Goal: Navigation & Orientation: Understand site structure

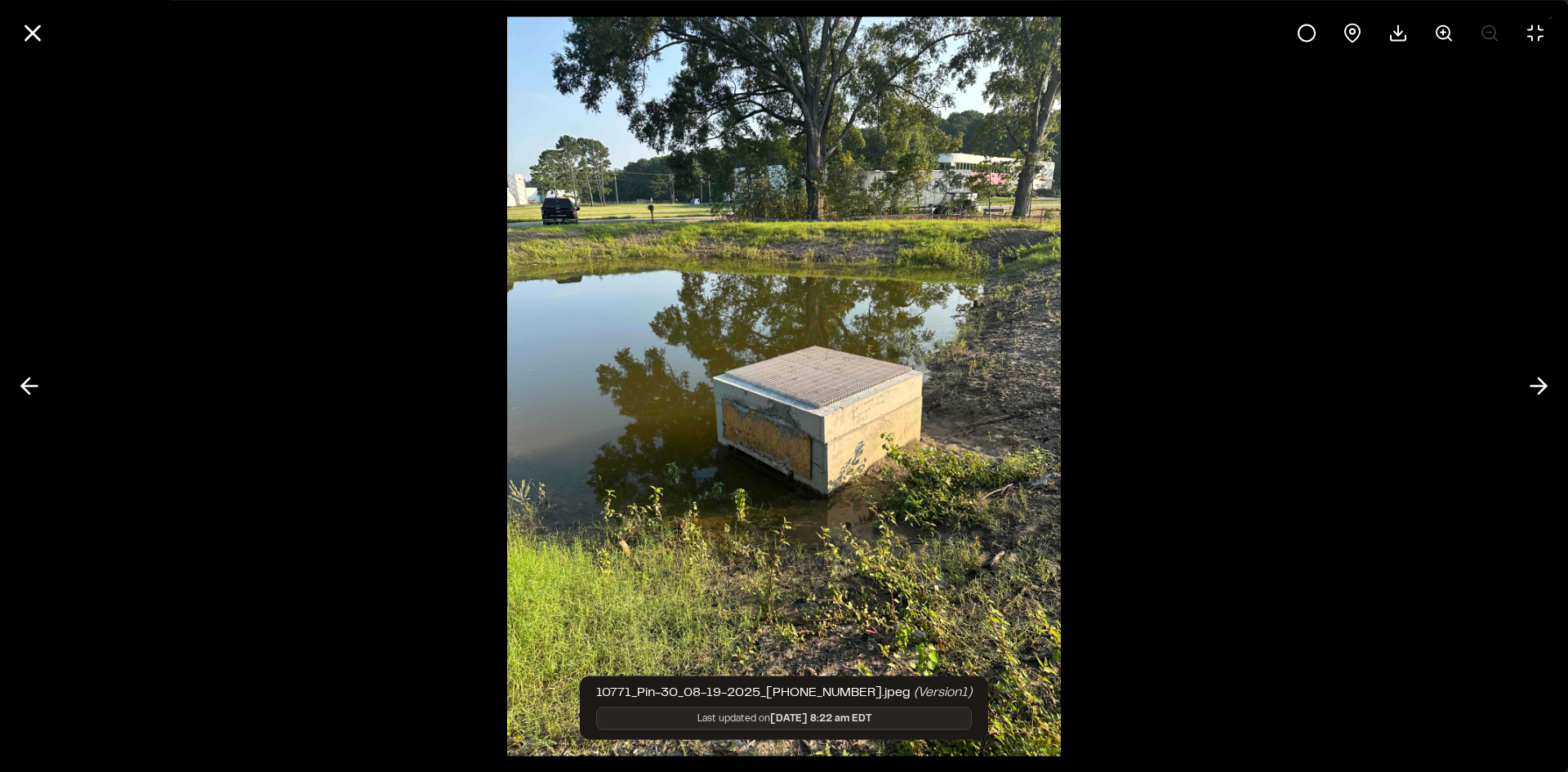
scroll to position [484, 0]
click at [1529, 382] on icon at bounding box center [1538, 386] width 26 height 28
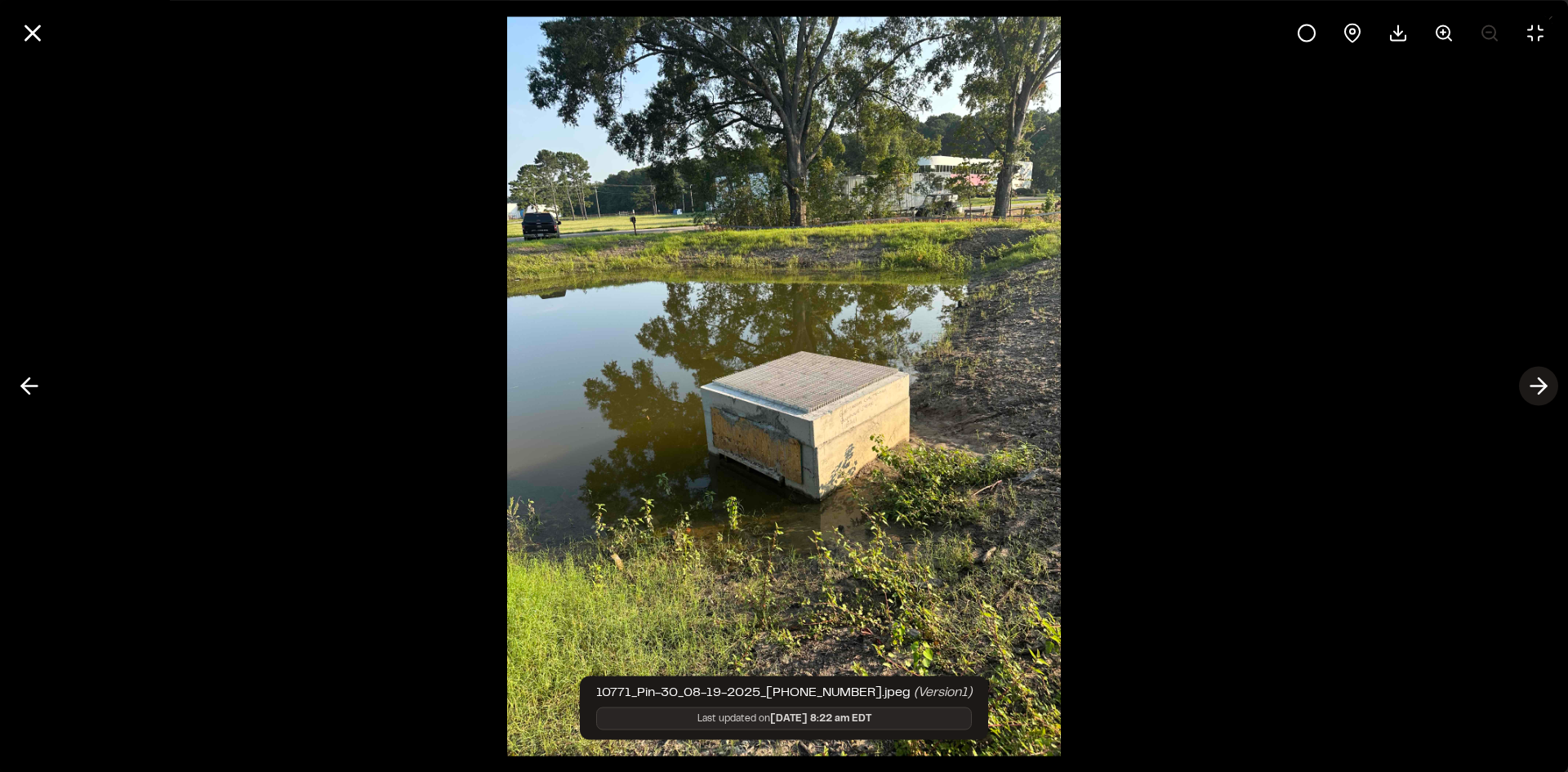
click at [1529, 382] on icon at bounding box center [1538, 386] width 26 height 28
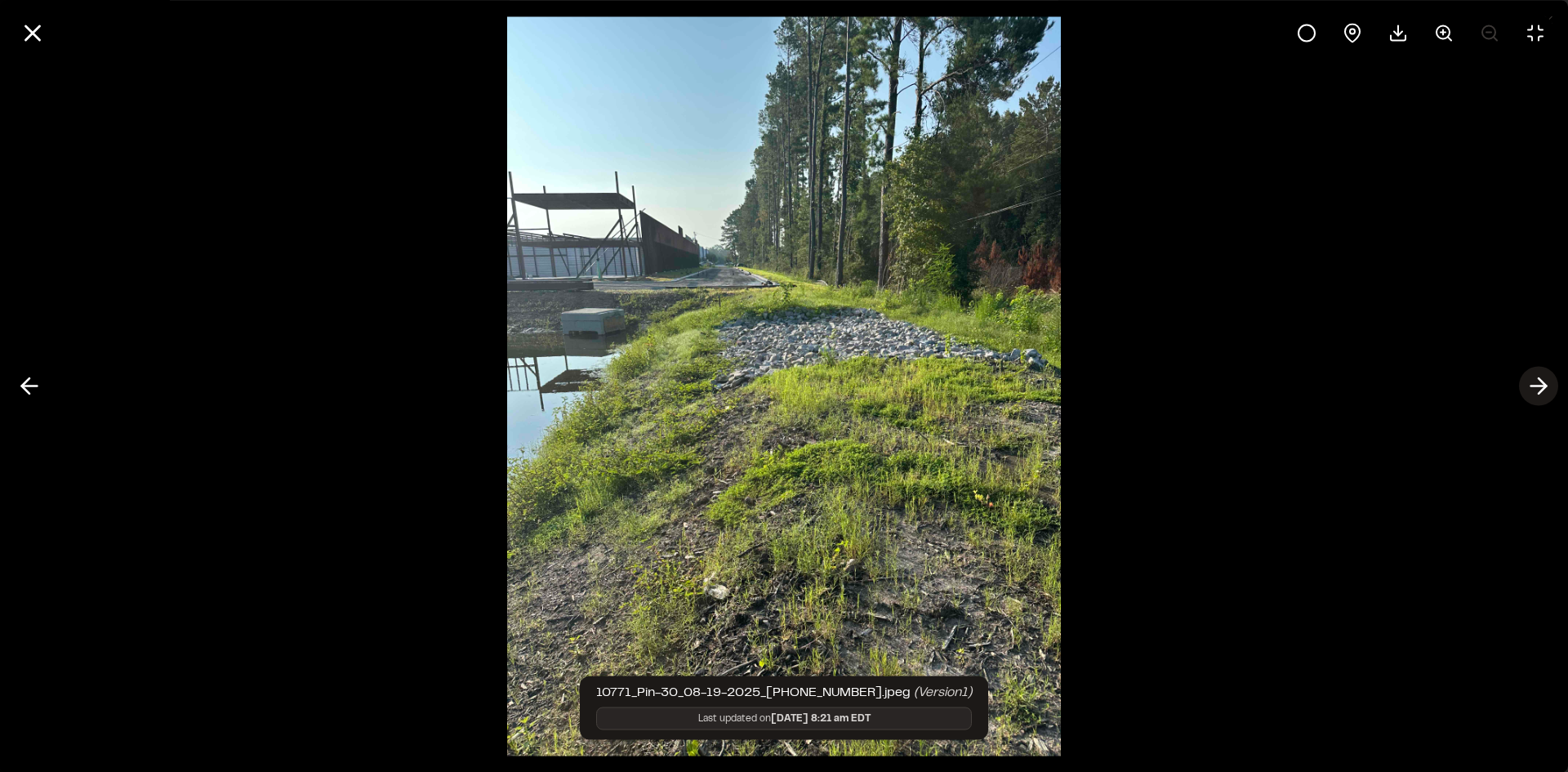
click at [1545, 391] on icon at bounding box center [1538, 386] width 26 height 28
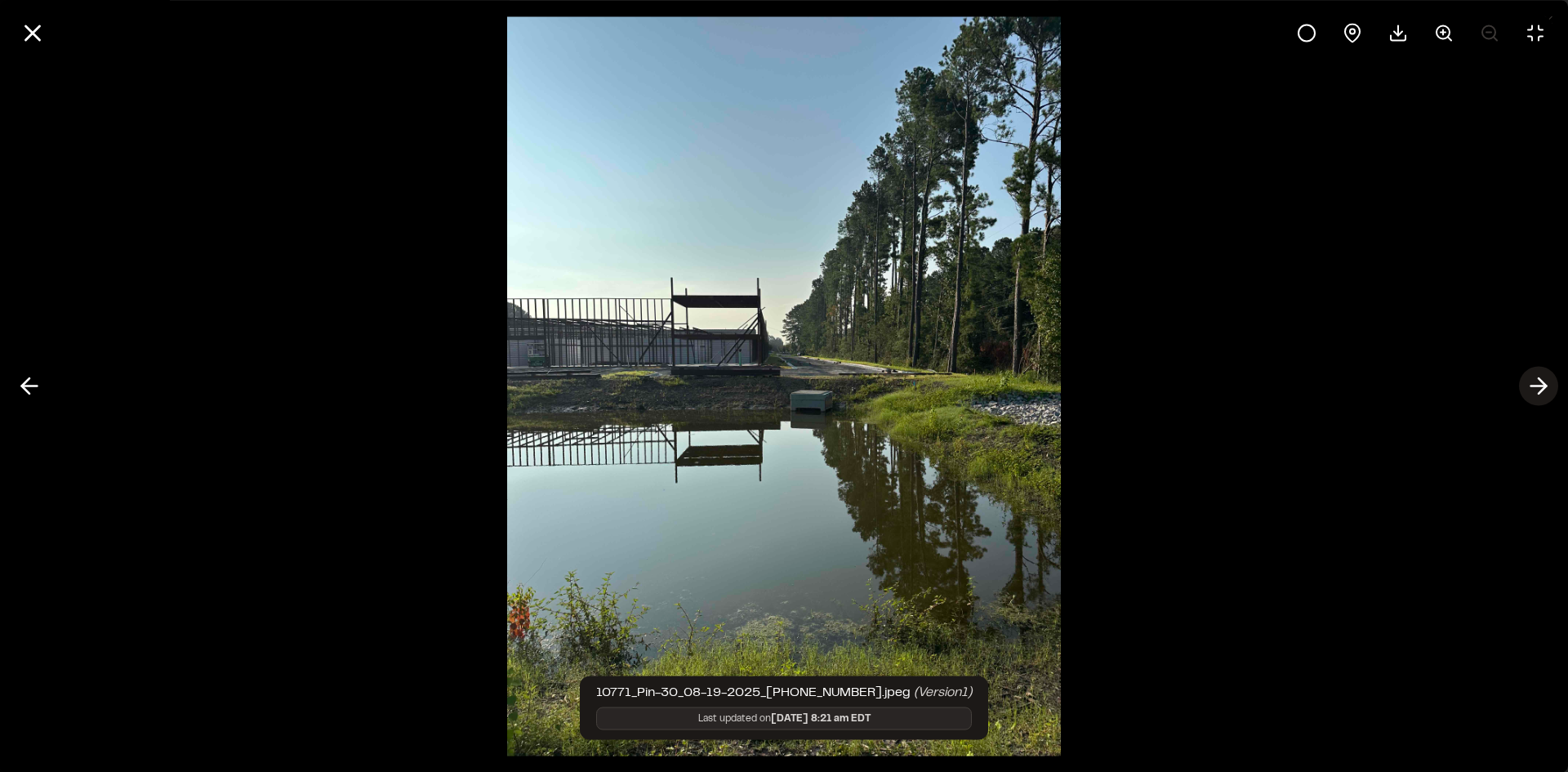
click at [1546, 390] on icon at bounding box center [1538, 386] width 26 height 28
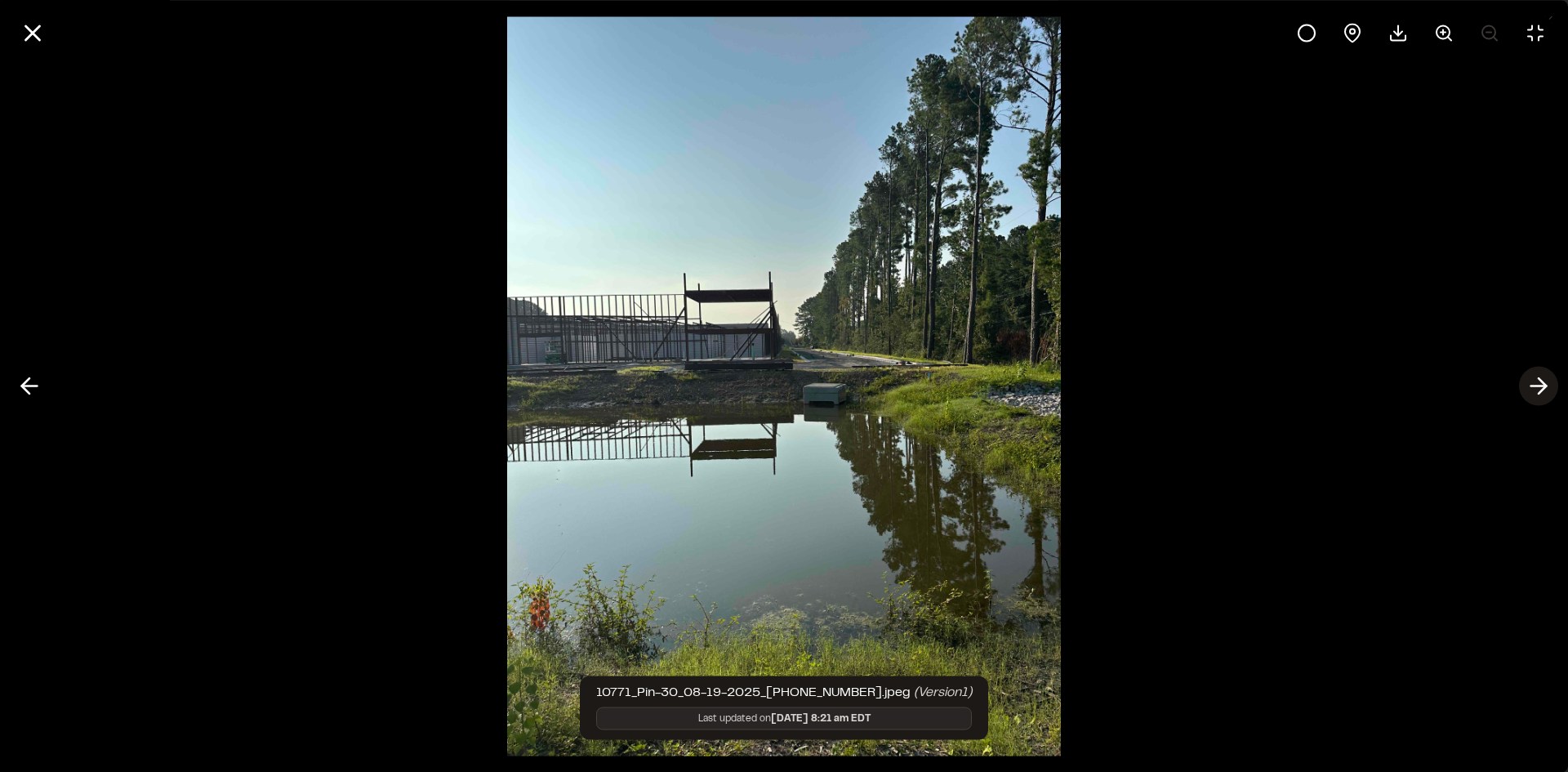
click at [1546, 390] on icon at bounding box center [1538, 386] width 26 height 28
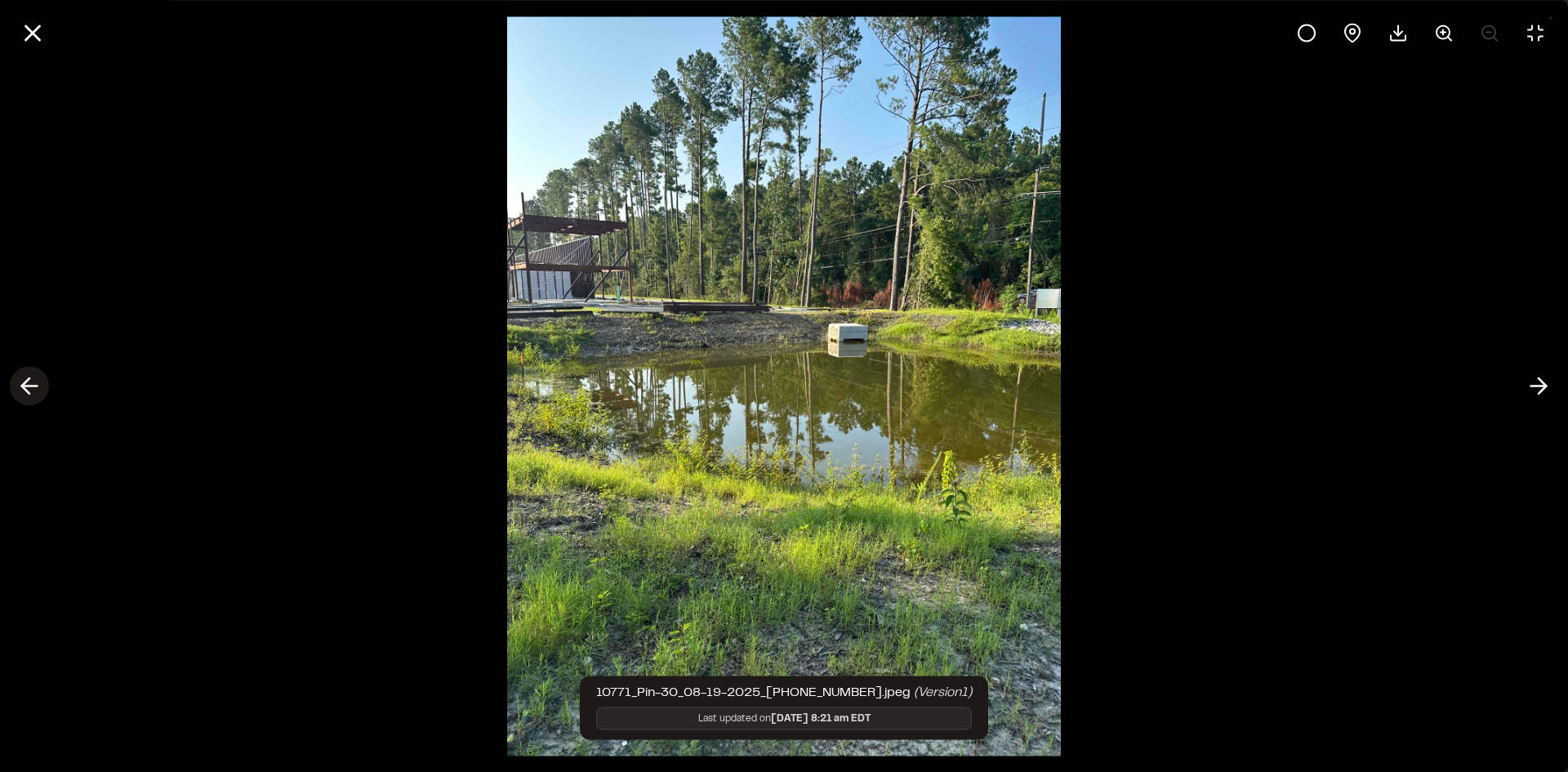
click at [39, 393] on icon at bounding box center [30, 386] width 26 height 28
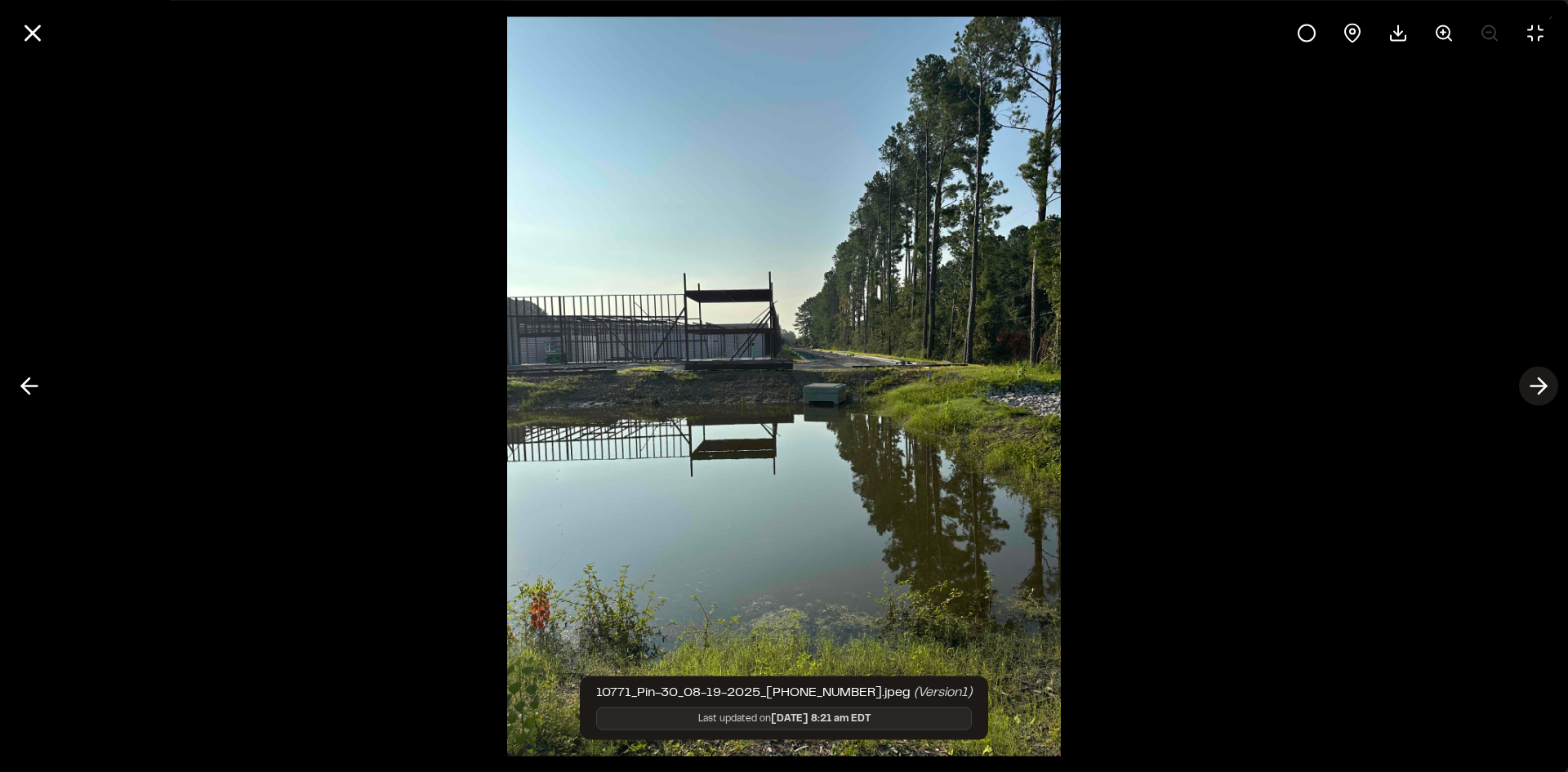
click at [1535, 386] on line at bounding box center [1539, 386] width 16 height 0
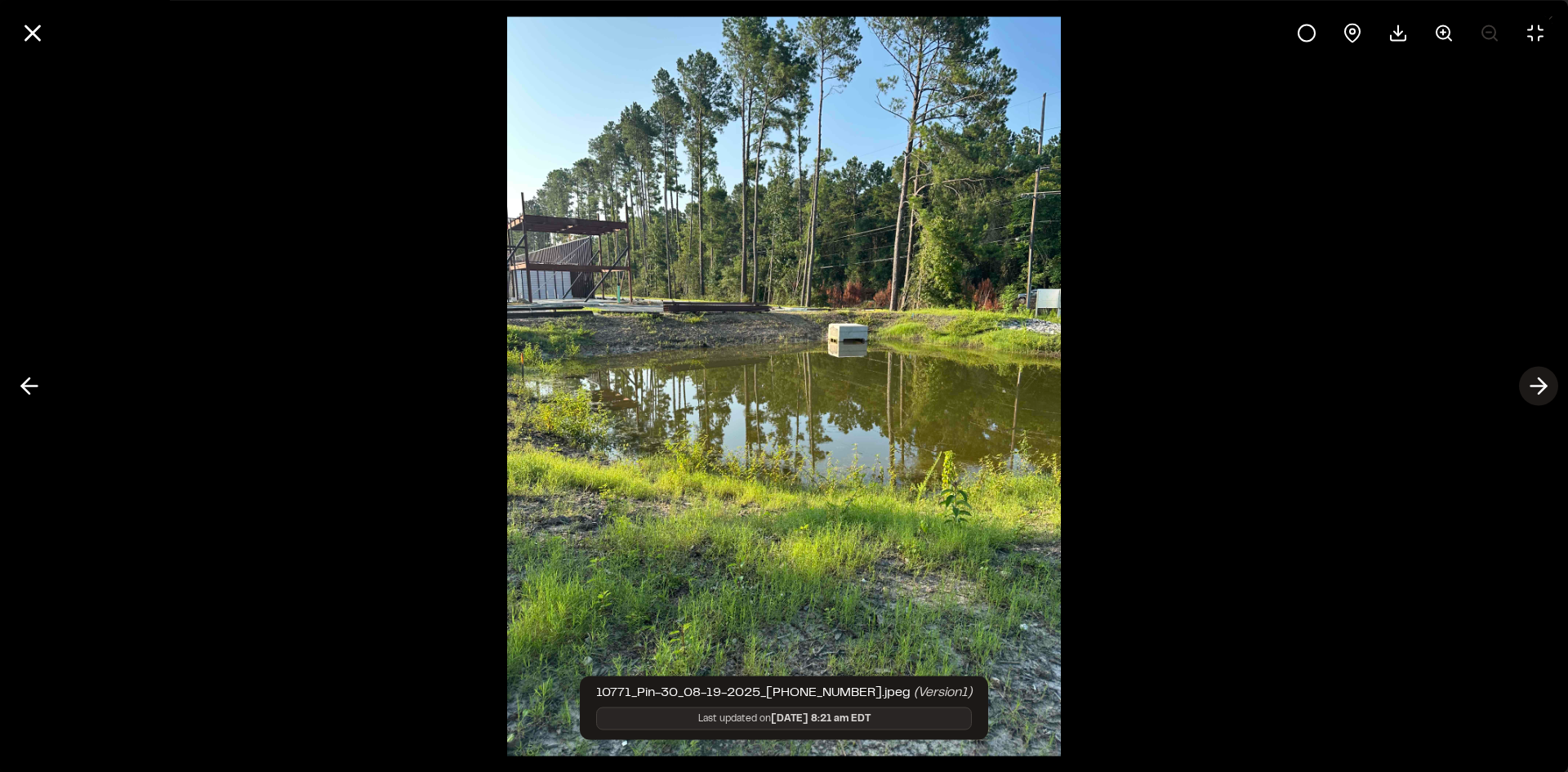
click at [1536, 386] on line at bounding box center [1539, 386] width 16 height 0
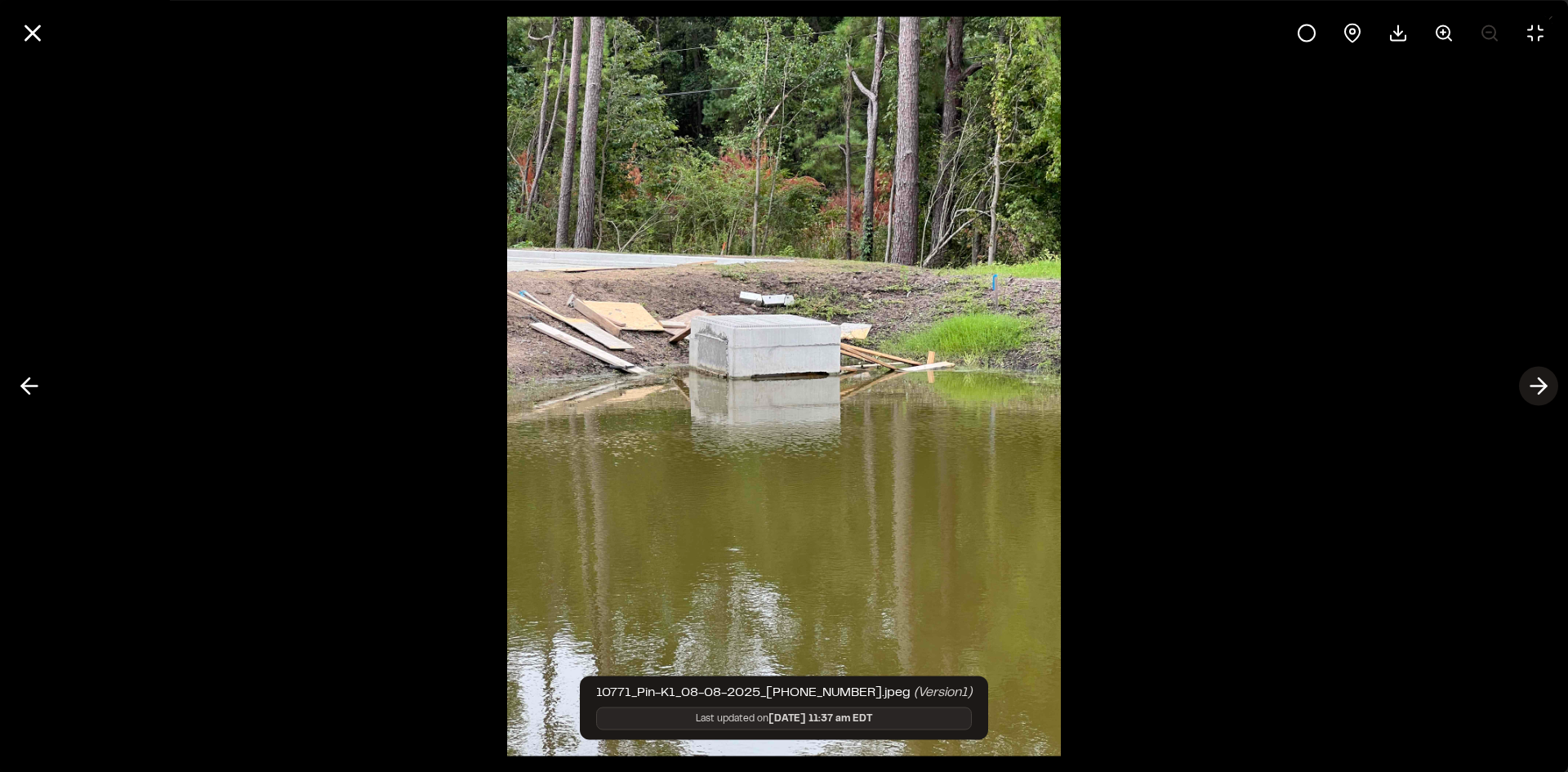
click at [1536, 386] on line at bounding box center [1539, 386] width 16 height 0
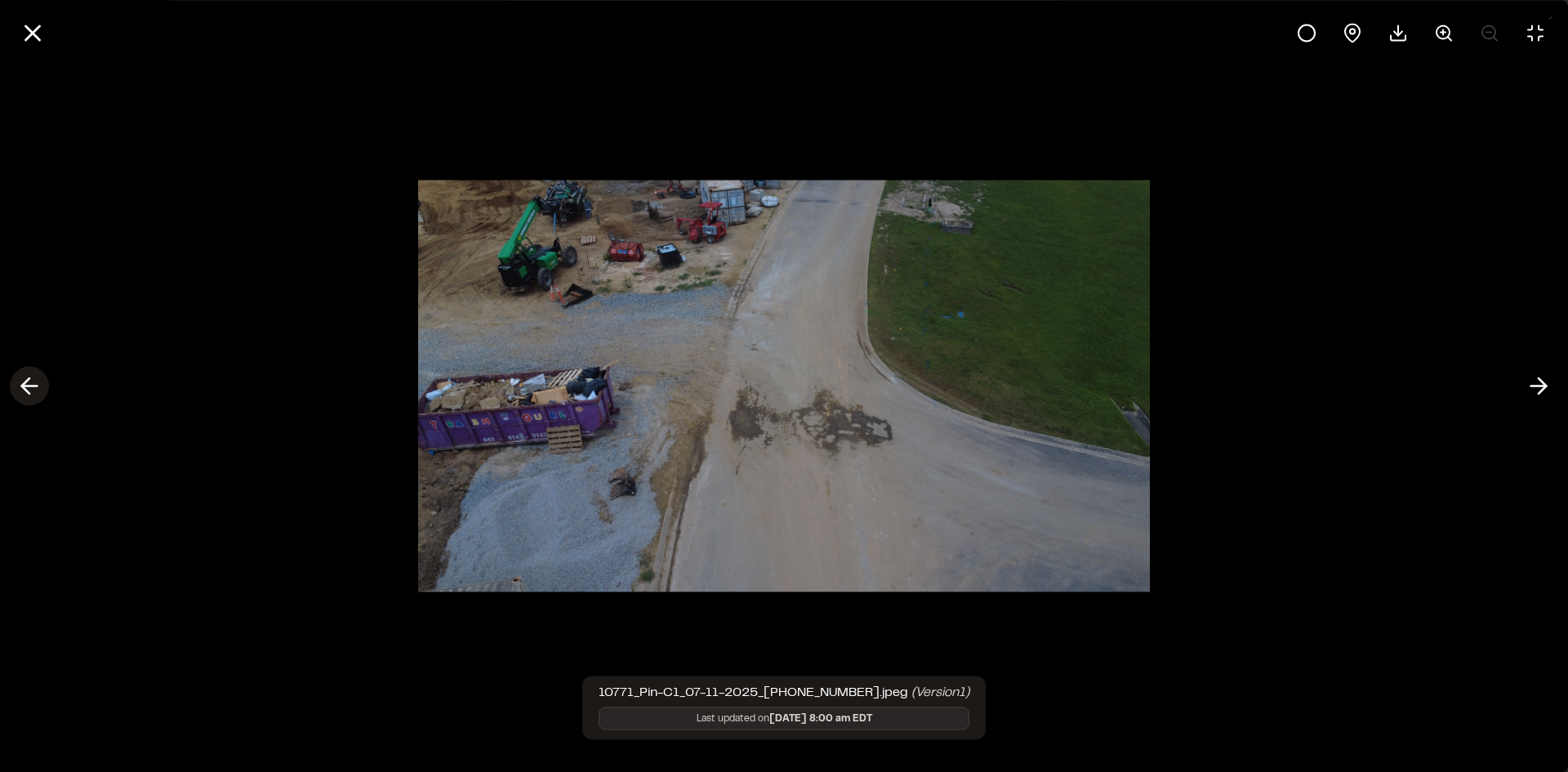
click at [36, 380] on icon at bounding box center [30, 386] width 26 height 28
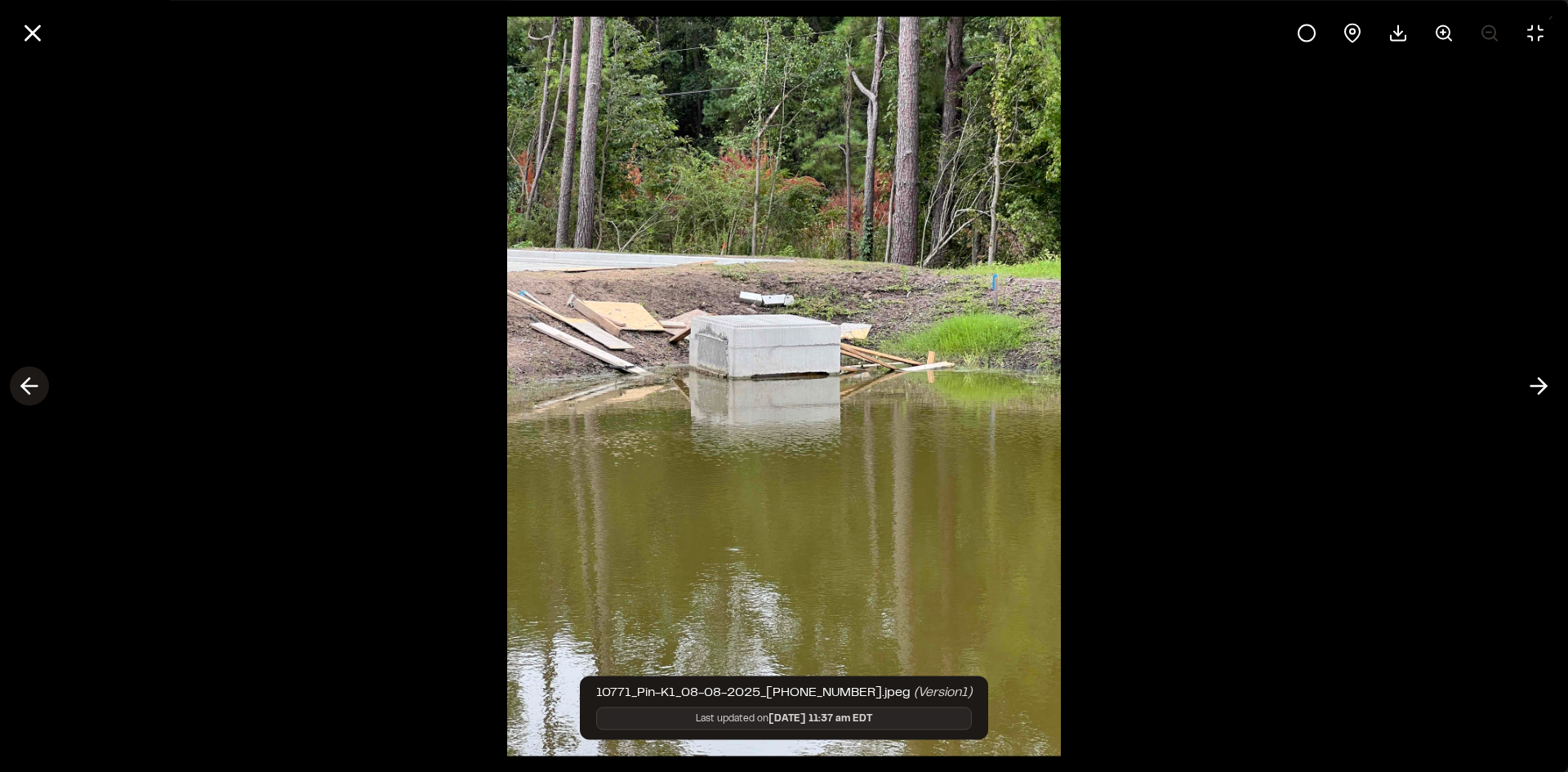
click at [36, 380] on icon at bounding box center [30, 386] width 26 height 28
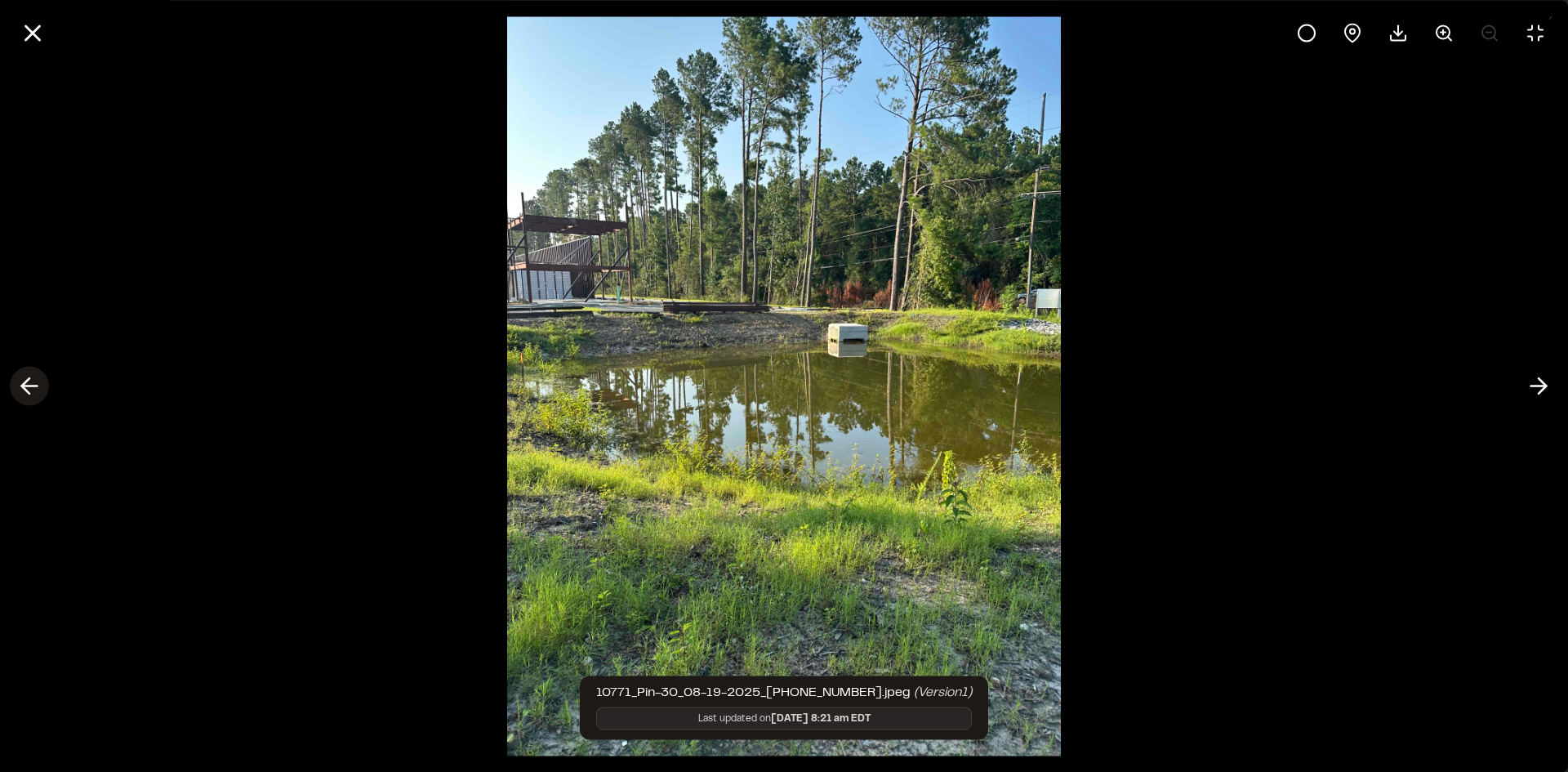
click at [36, 380] on icon at bounding box center [30, 386] width 26 height 28
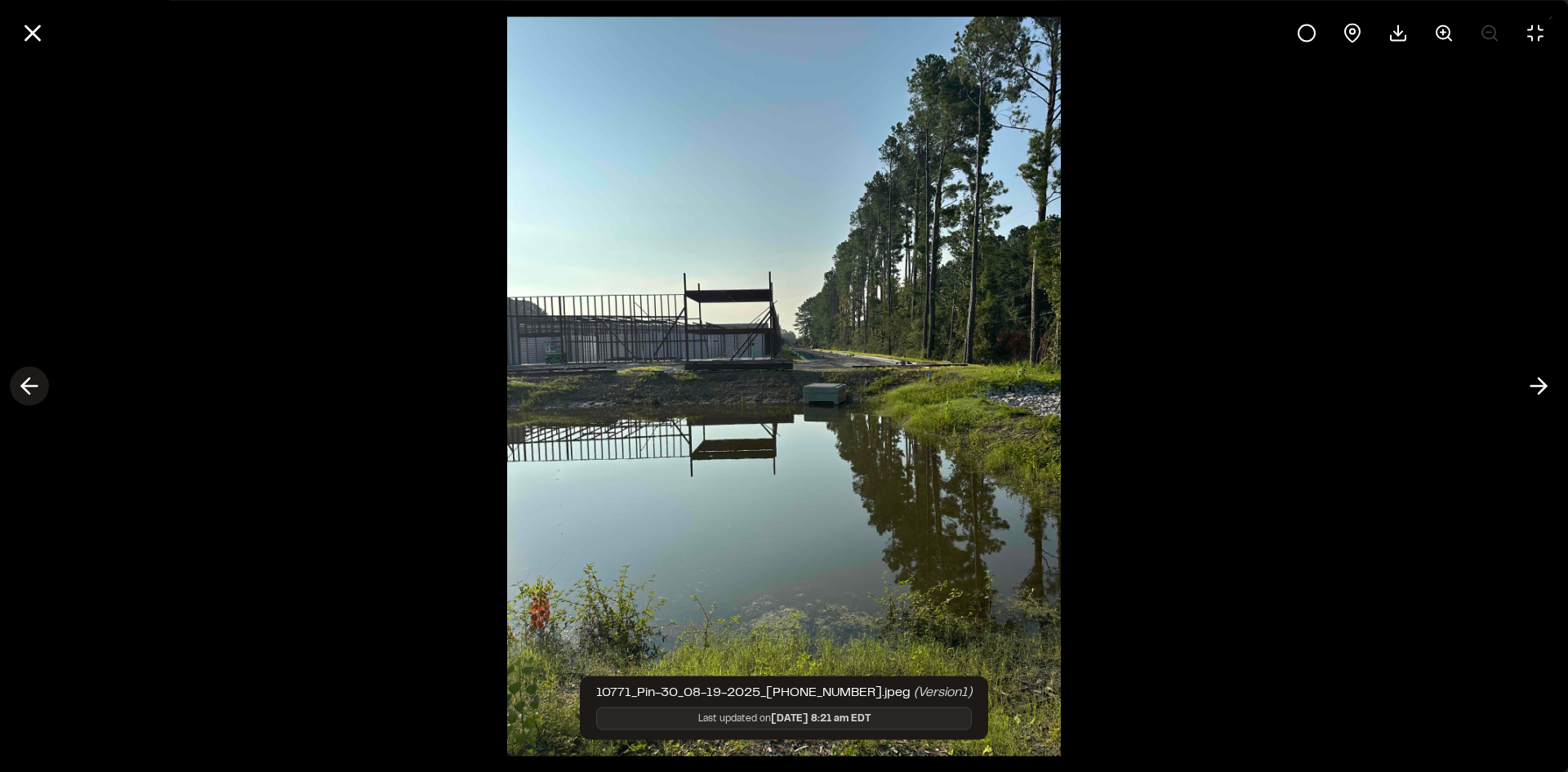
click at [36, 380] on icon at bounding box center [30, 386] width 26 height 28
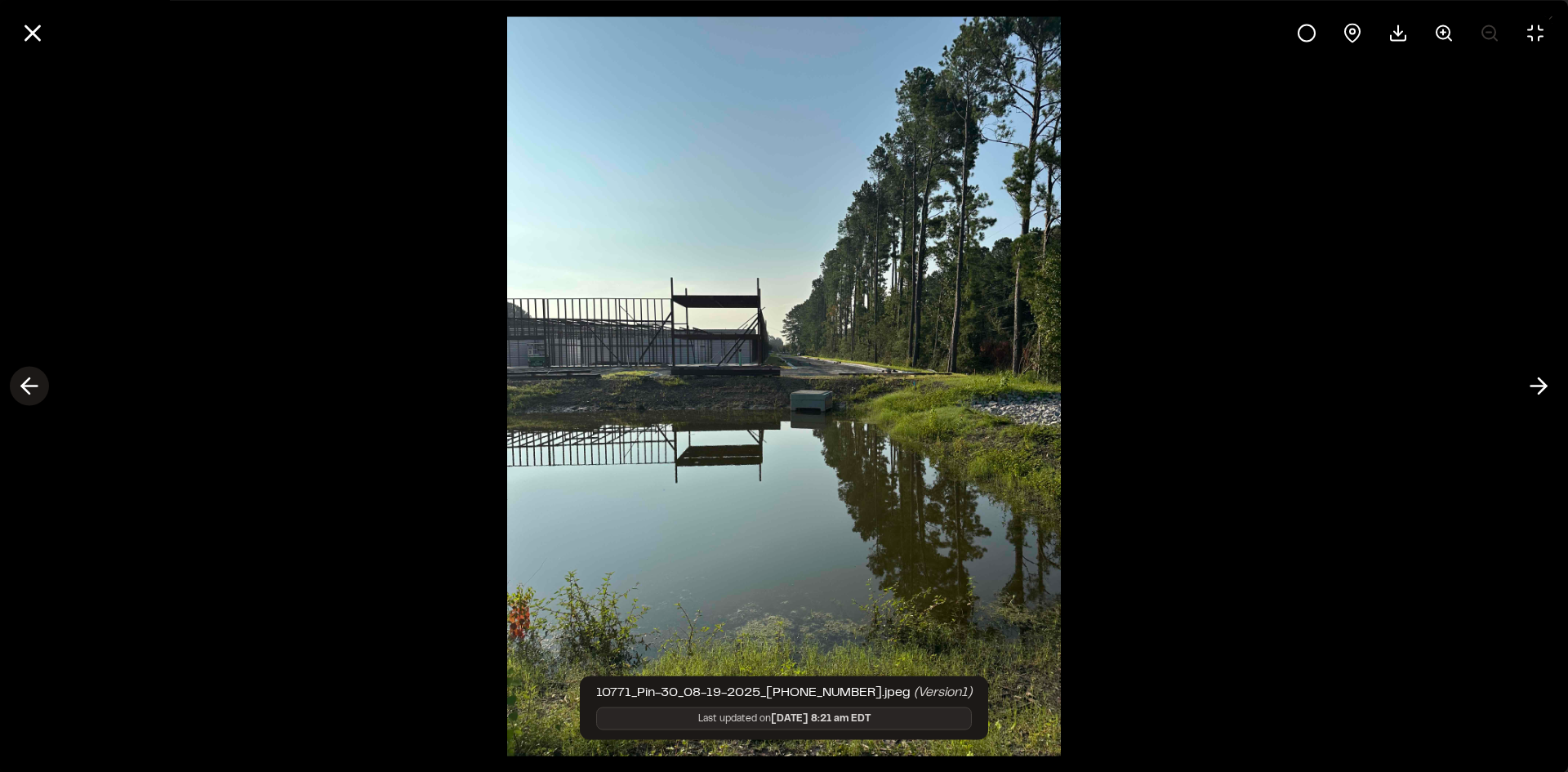
click at [36, 380] on icon at bounding box center [30, 386] width 26 height 28
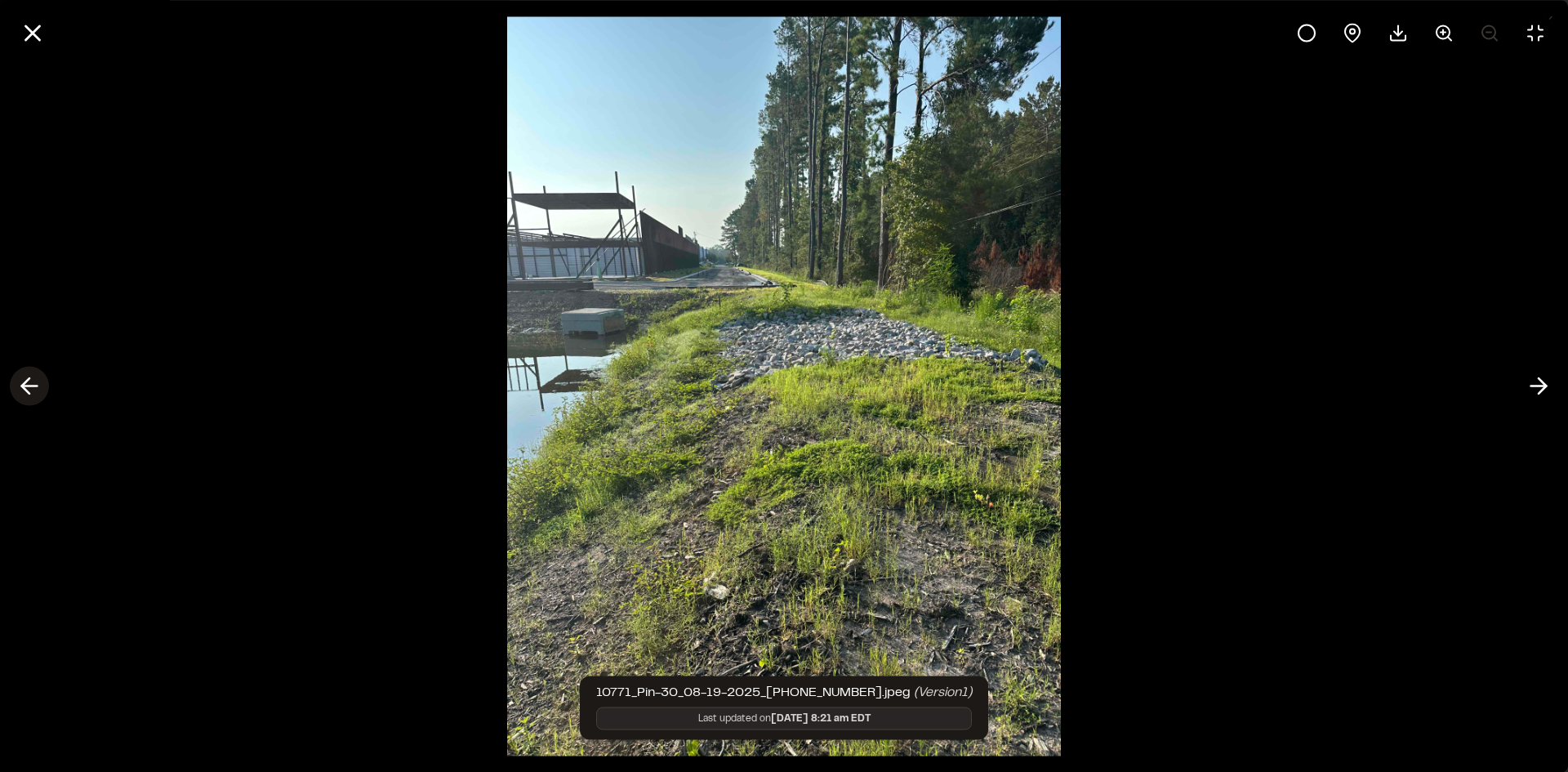
click at [36, 380] on icon at bounding box center [30, 386] width 26 height 28
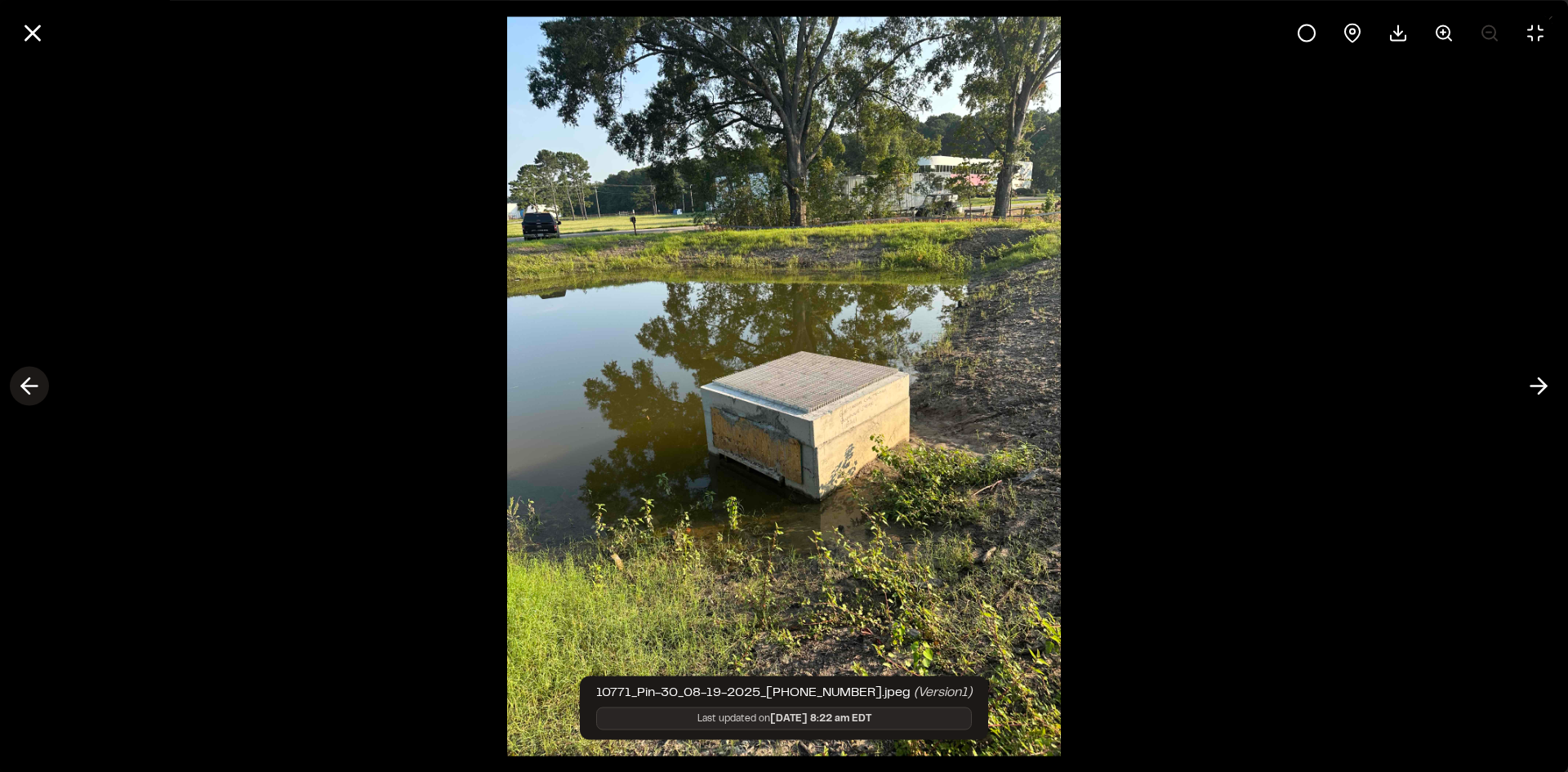
click at [36, 380] on icon at bounding box center [30, 386] width 26 height 28
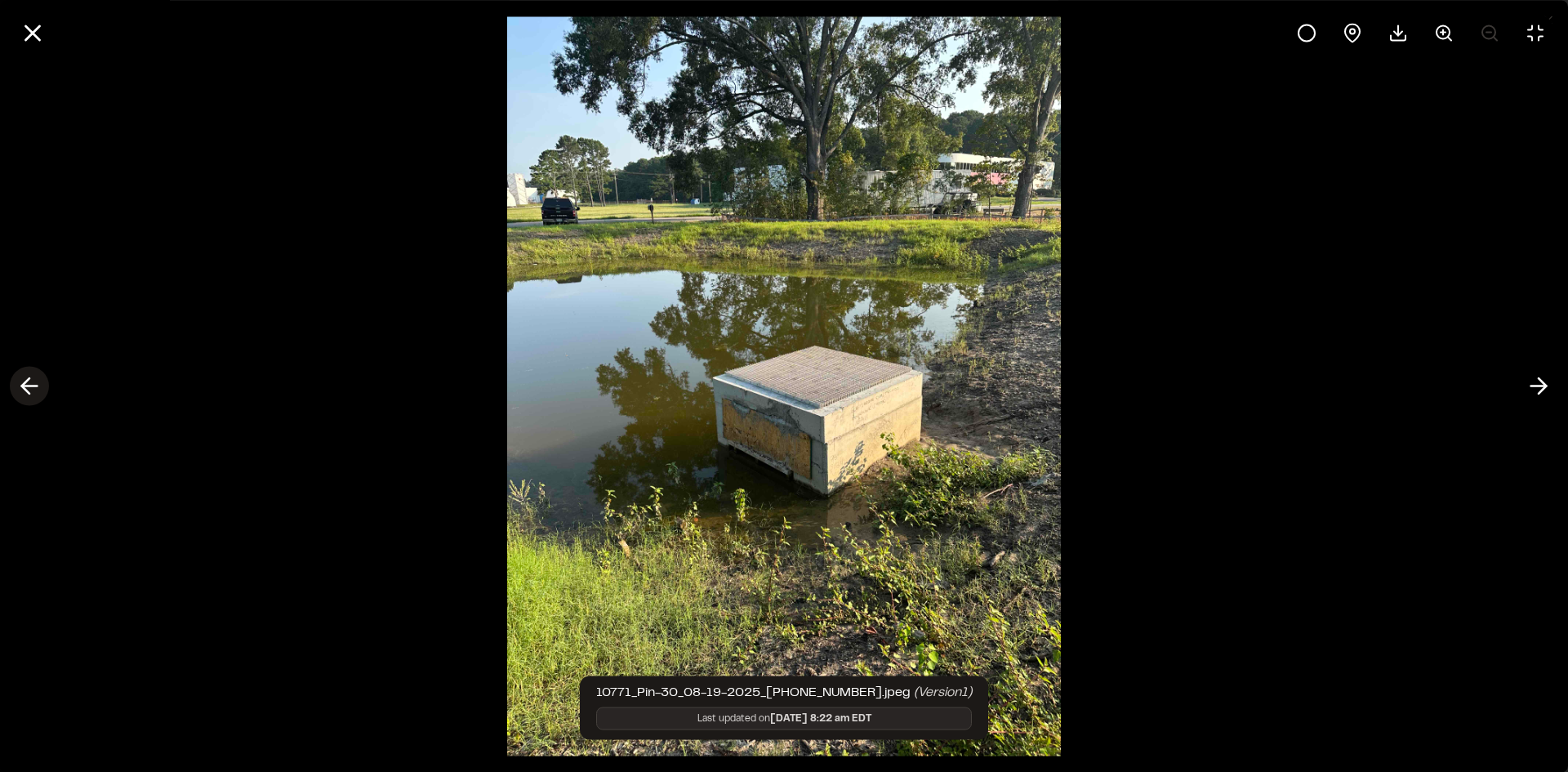
click at [36, 380] on icon at bounding box center [30, 386] width 26 height 28
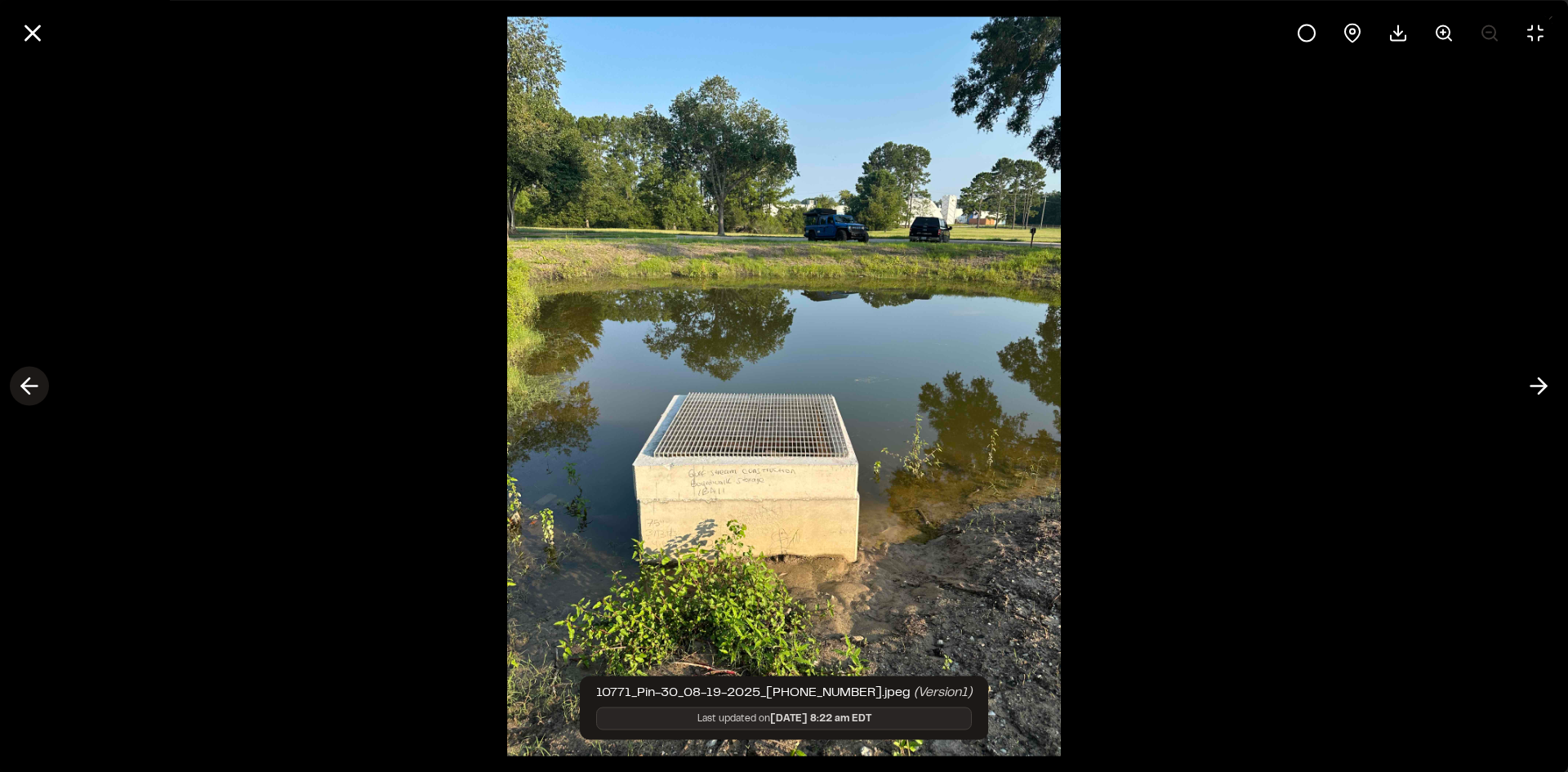
click at [36, 380] on icon at bounding box center [30, 386] width 26 height 28
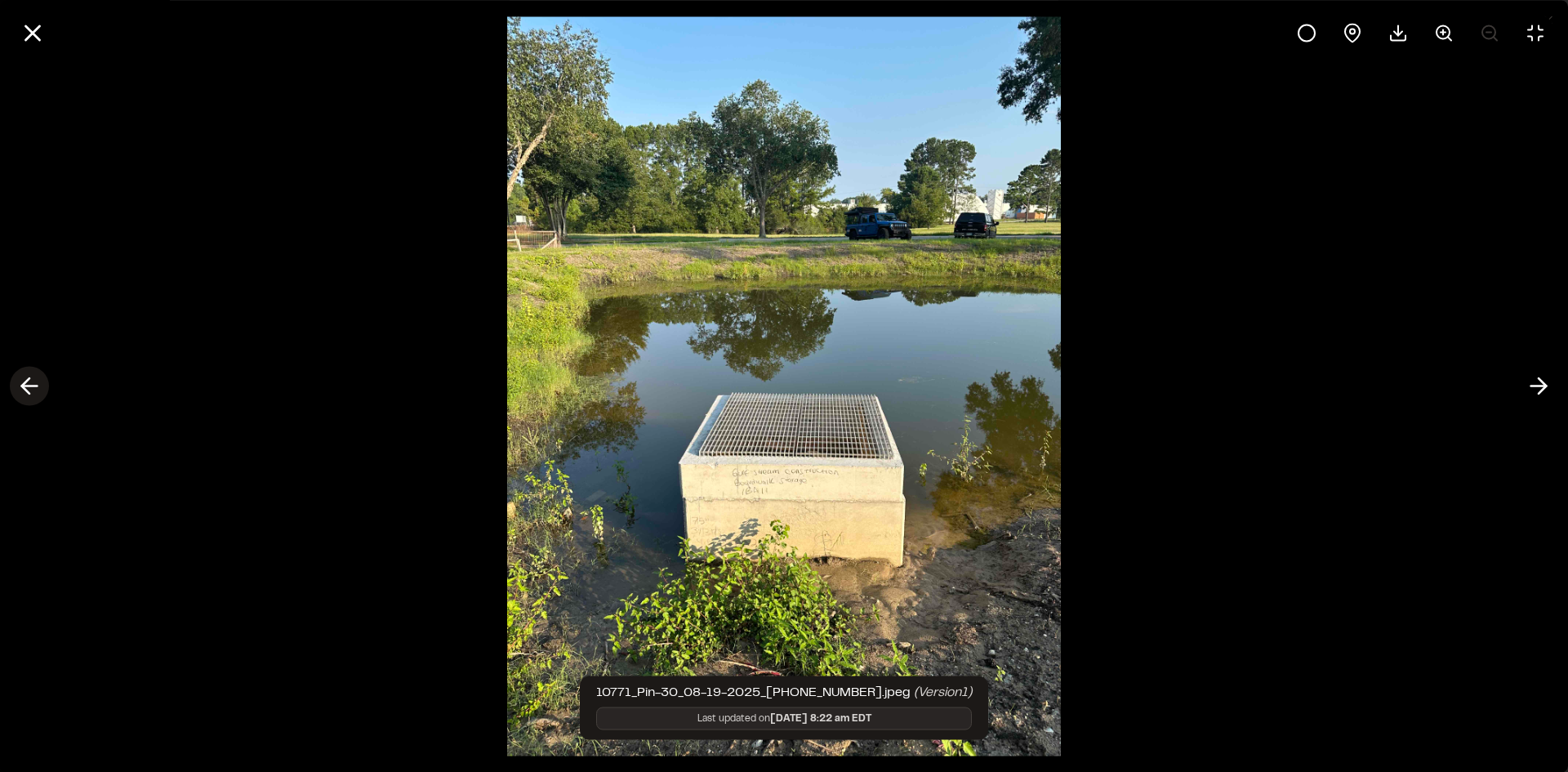
click at [36, 380] on icon at bounding box center [30, 386] width 26 height 28
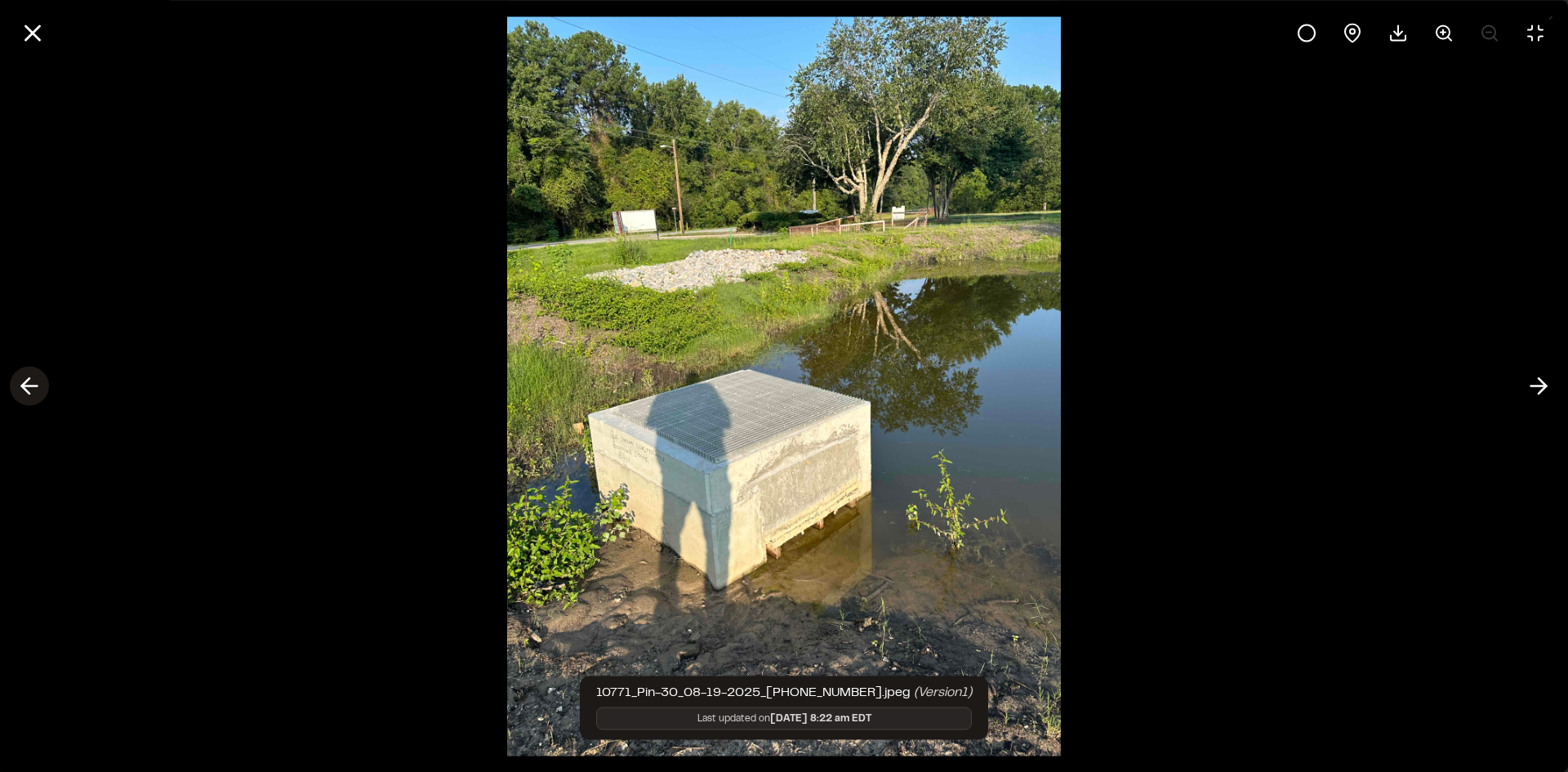
click at [36, 380] on icon at bounding box center [30, 386] width 26 height 28
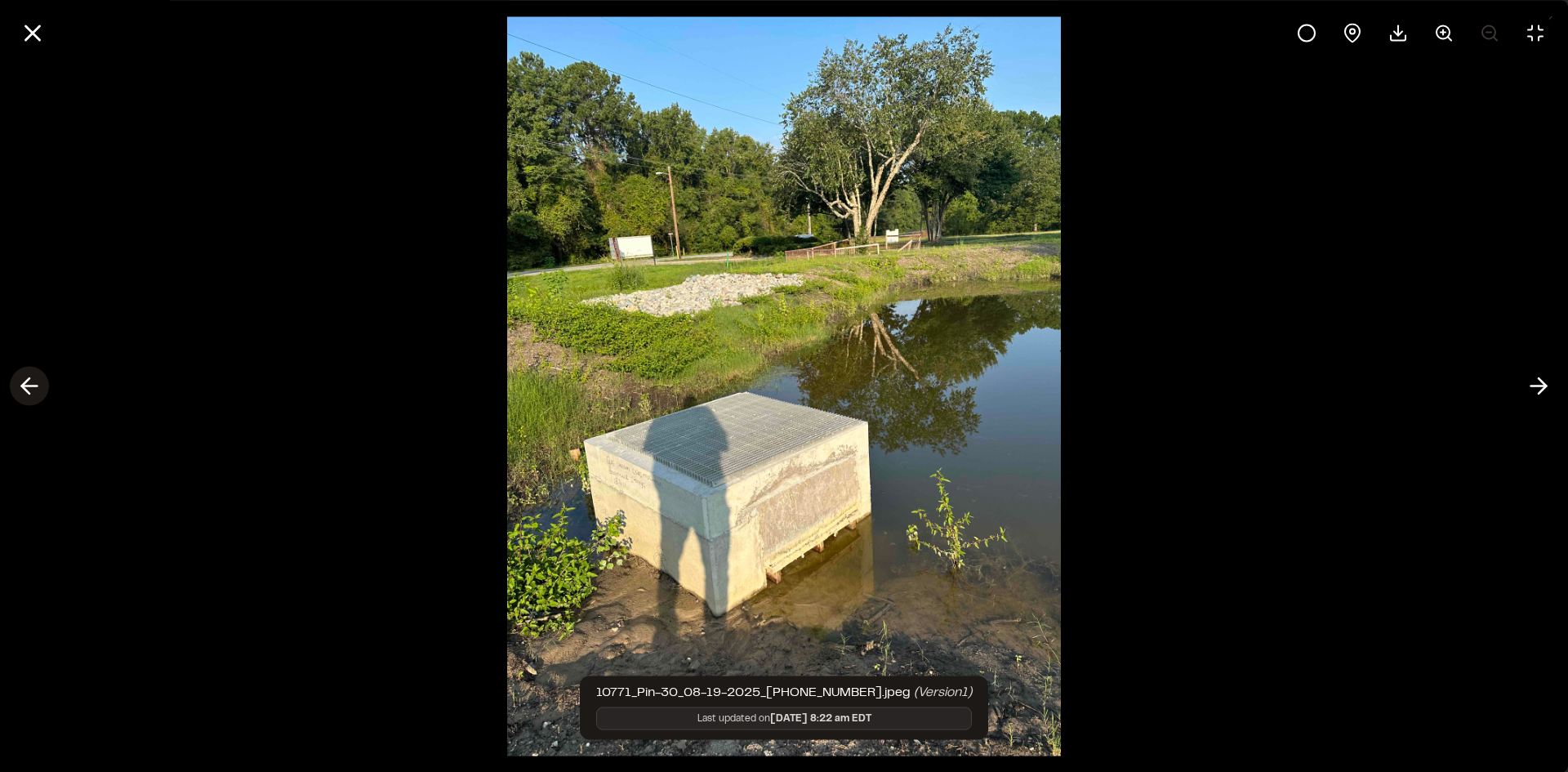
click at [36, 380] on icon at bounding box center [30, 386] width 26 height 28
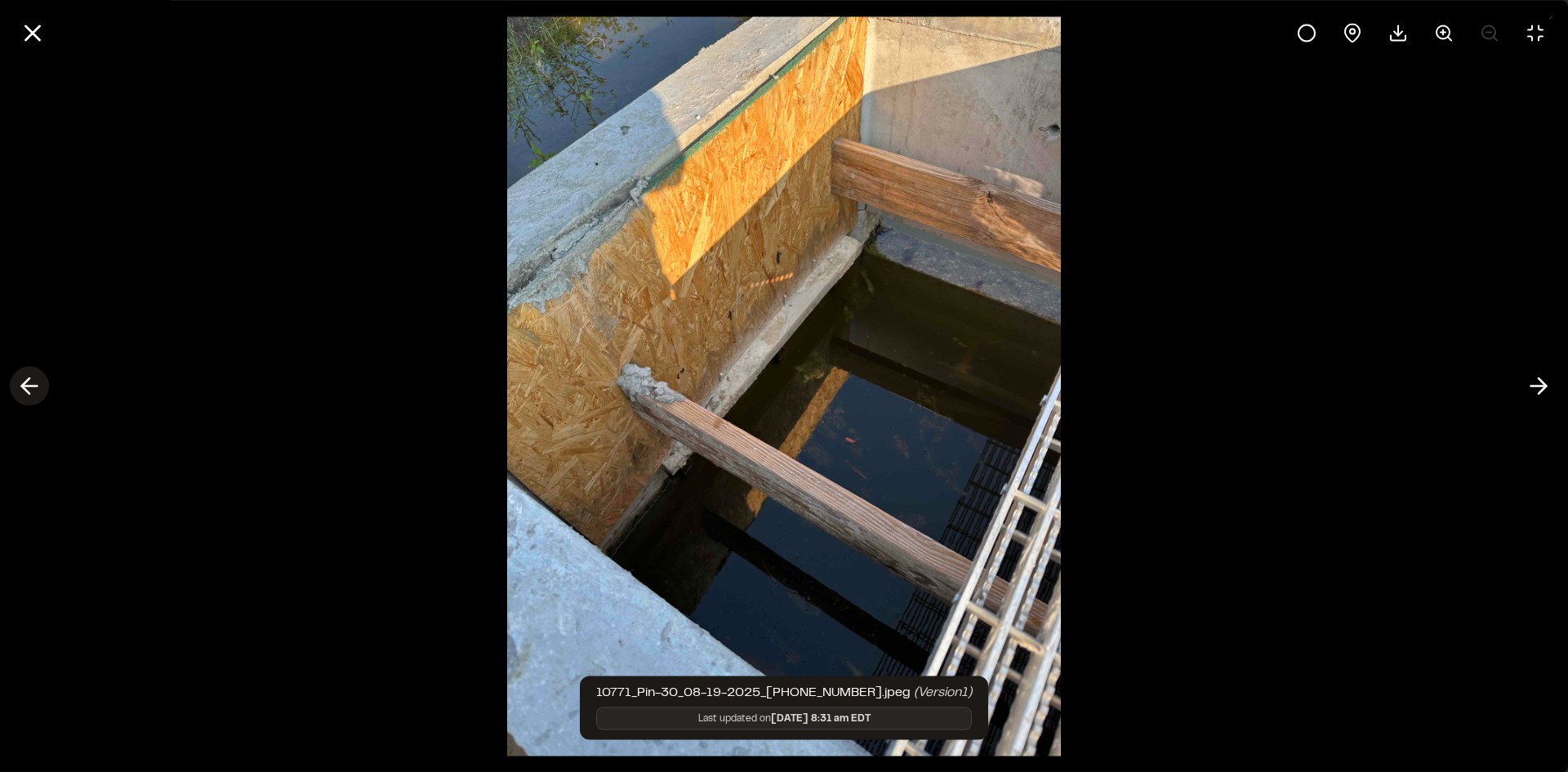
click at [37, 380] on icon at bounding box center [30, 386] width 26 height 28
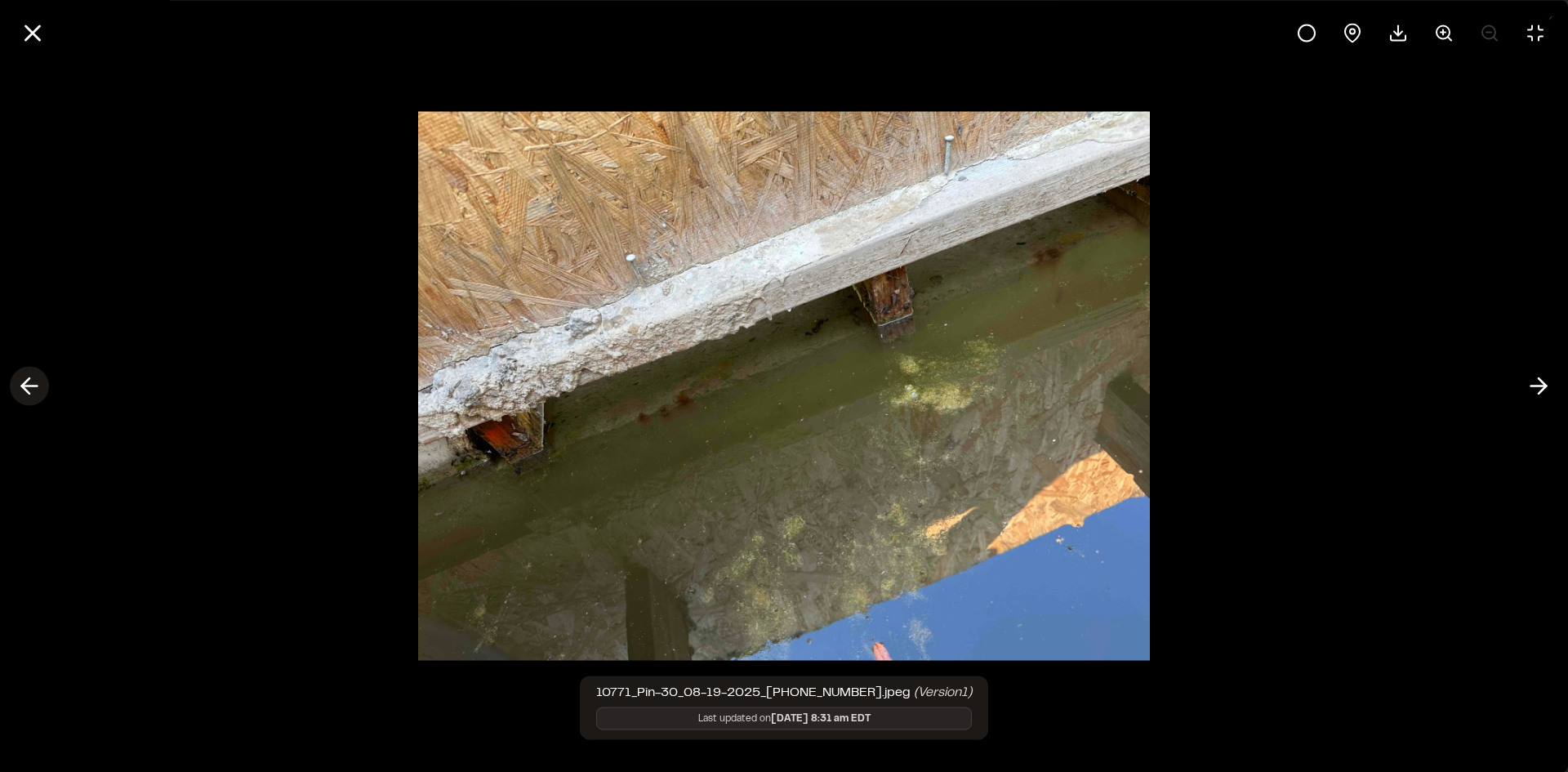
click at [37, 380] on icon at bounding box center [30, 386] width 26 height 28
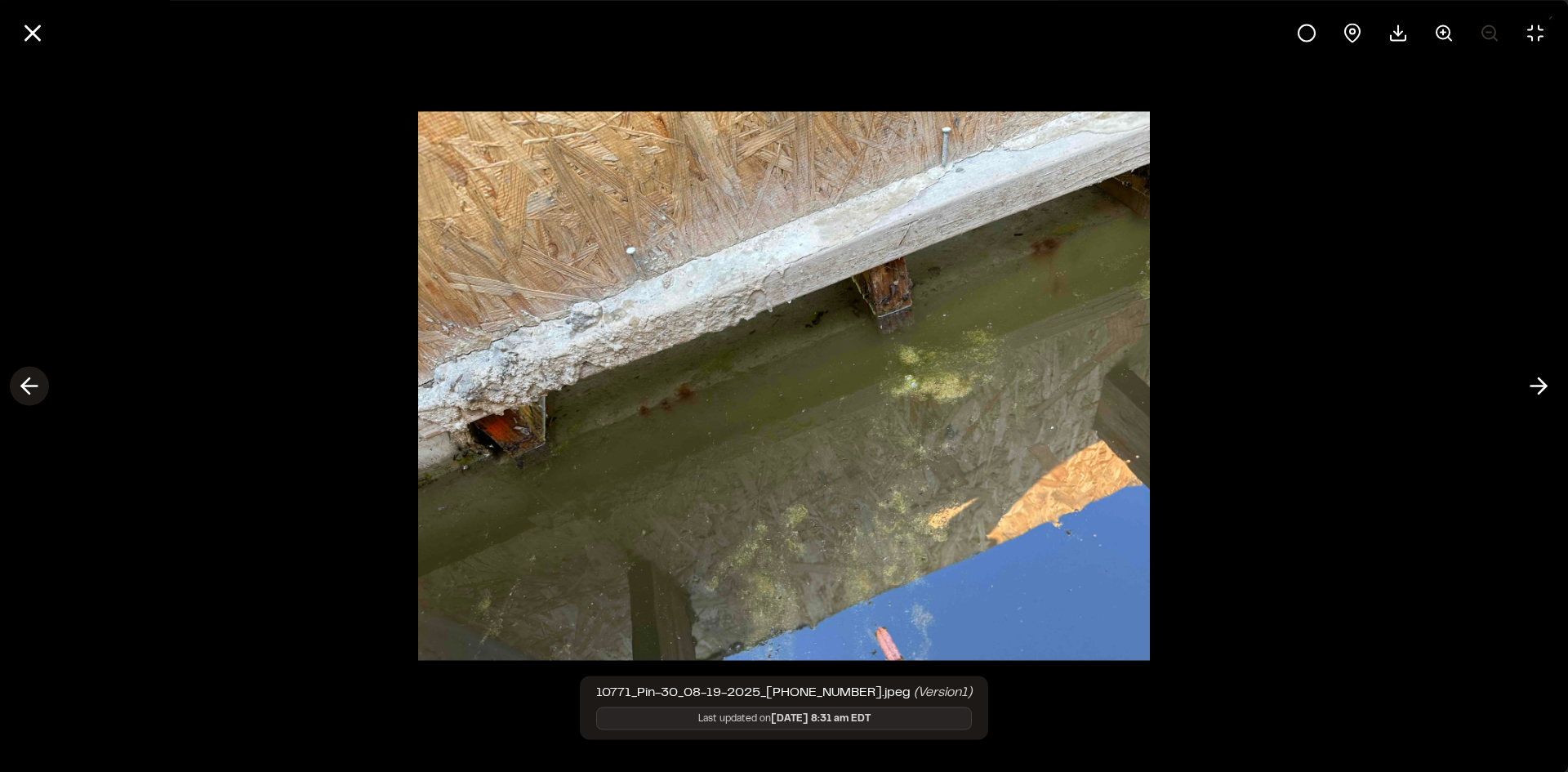
click at [37, 380] on icon at bounding box center [30, 386] width 26 height 28
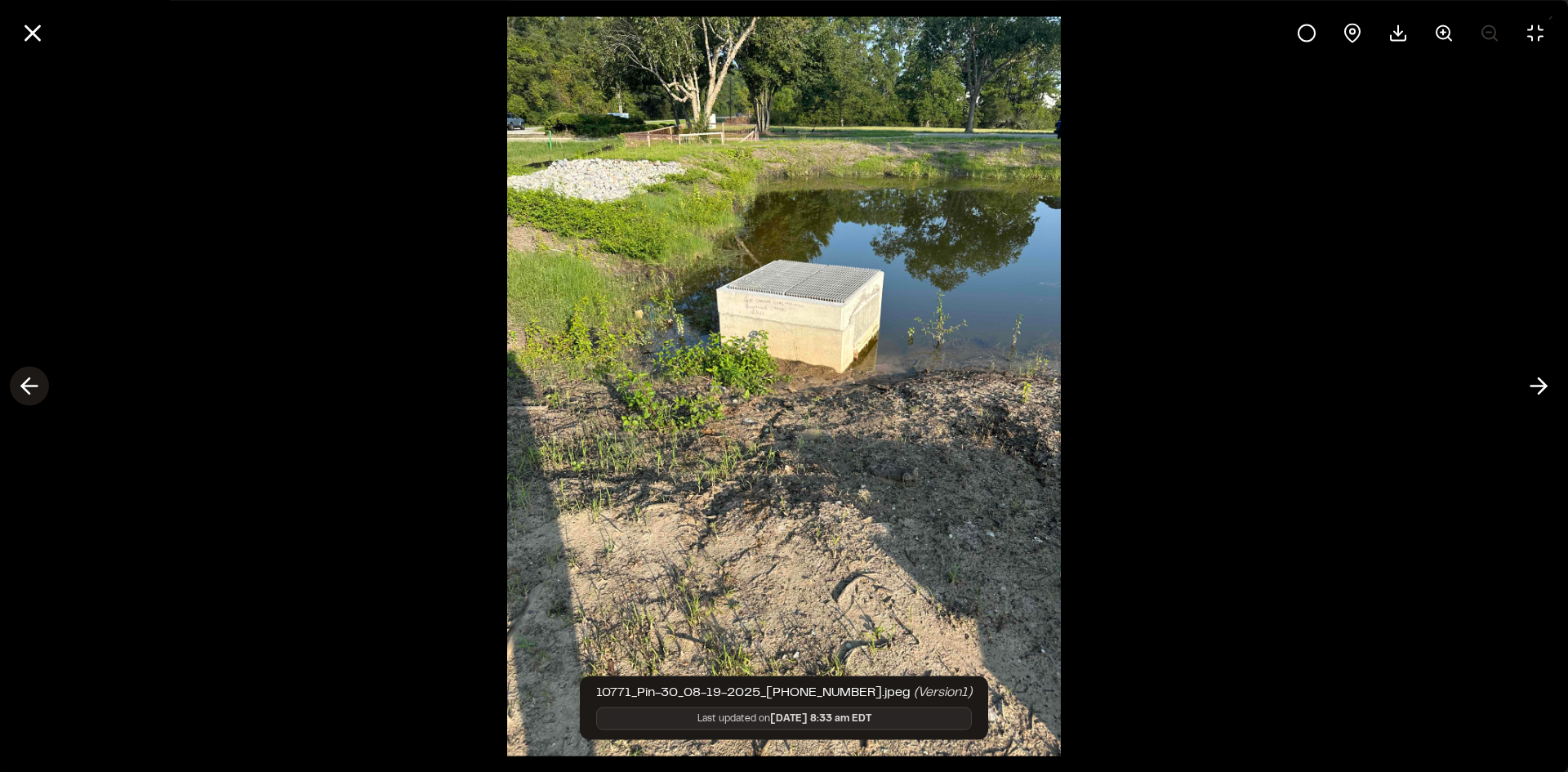
click at [37, 380] on icon at bounding box center [30, 386] width 26 height 28
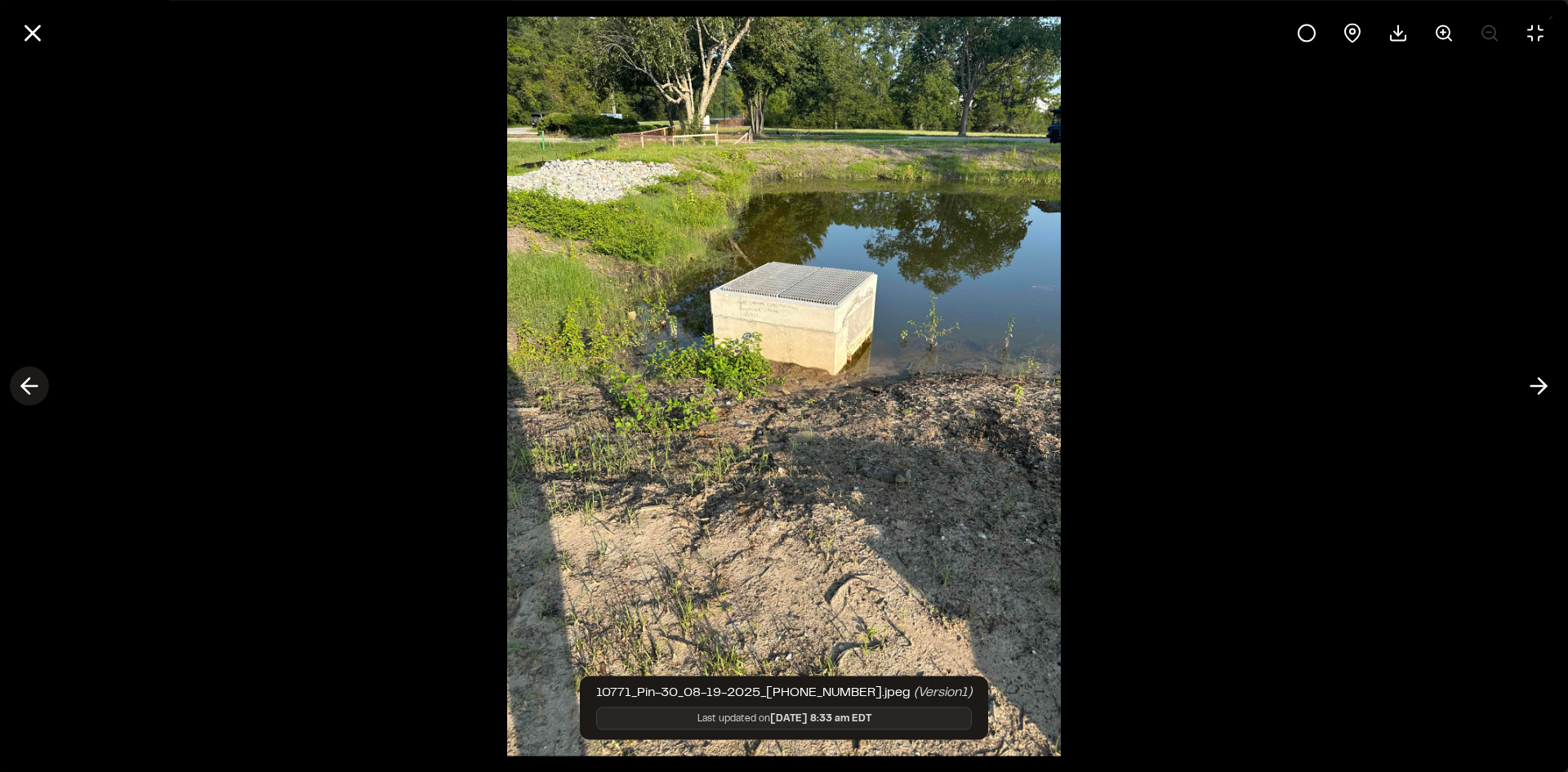
click at [37, 380] on icon at bounding box center [30, 386] width 26 height 28
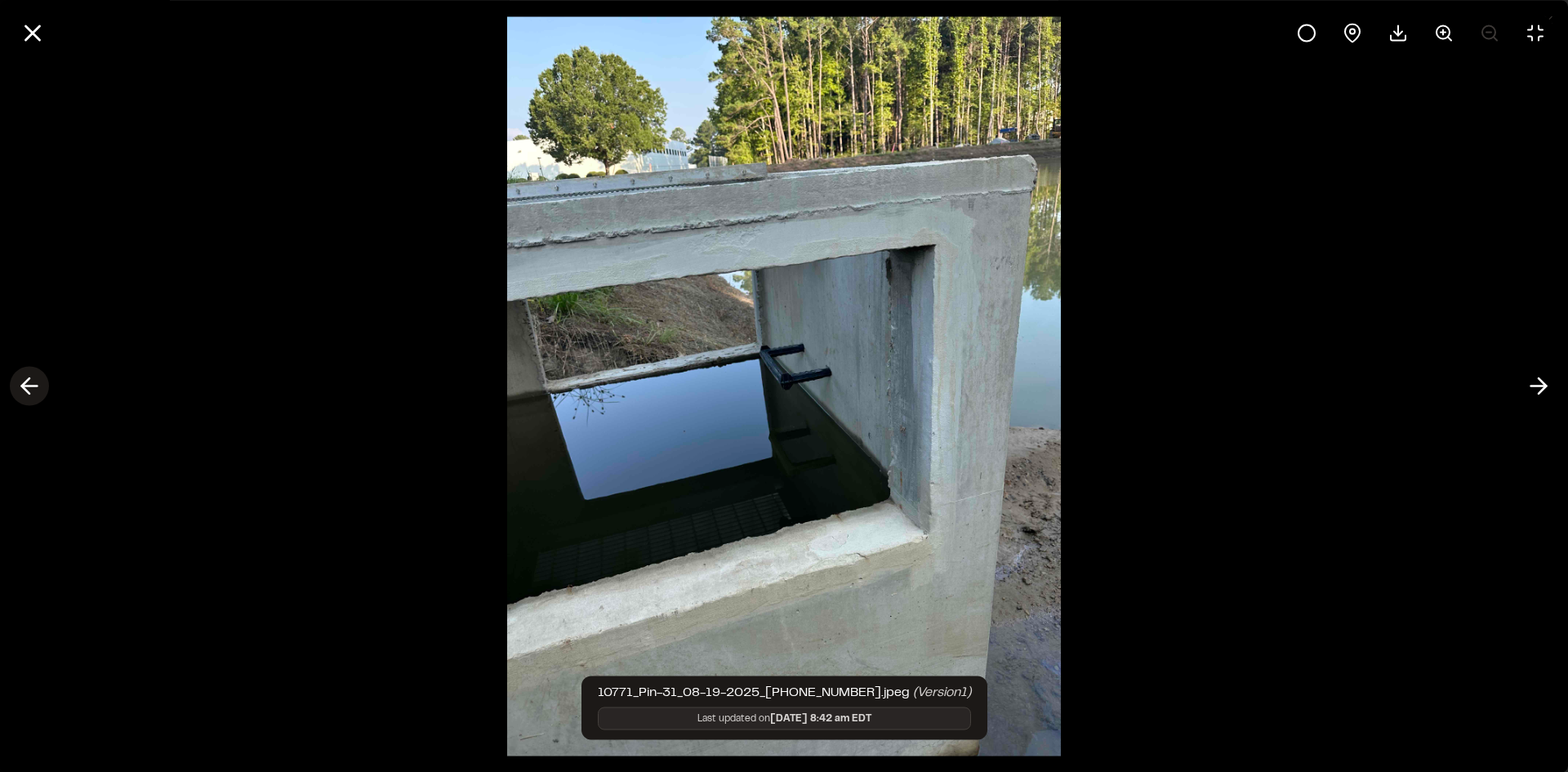
click at [37, 380] on icon at bounding box center [30, 386] width 26 height 28
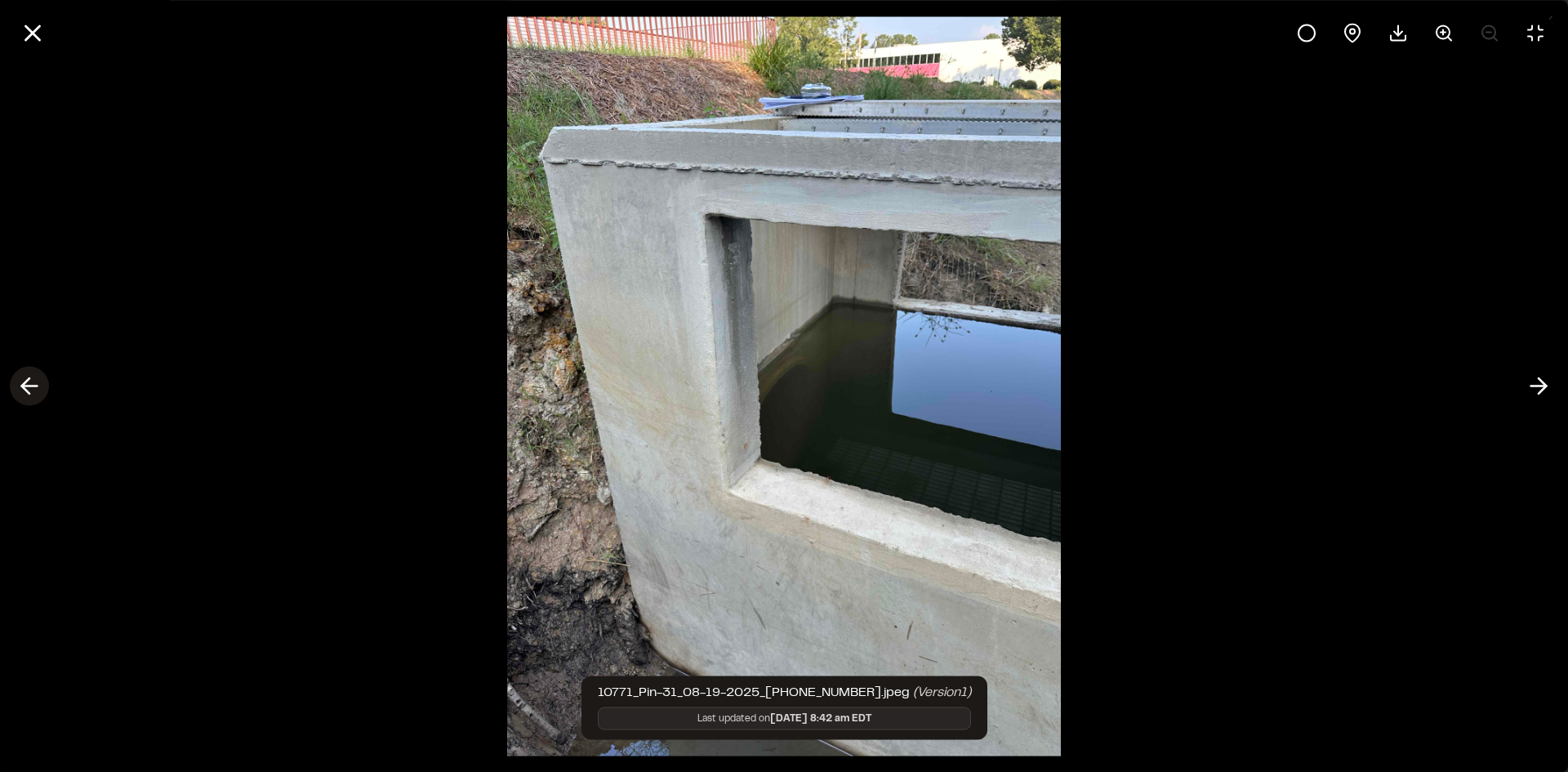
click at [37, 380] on icon at bounding box center [30, 386] width 26 height 28
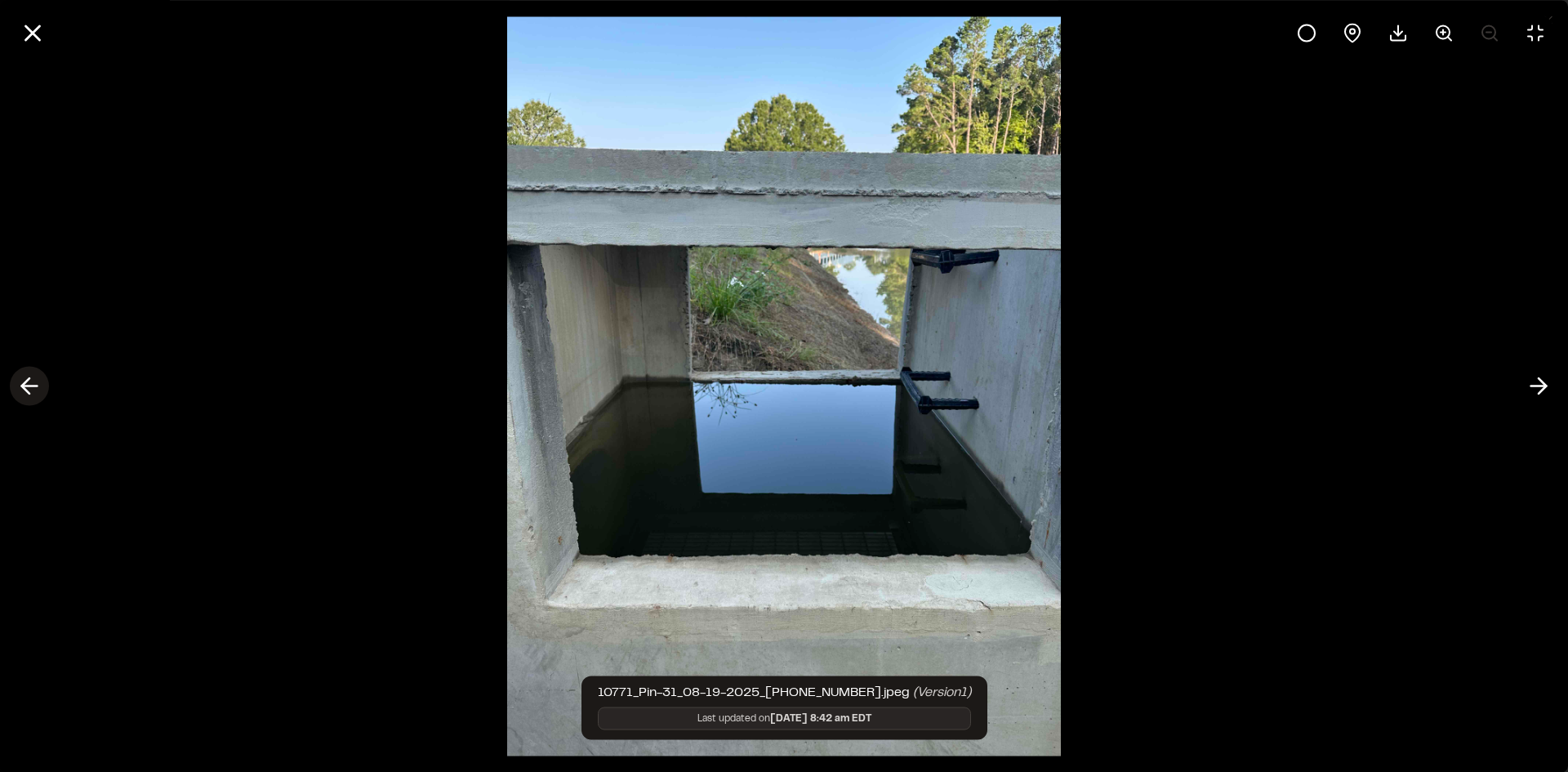
click at [37, 380] on icon at bounding box center [30, 386] width 26 height 28
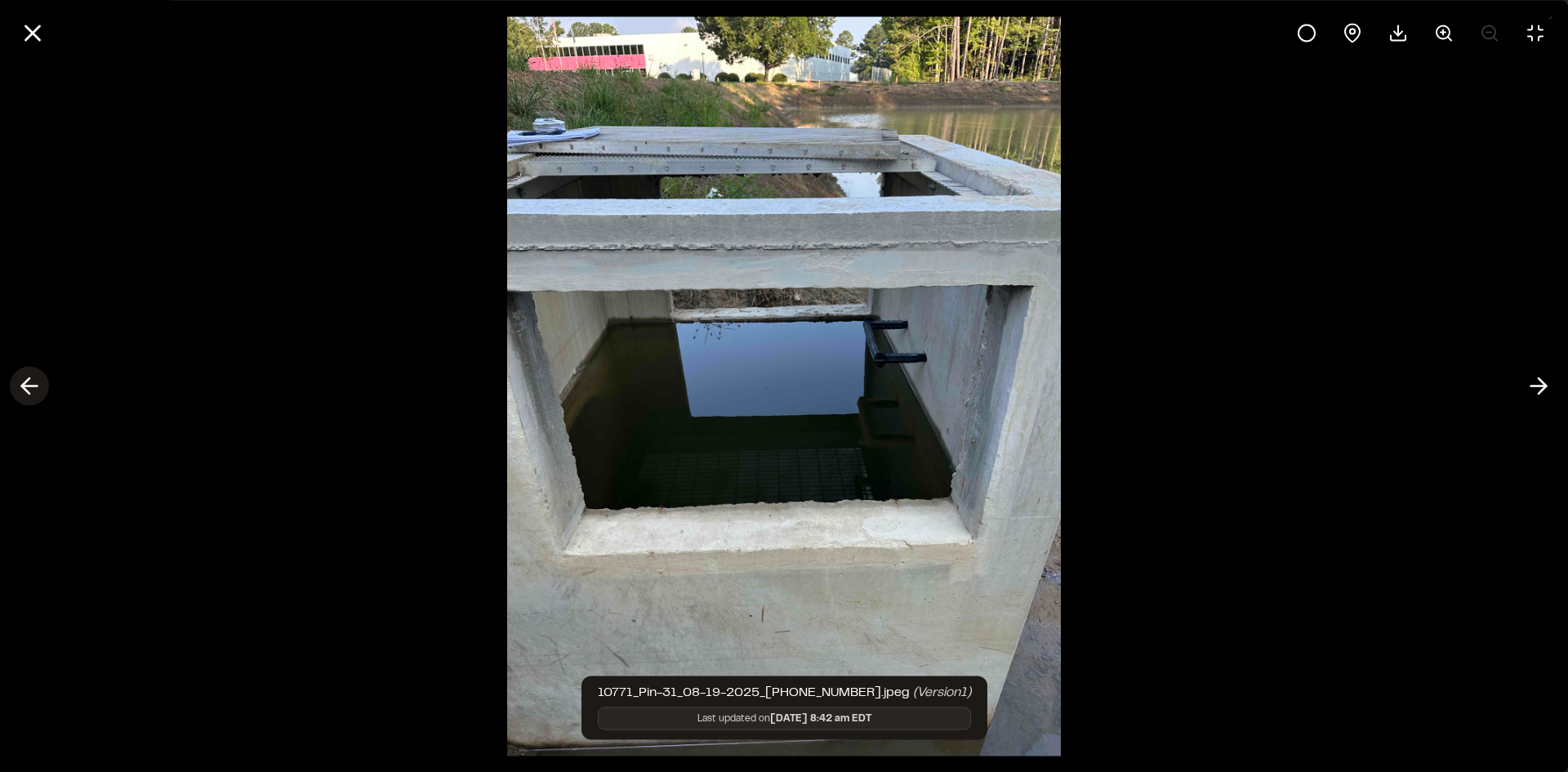
click at [37, 380] on icon at bounding box center [30, 386] width 26 height 28
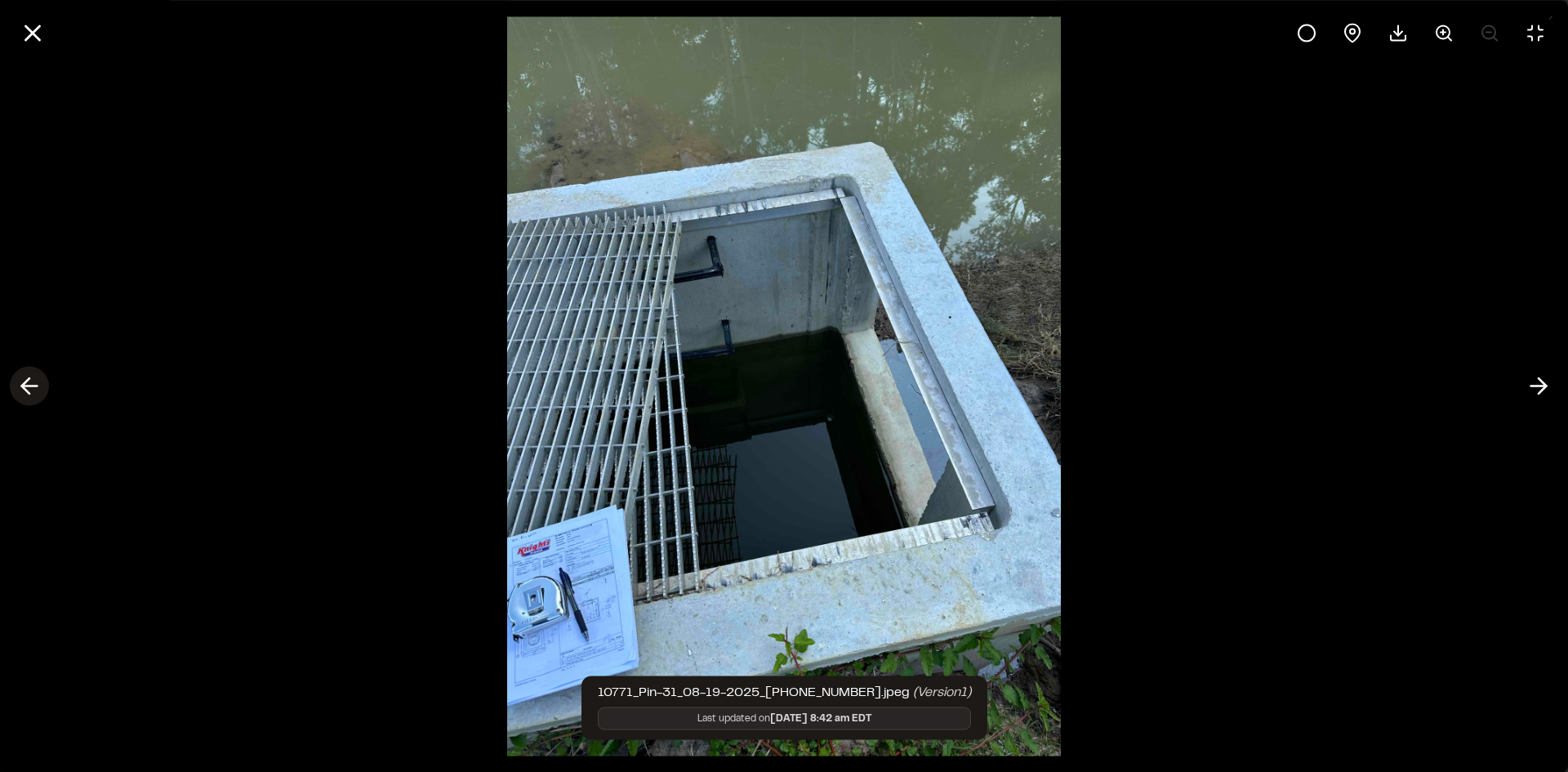
click at [37, 380] on icon at bounding box center [30, 386] width 26 height 28
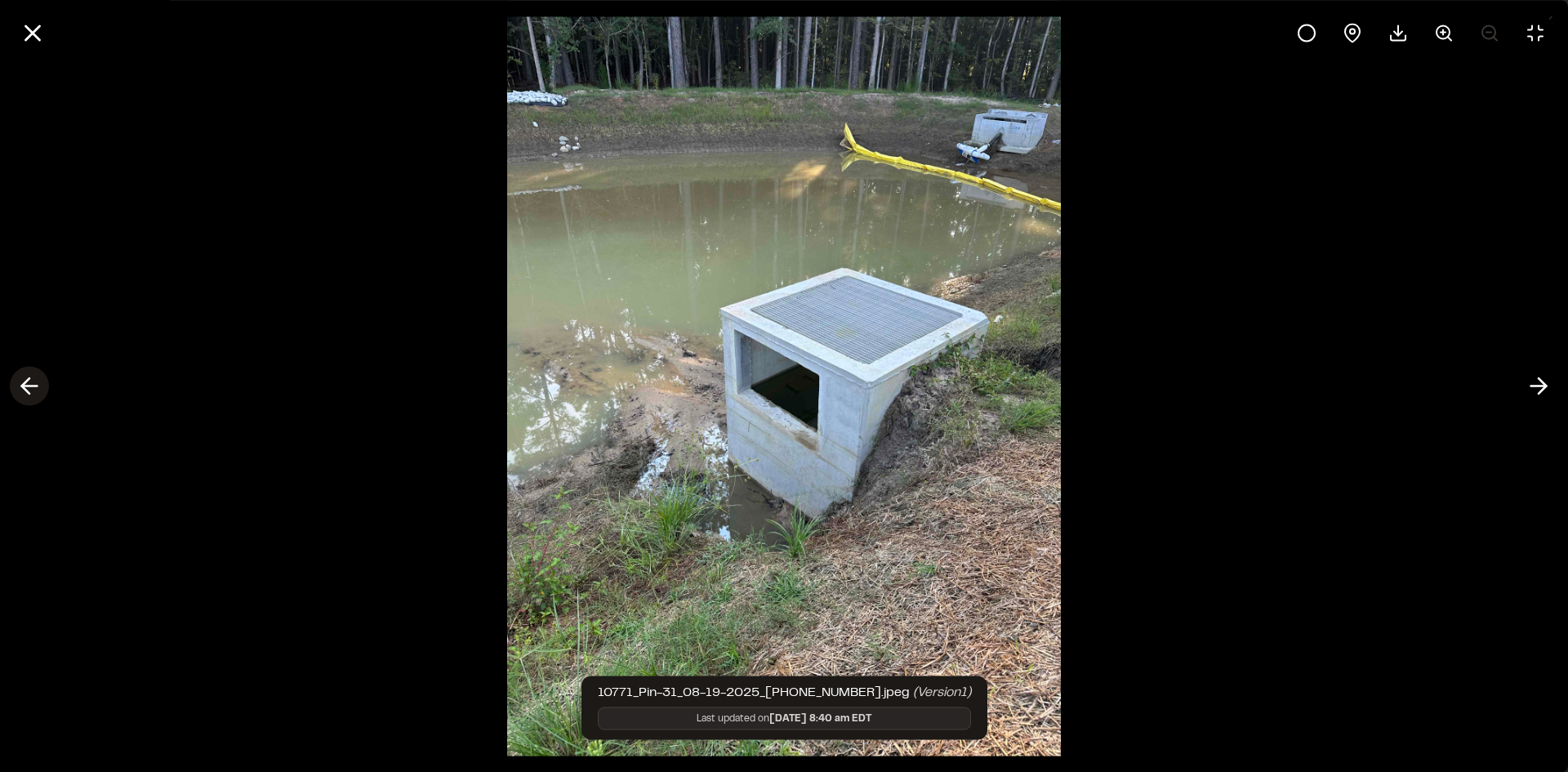
click at [37, 380] on icon at bounding box center [30, 386] width 26 height 28
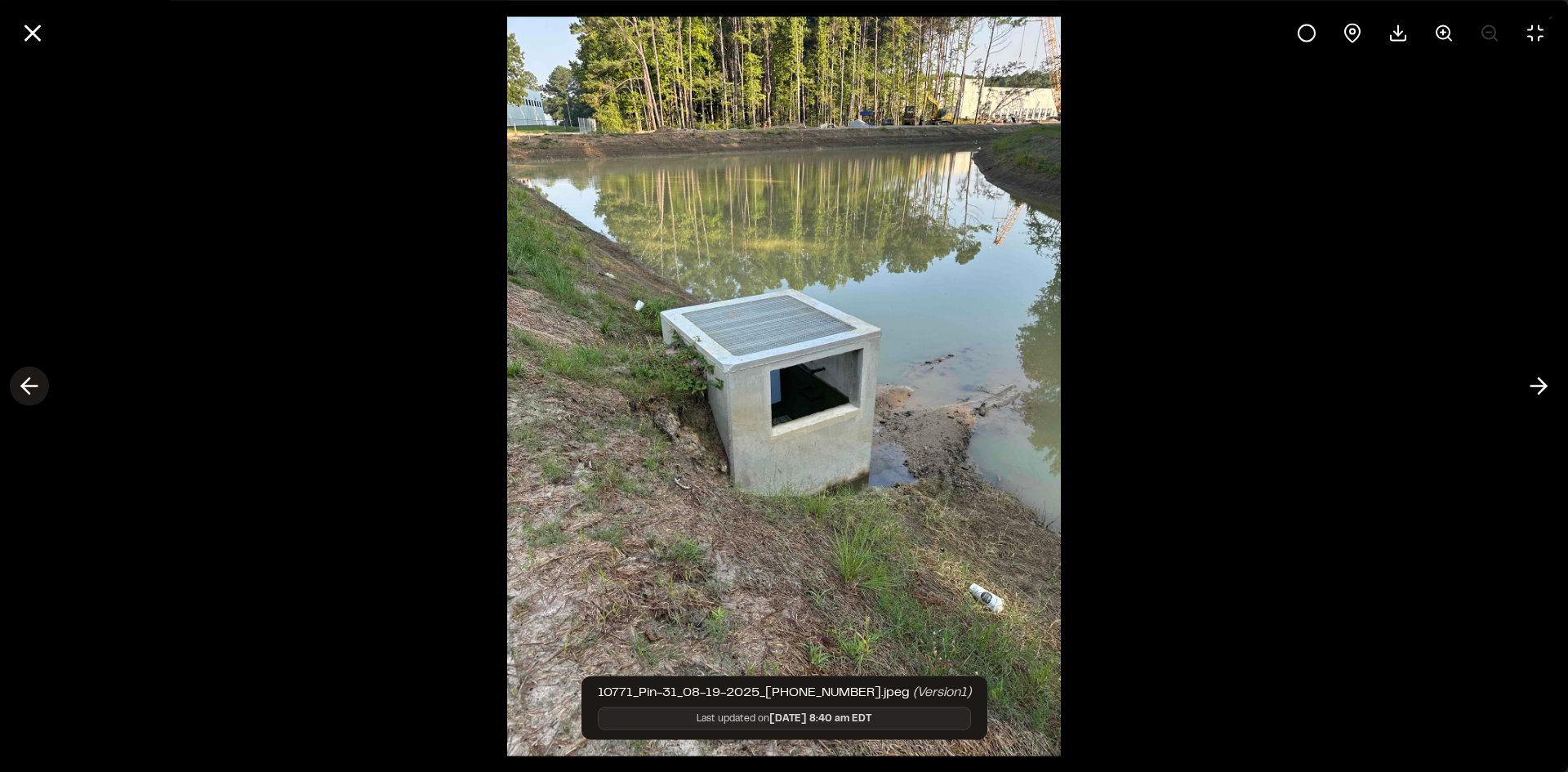
click at [37, 380] on icon at bounding box center [30, 386] width 26 height 28
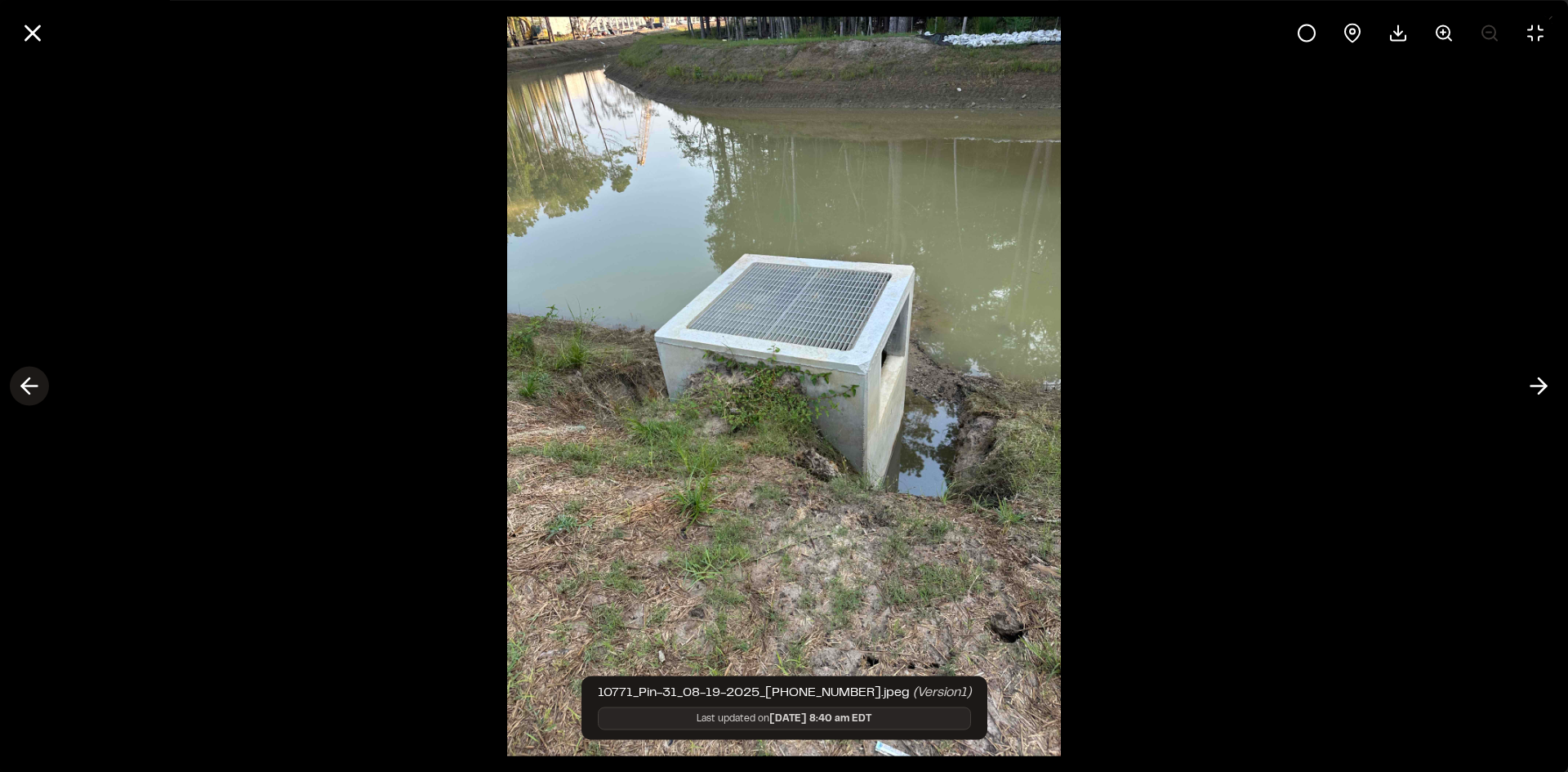
click at [37, 380] on icon at bounding box center [30, 386] width 26 height 28
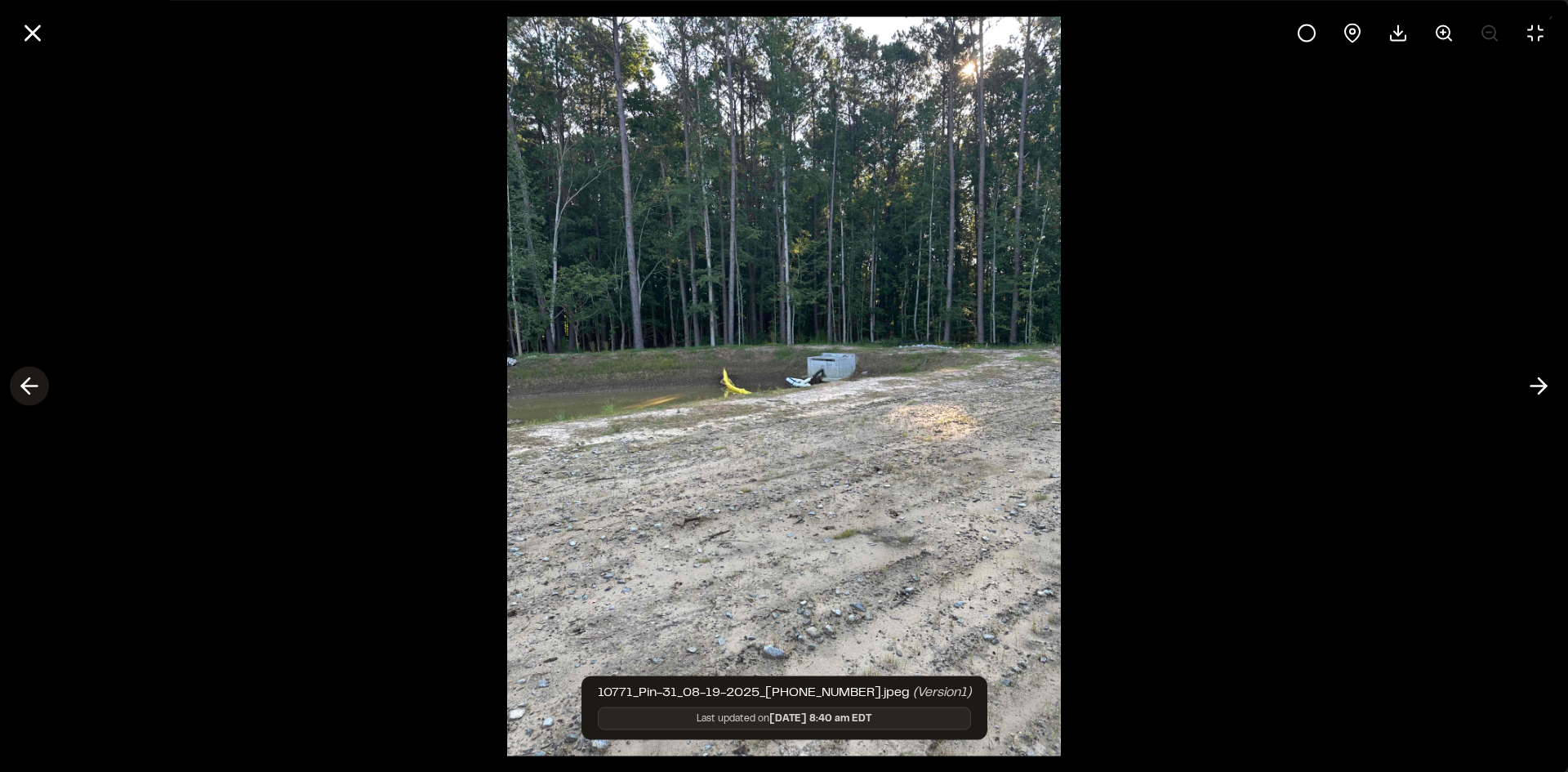
click at [37, 380] on icon at bounding box center [30, 386] width 26 height 28
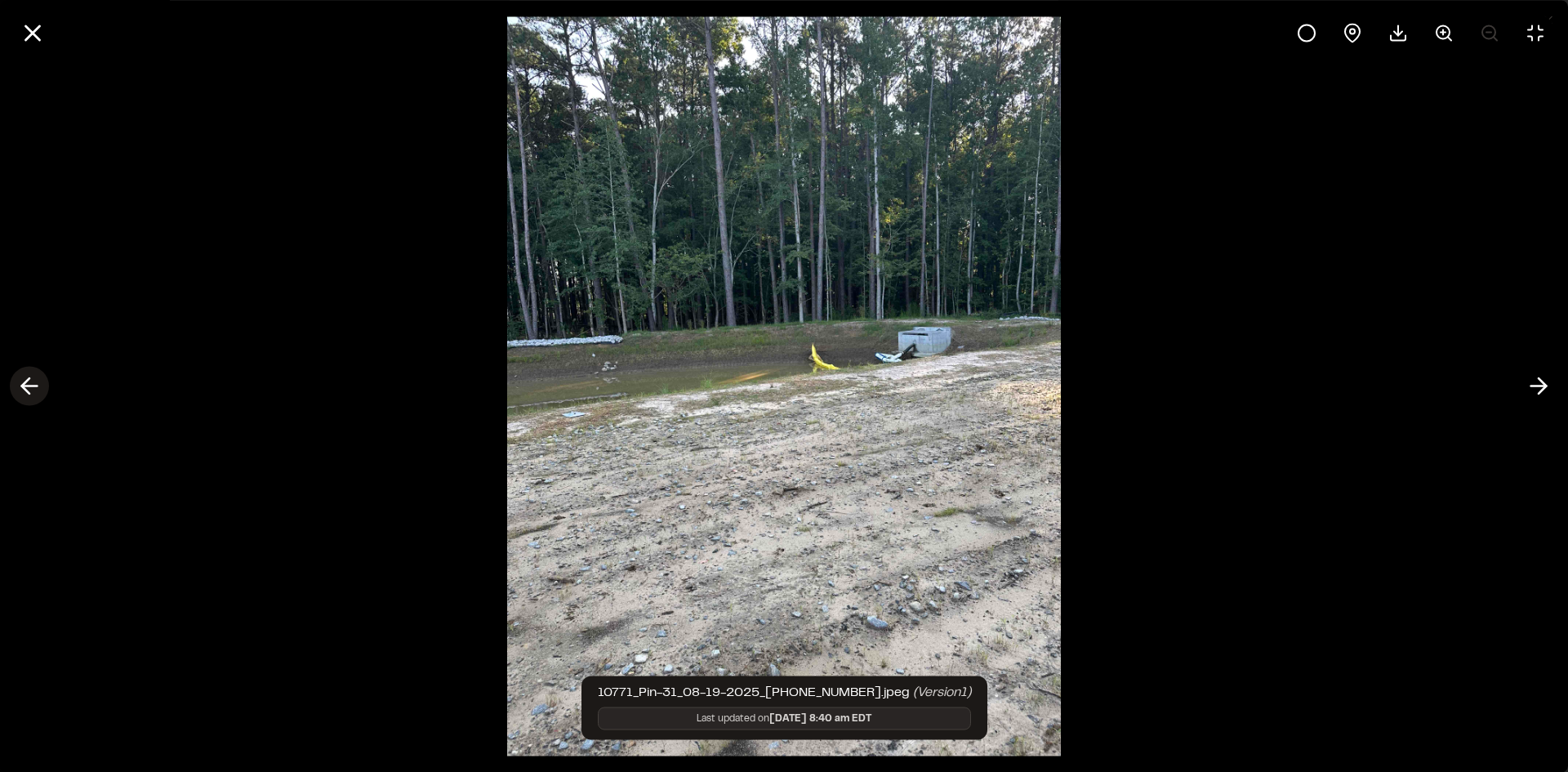
click at [37, 380] on icon at bounding box center [30, 386] width 26 height 28
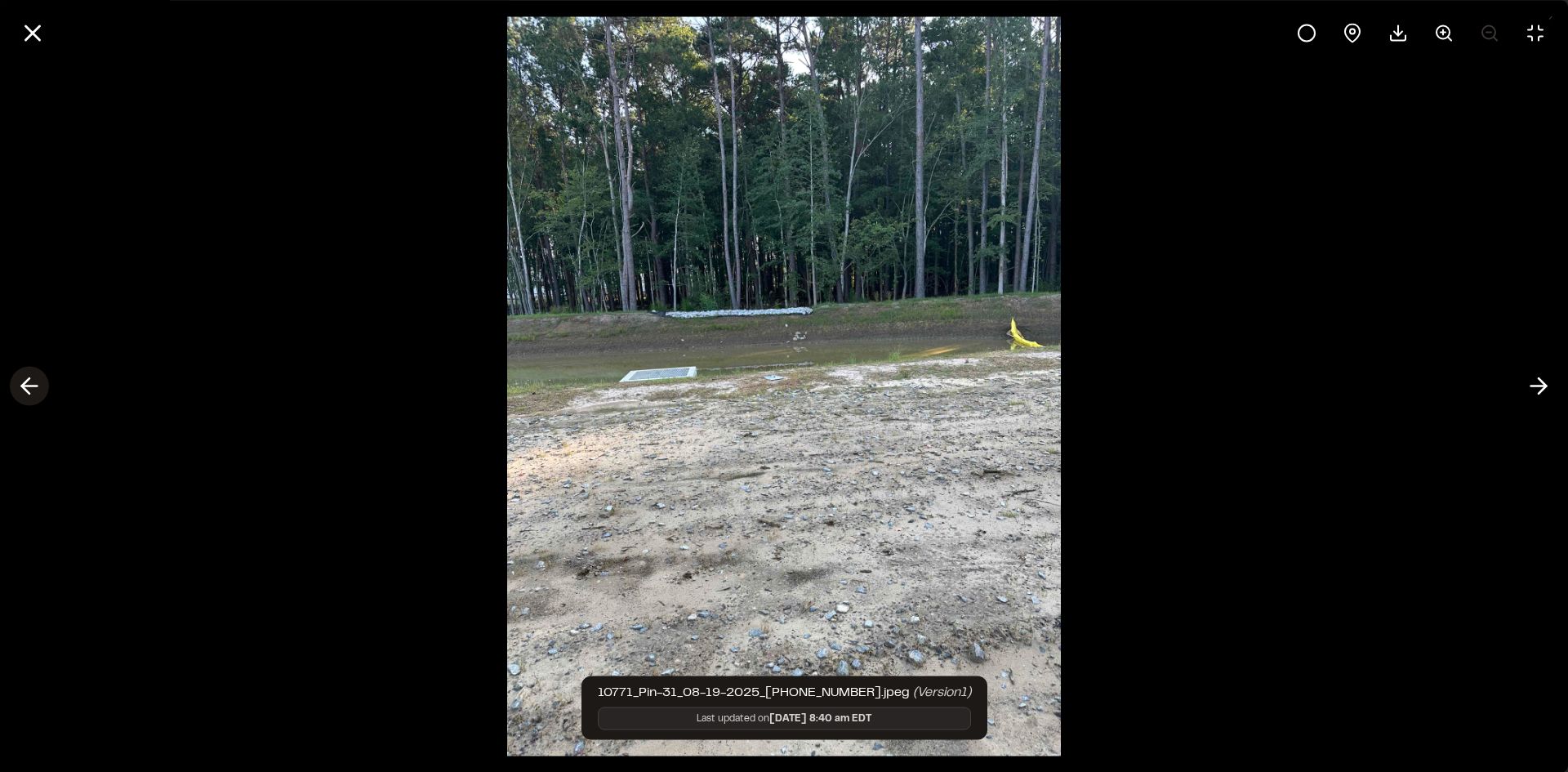
click at [37, 380] on icon at bounding box center [30, 386] width 26 height 28
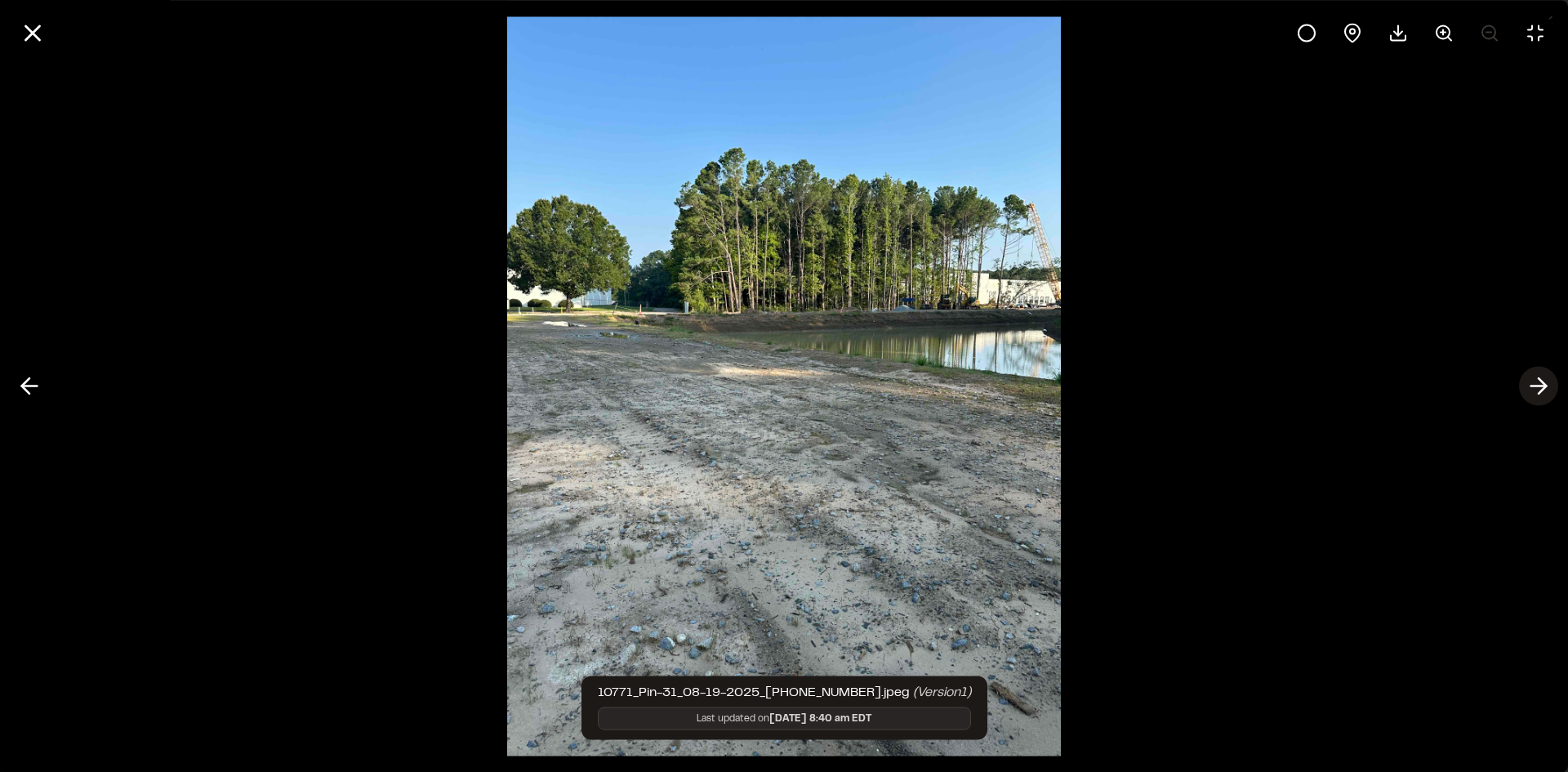
click at [1537, 384] on icon at bounding box center [1538, 386] width 26 height 28
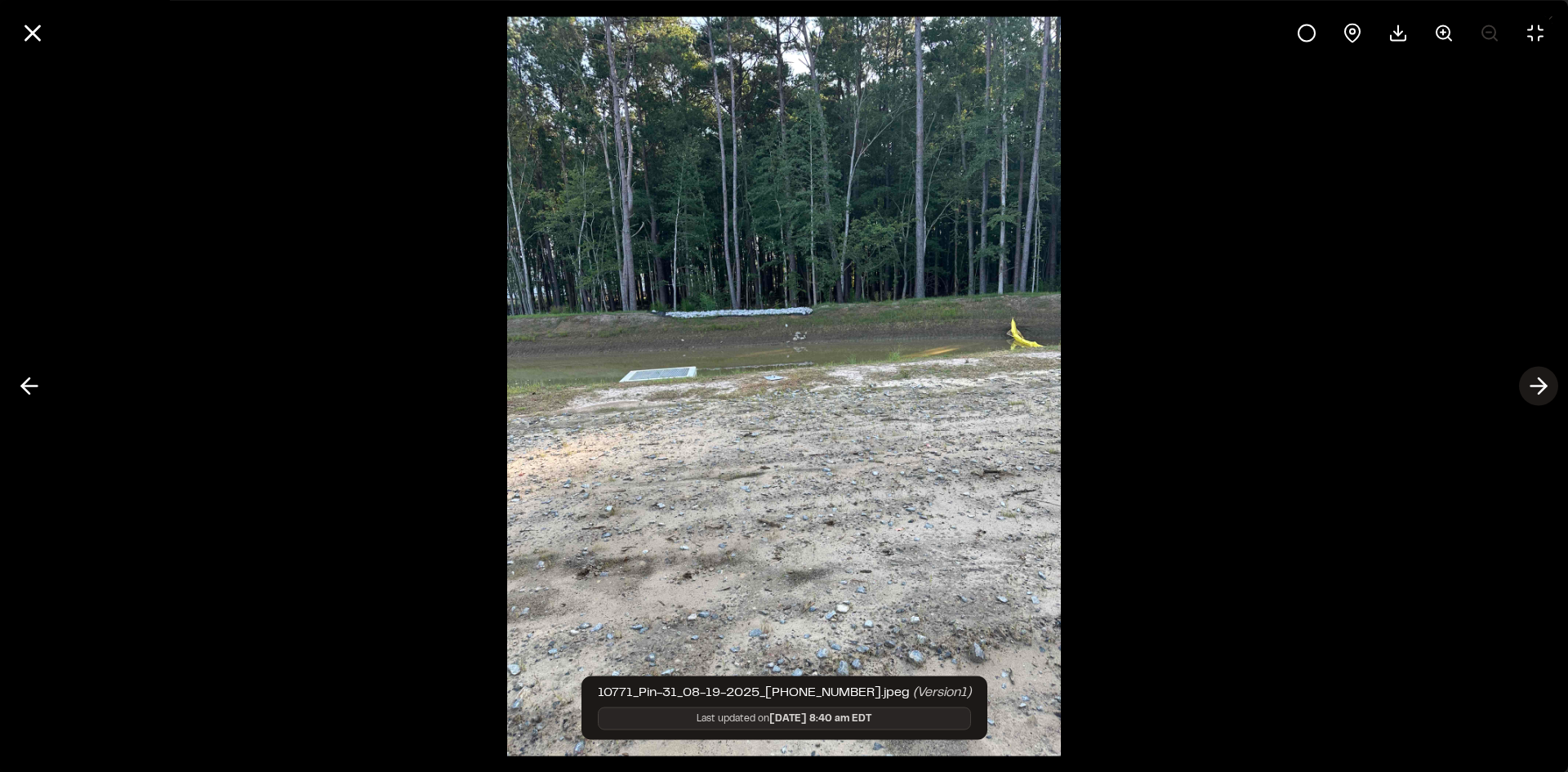
click at [1538, 384] on icon at bounding box center [1538, 386] width 26 height 28
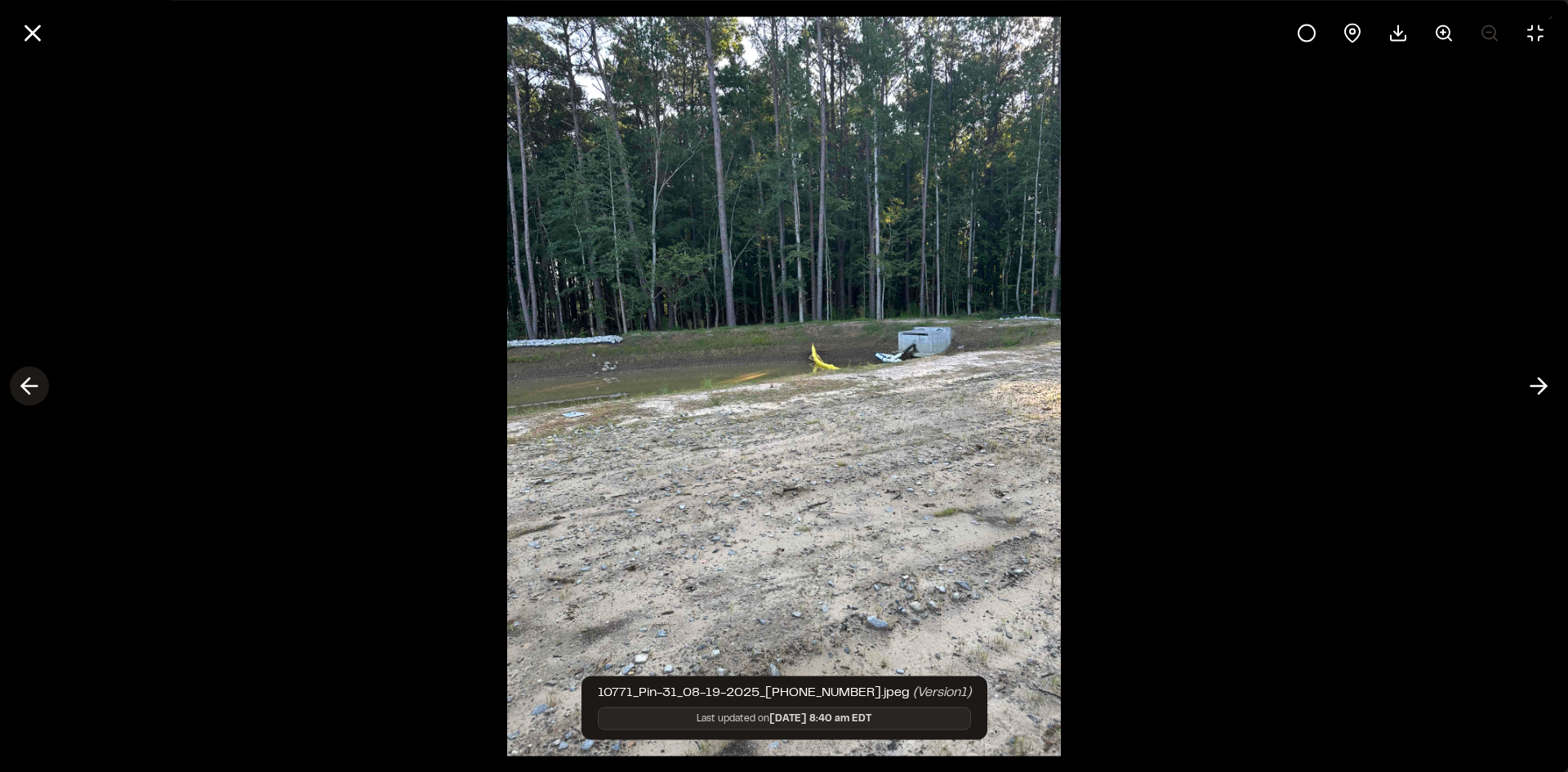
click at [26, 385] on icon at bounding box center [30, 386] width 26 height 28
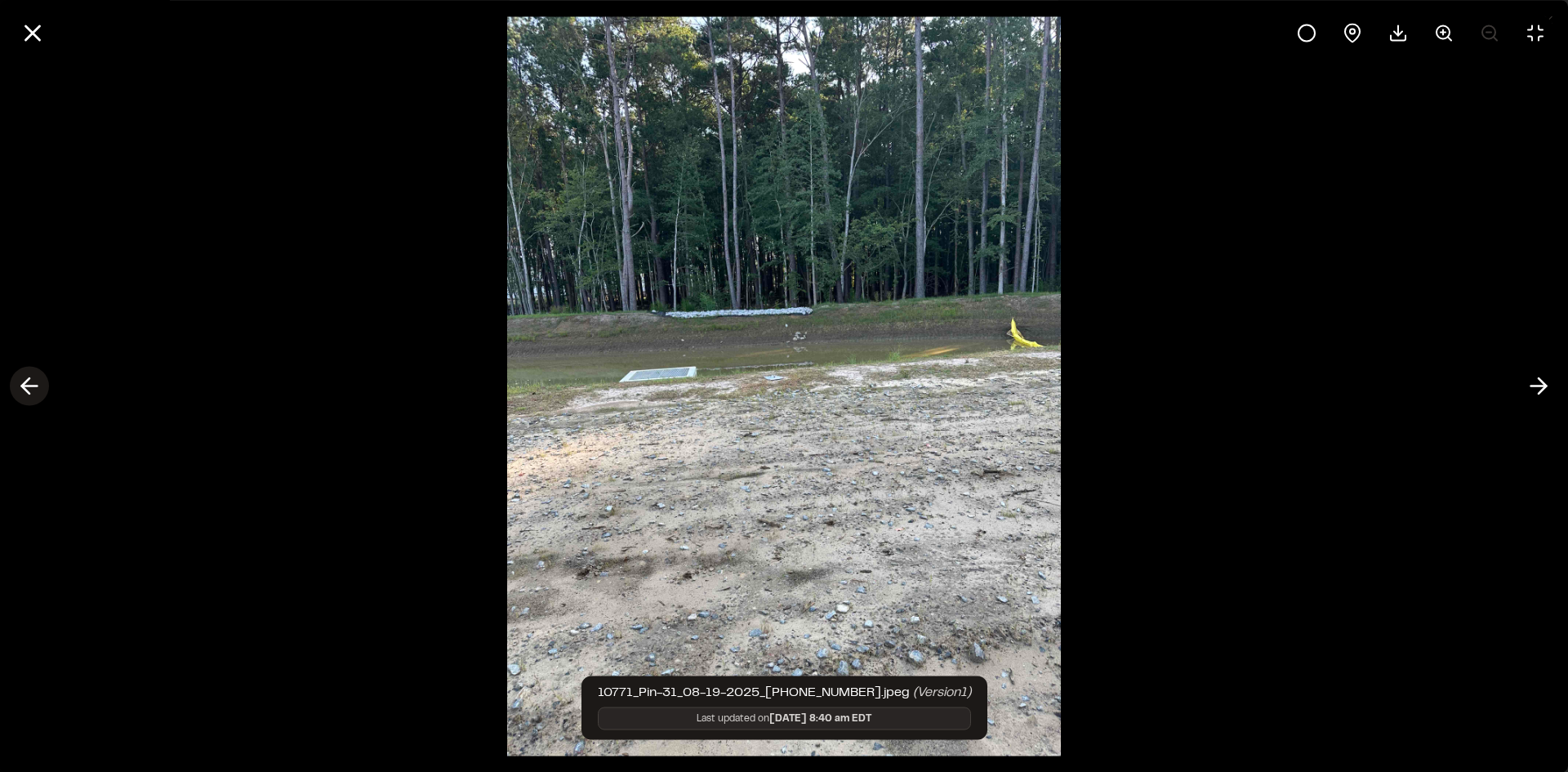
click at [26, 385] on icon at bounding box center [30, 386] width 26 height 28
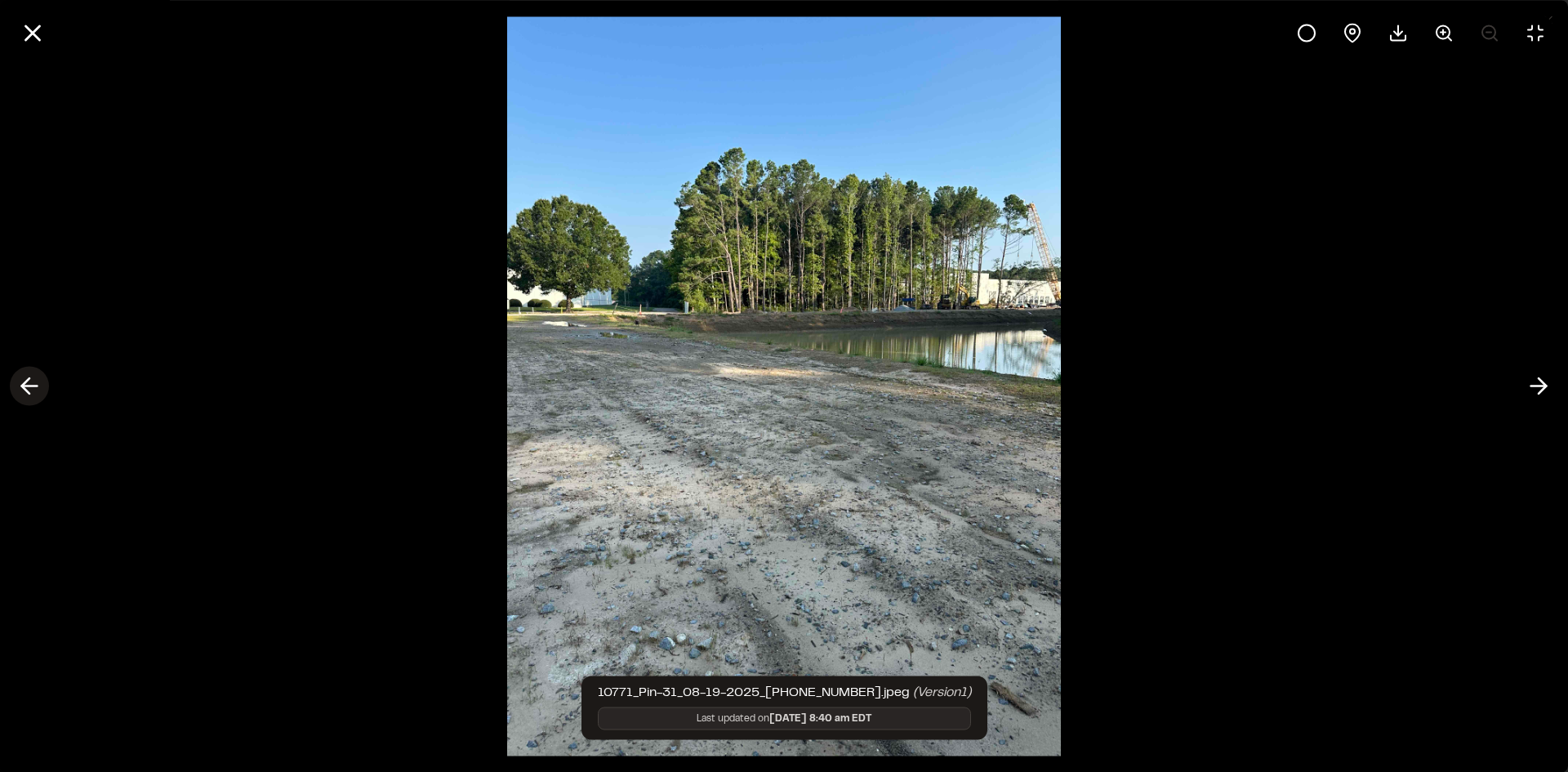
click at [26, 385] on icon at bounding box center [30, 386] width 26 height 28
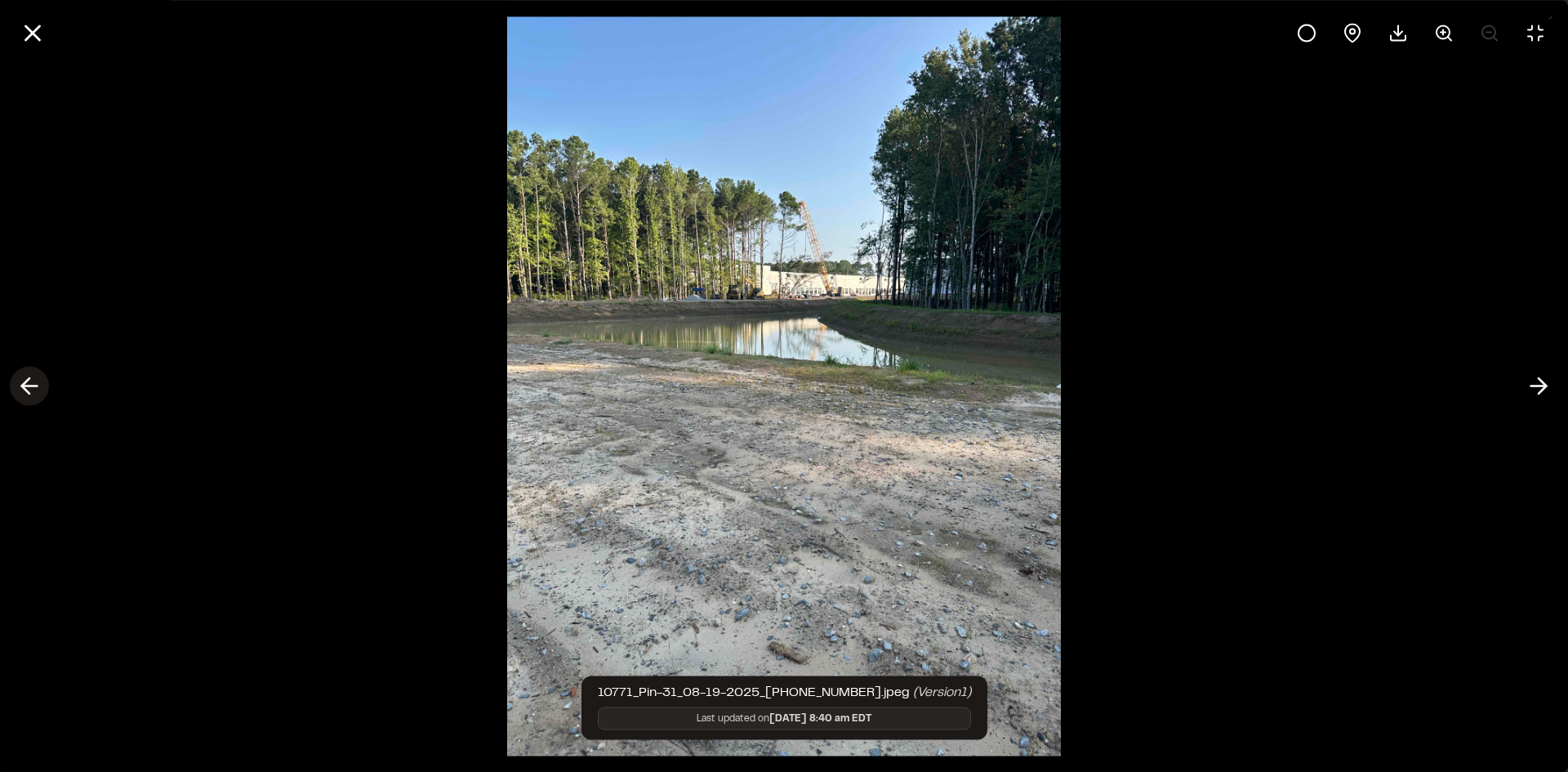
click at [26, 385] on icon at bounding box center [30, 386] width 26 height 28
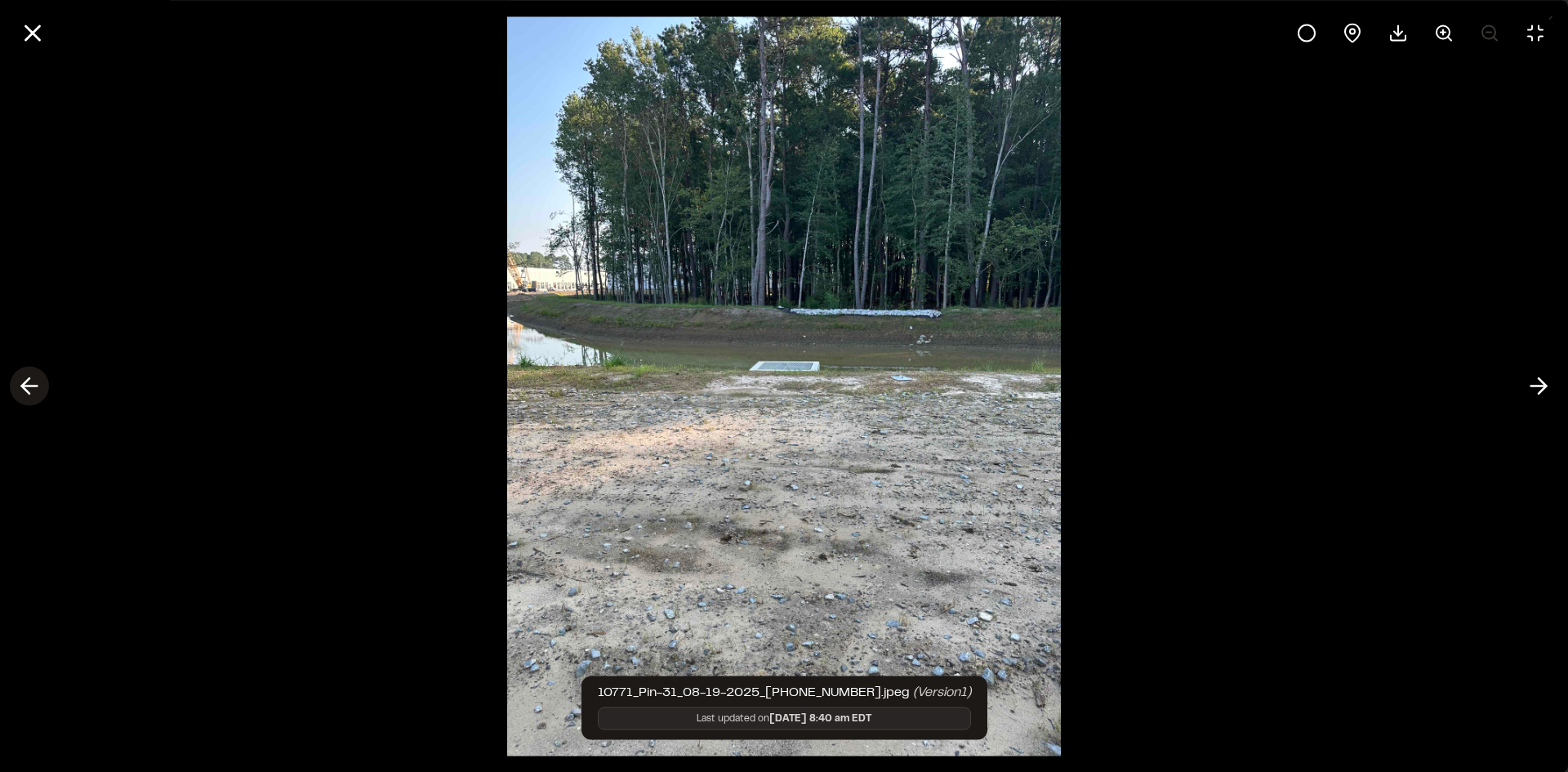
click at [26, 386] on line at bounding box center [30, 386] width 16 height 0
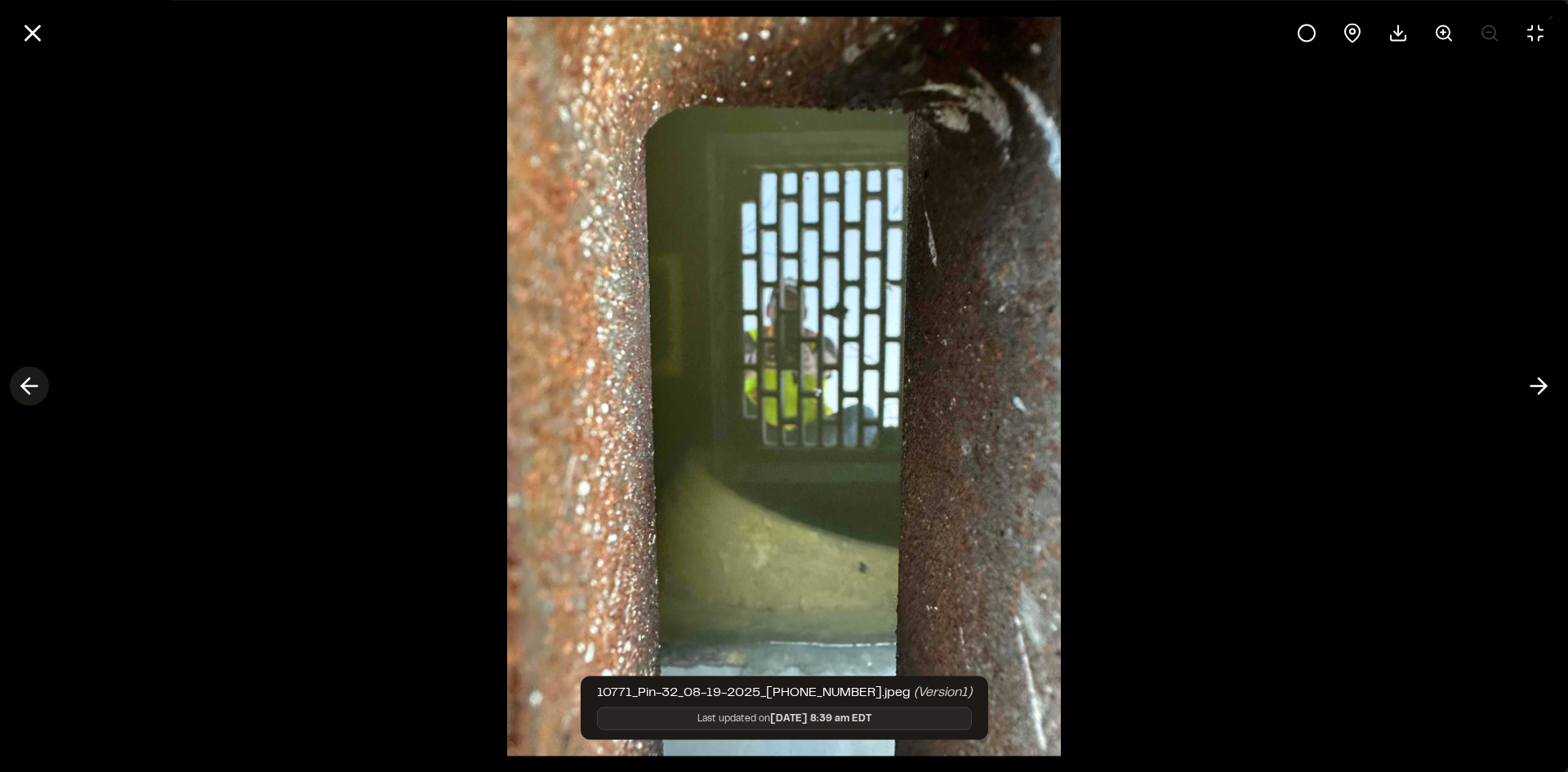
click at [26, 386] on line at bounding box center [30, 386] width 16 height 0
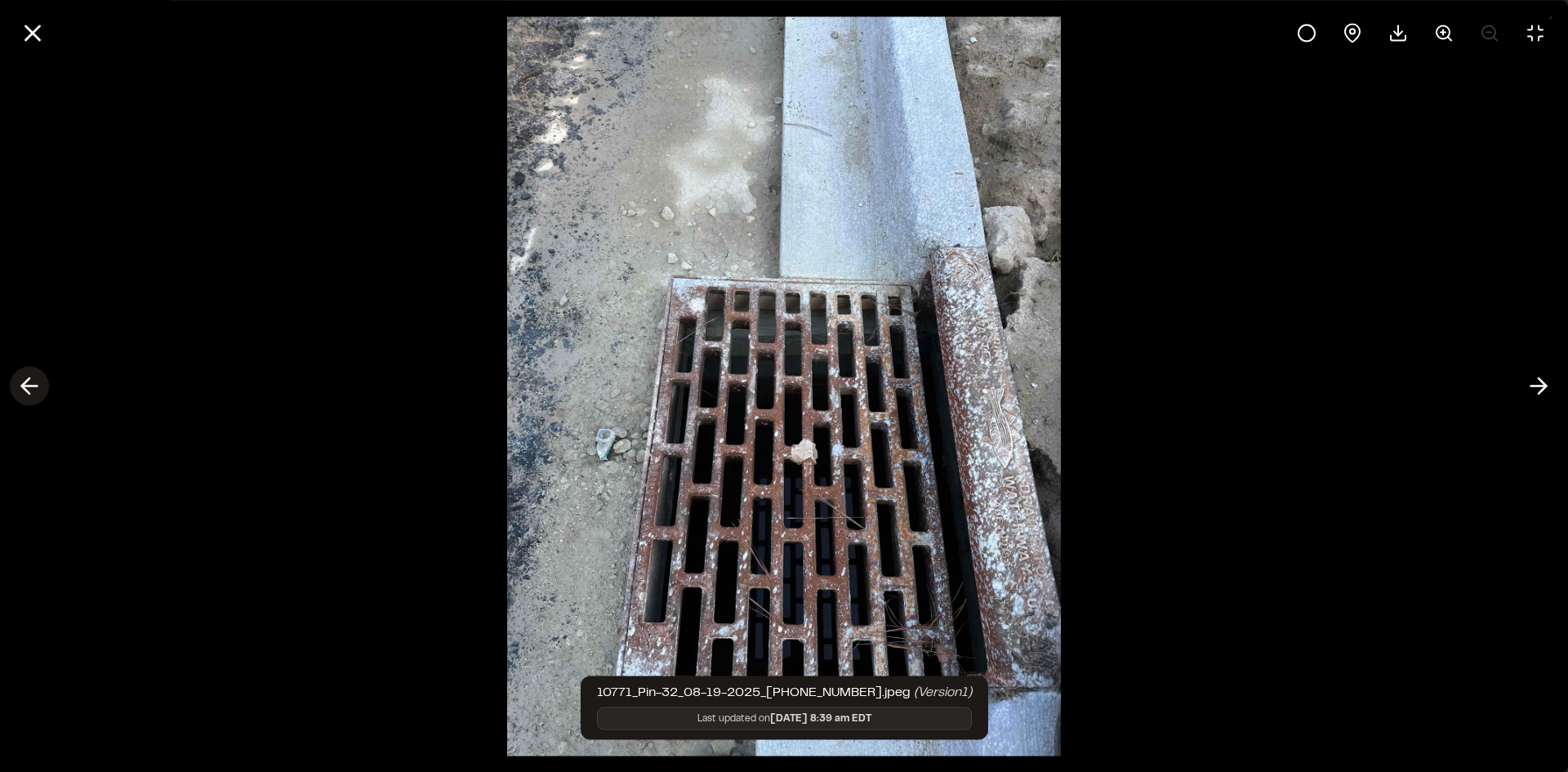
click at [26, 386] on line at bounding box center [30, 386] width 16 height 0
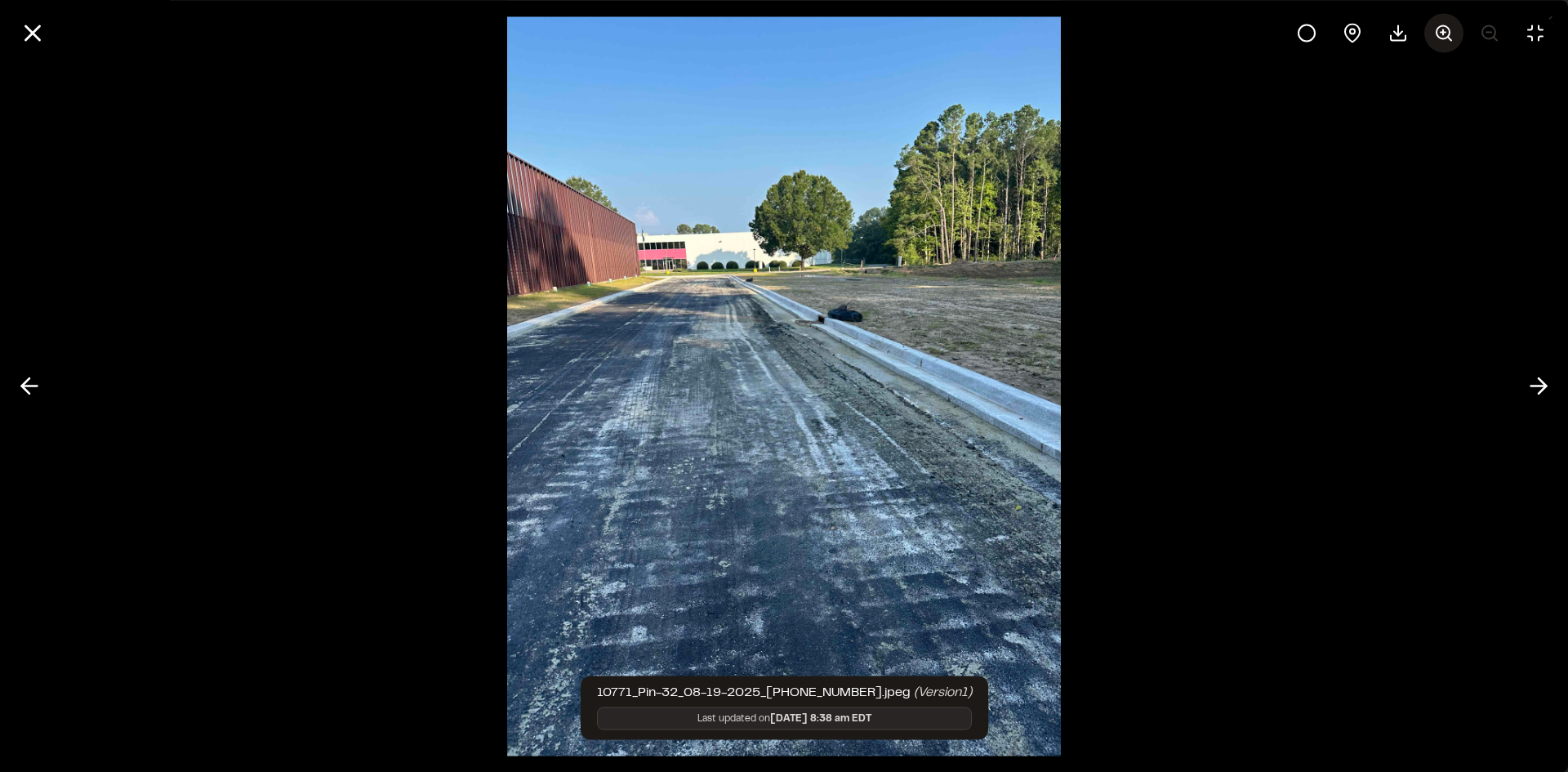
click at [1438, 33] on icon at bounding box center [1444, 33] width 20 height 20
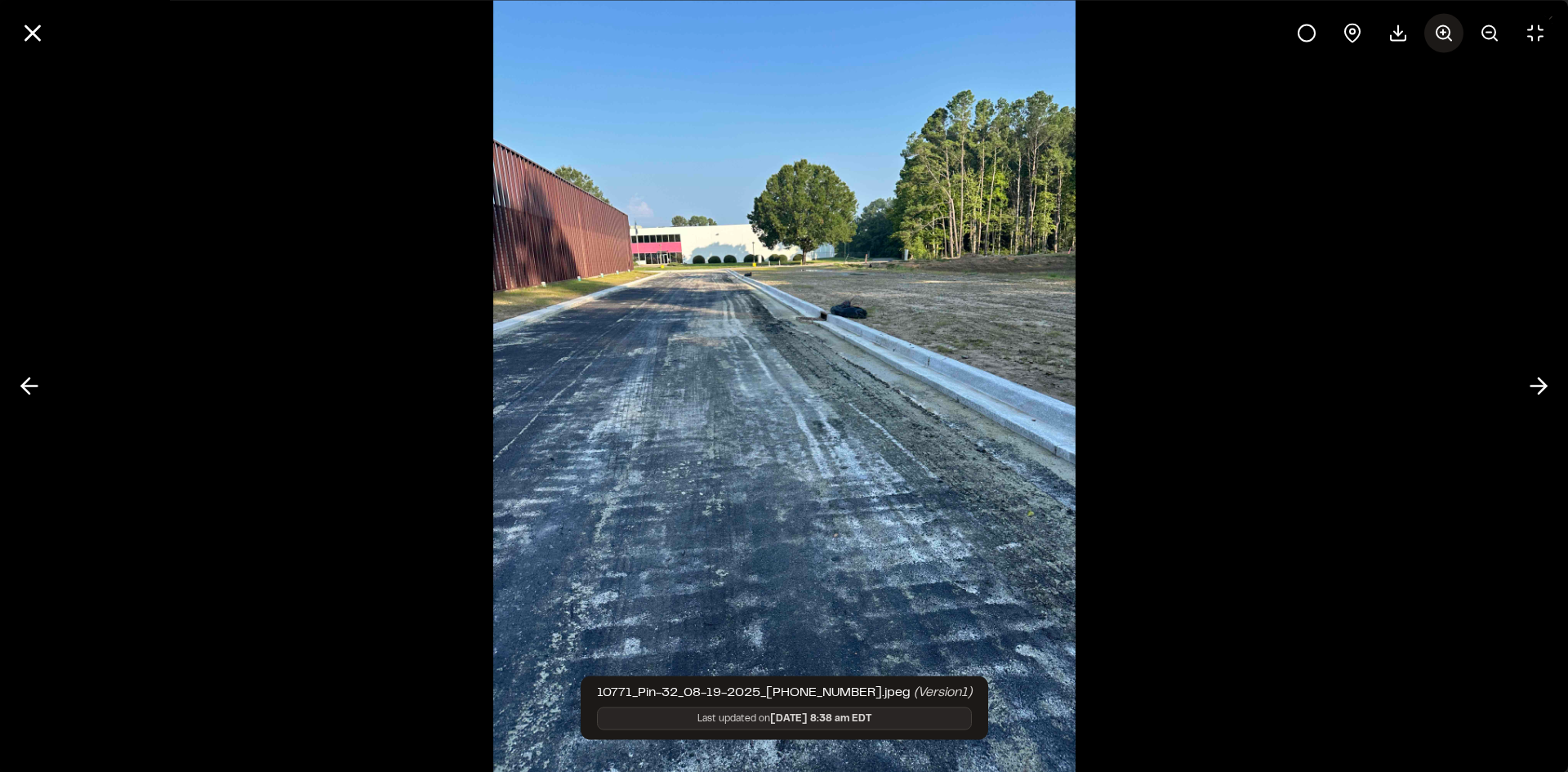
click at [1438, 33] on icon at bounding box center [1444, 33] width 20 height 20
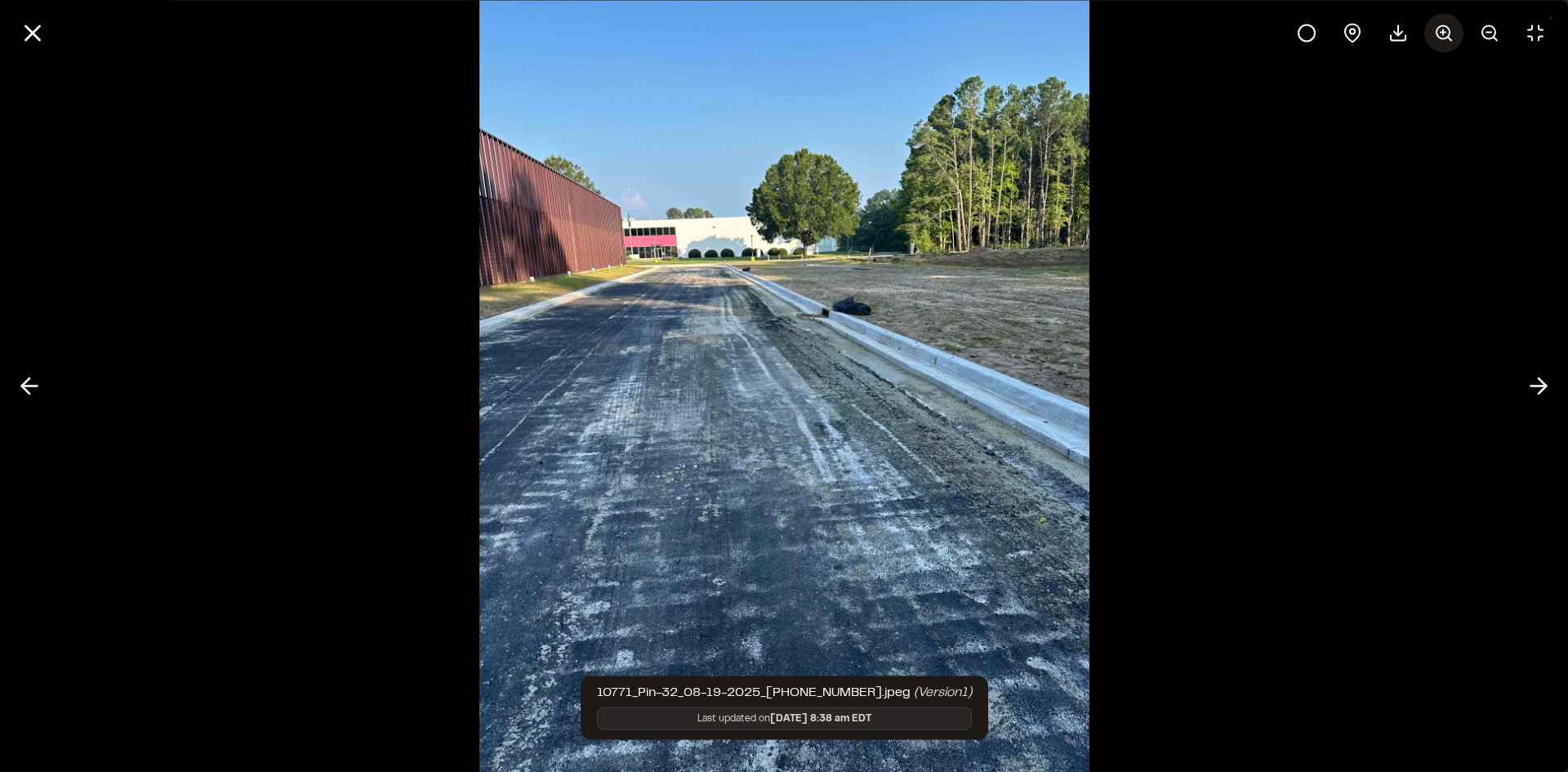
click at [1438, 33] on icon at bounding box center [1444, 33] width 20 height 20
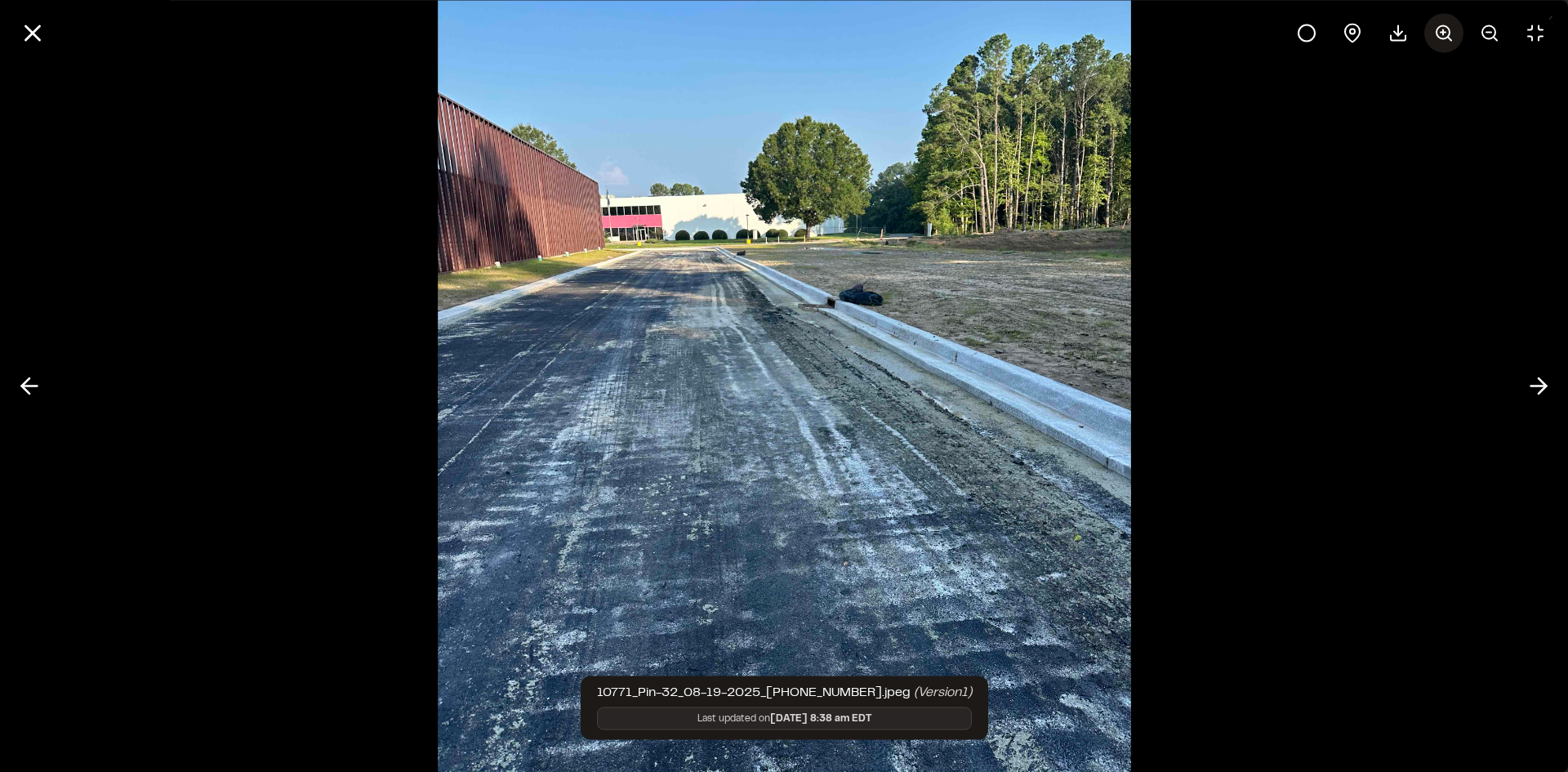
click at [1438, 33] on icon at bounding box center [1444, 33] width 20 height 20
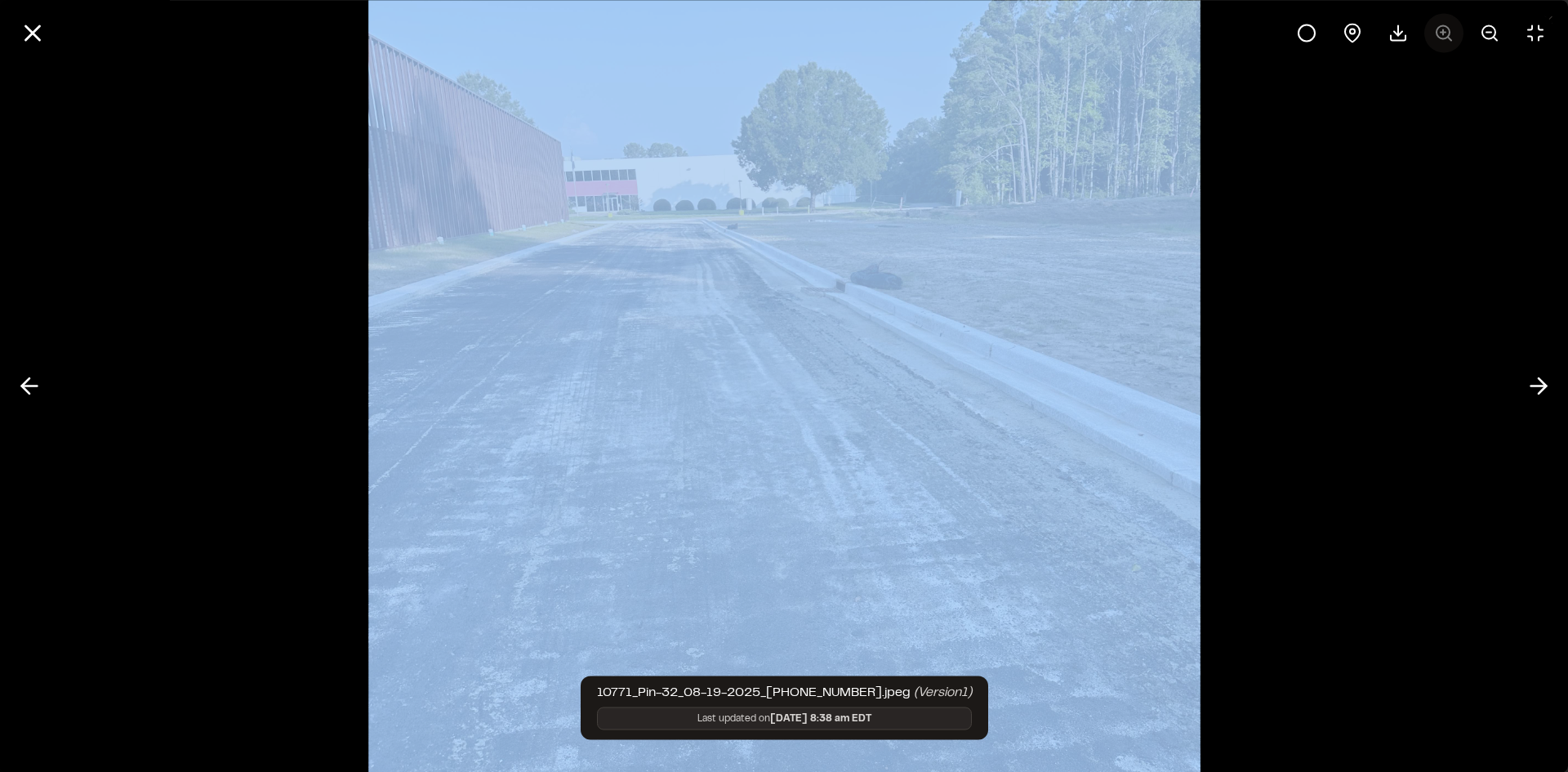
click at [1438, 33] on div at bounding box center [1420, 33] width 268 height 39
click at [1424, 140] on div at bounding box center [784, 386] width 1568 height 772
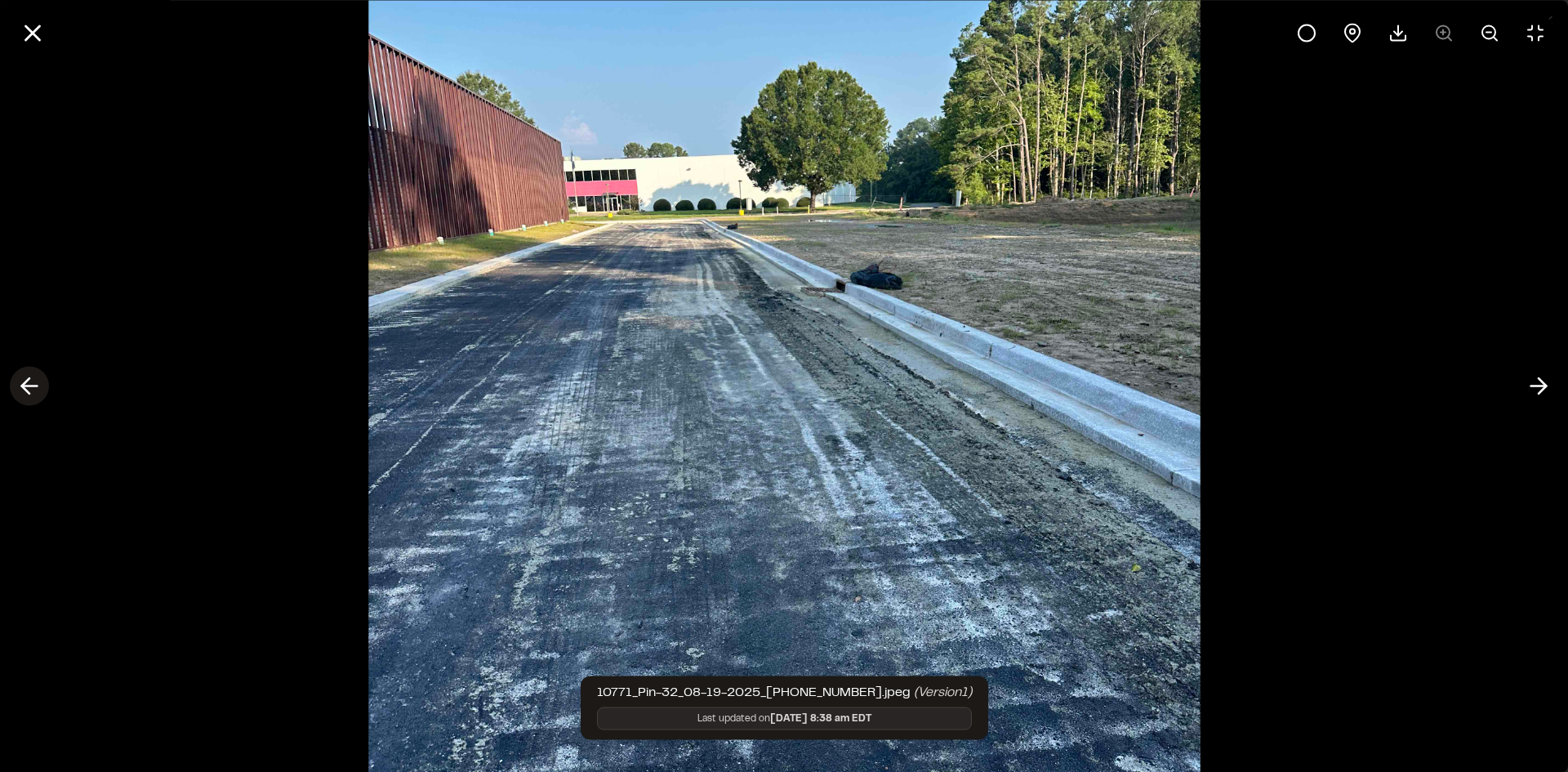
click at [28, 385] on icon at bounding box center [30, 386] width 26 height 28
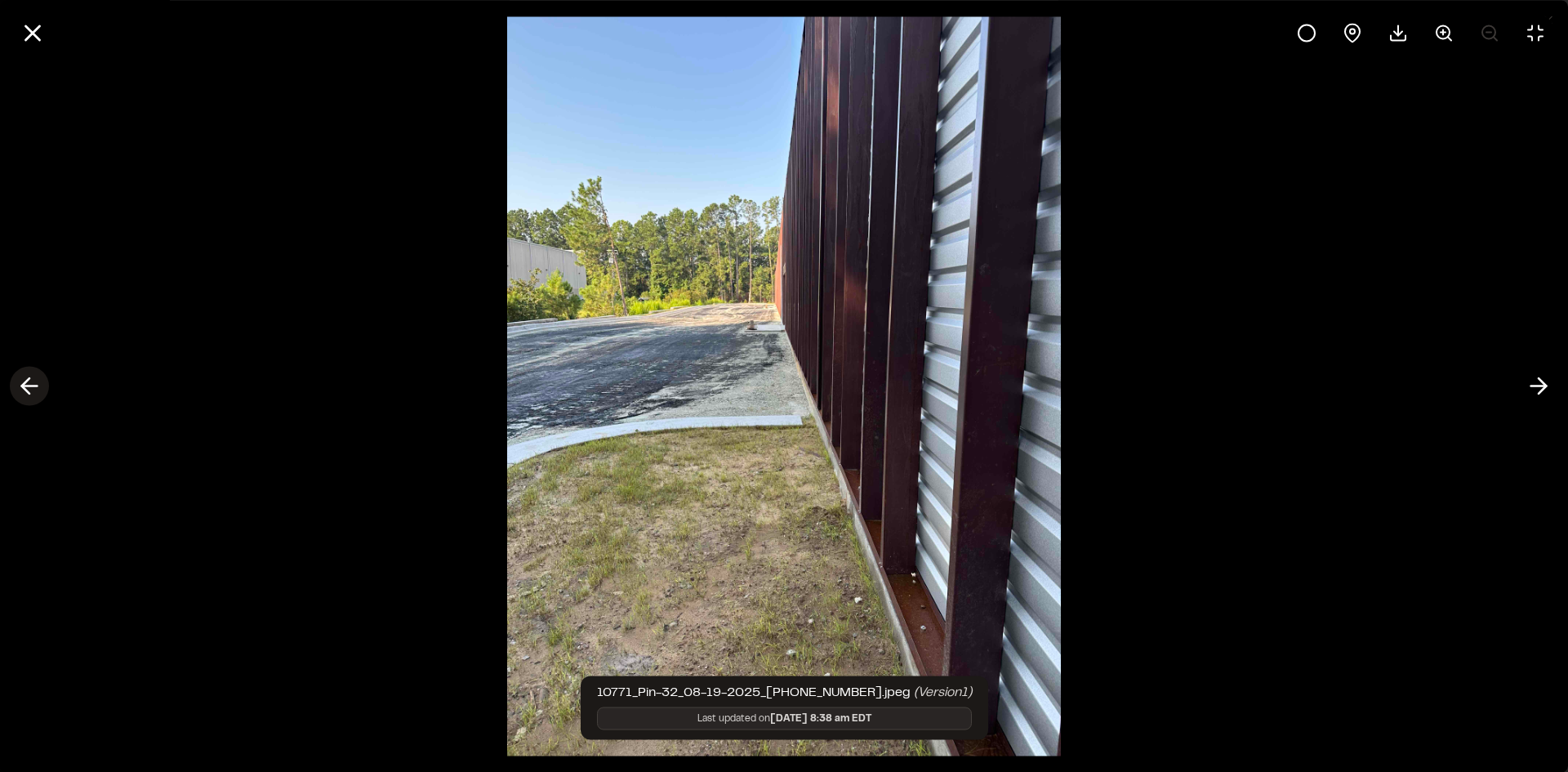
click at [29, 386] on line at bounding box center [30, 386] width 16 height 0
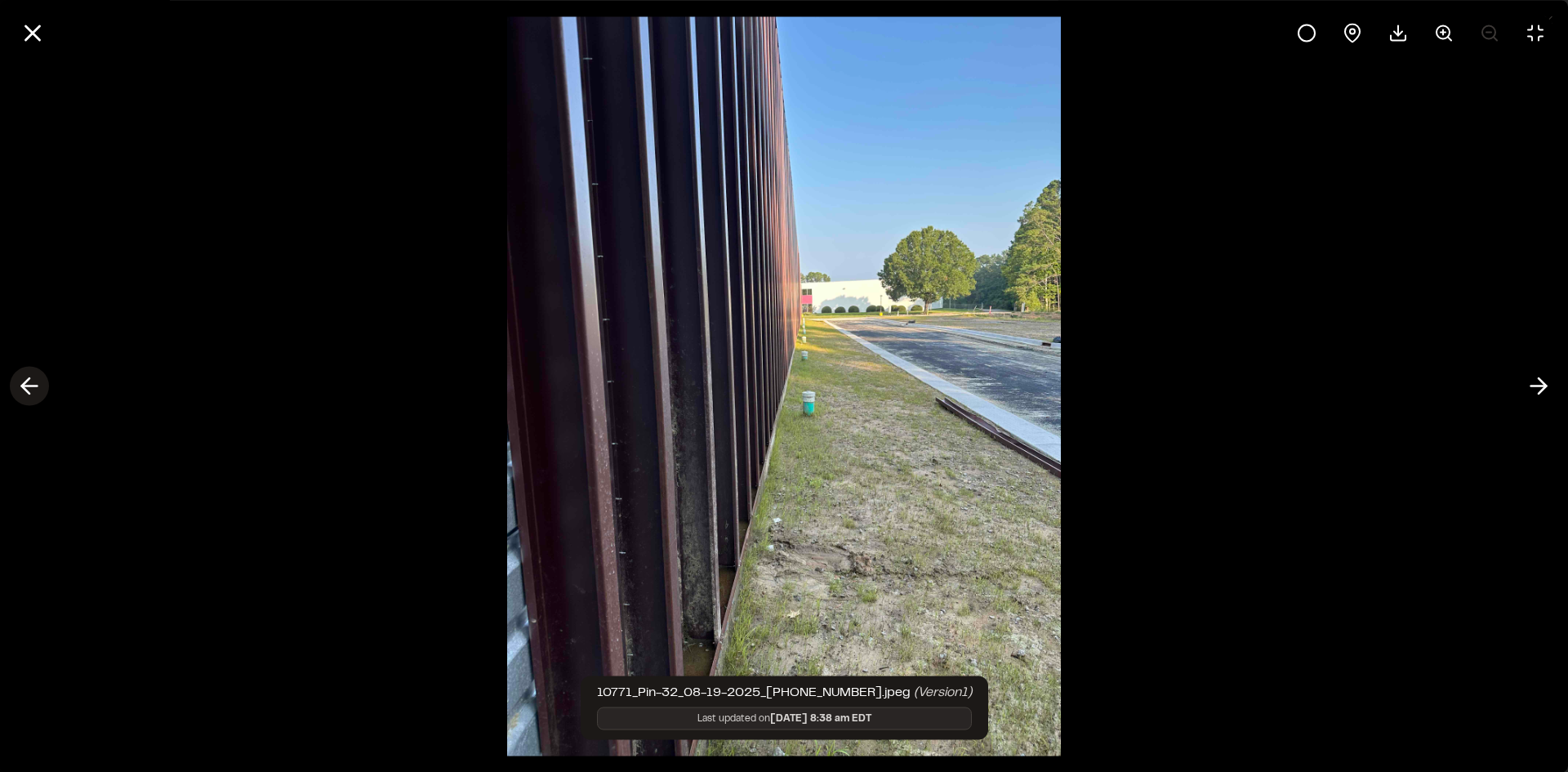
click at [33, 386] on line at bounding box center [30, 386] width 16 height 0
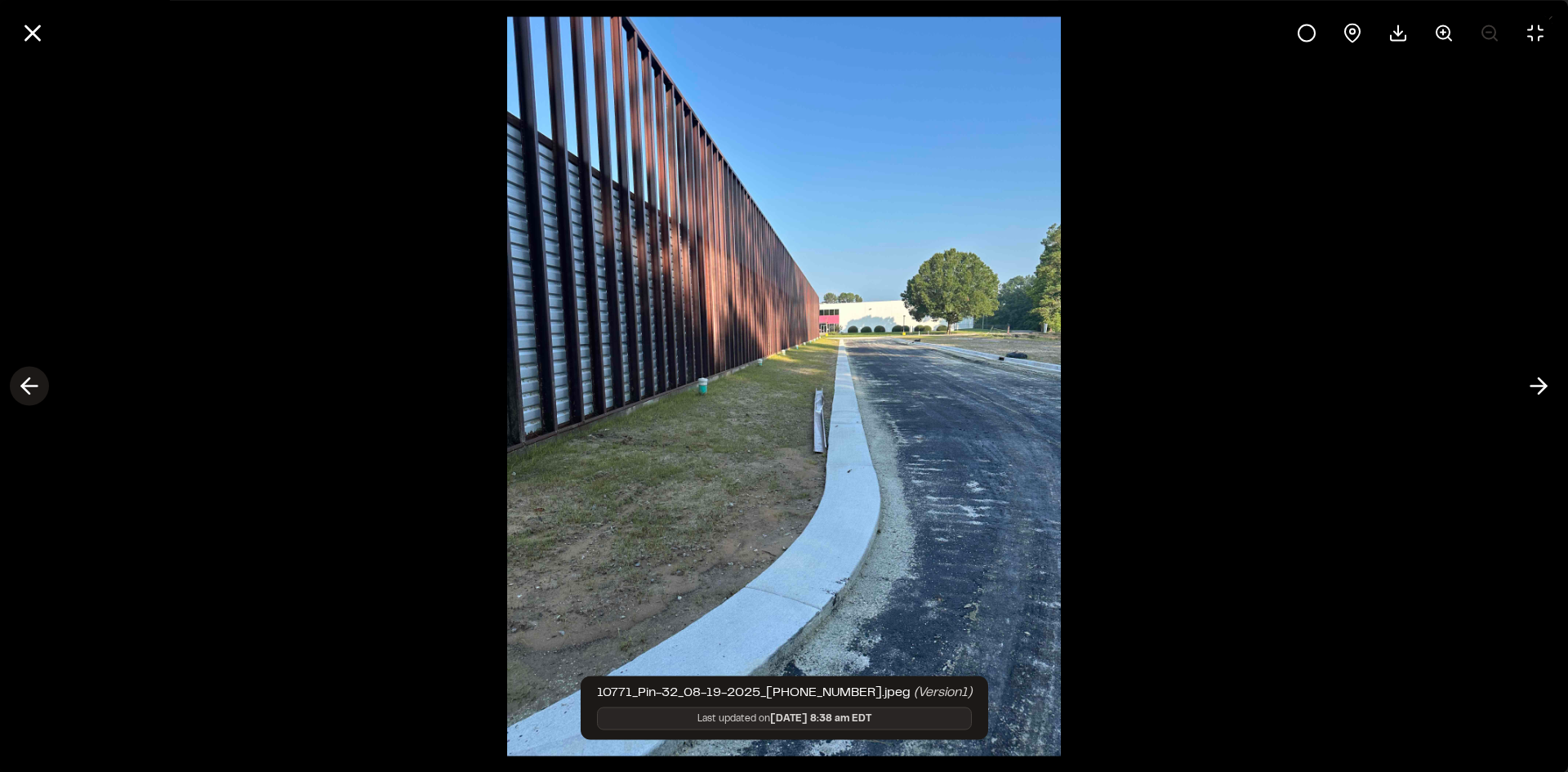
click at [33, 386] on line at bounding box center [30, 386] width 16 height 0
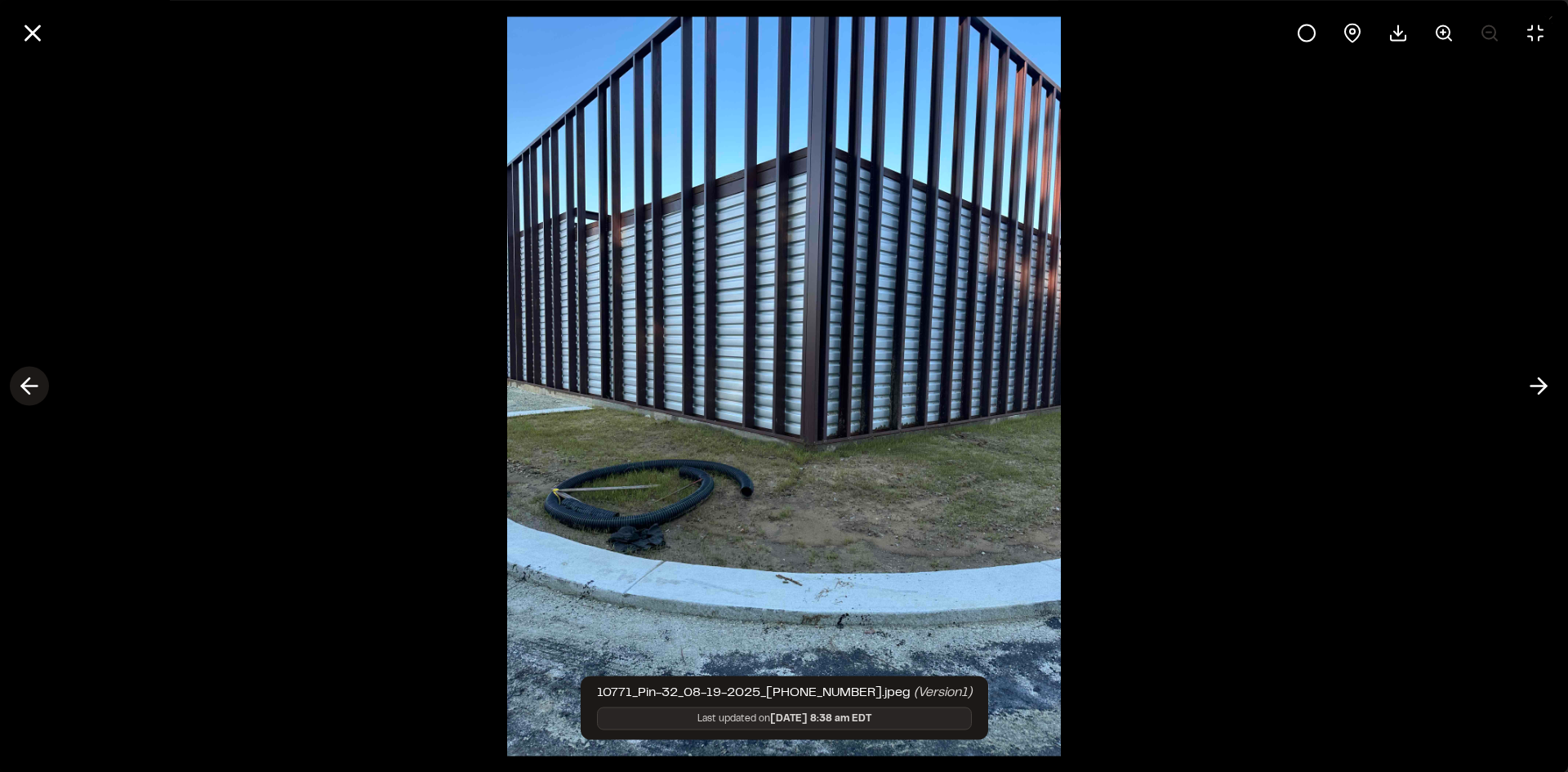
click at [33, 386] on line at bounding box center [30, 386] width 16 height 0
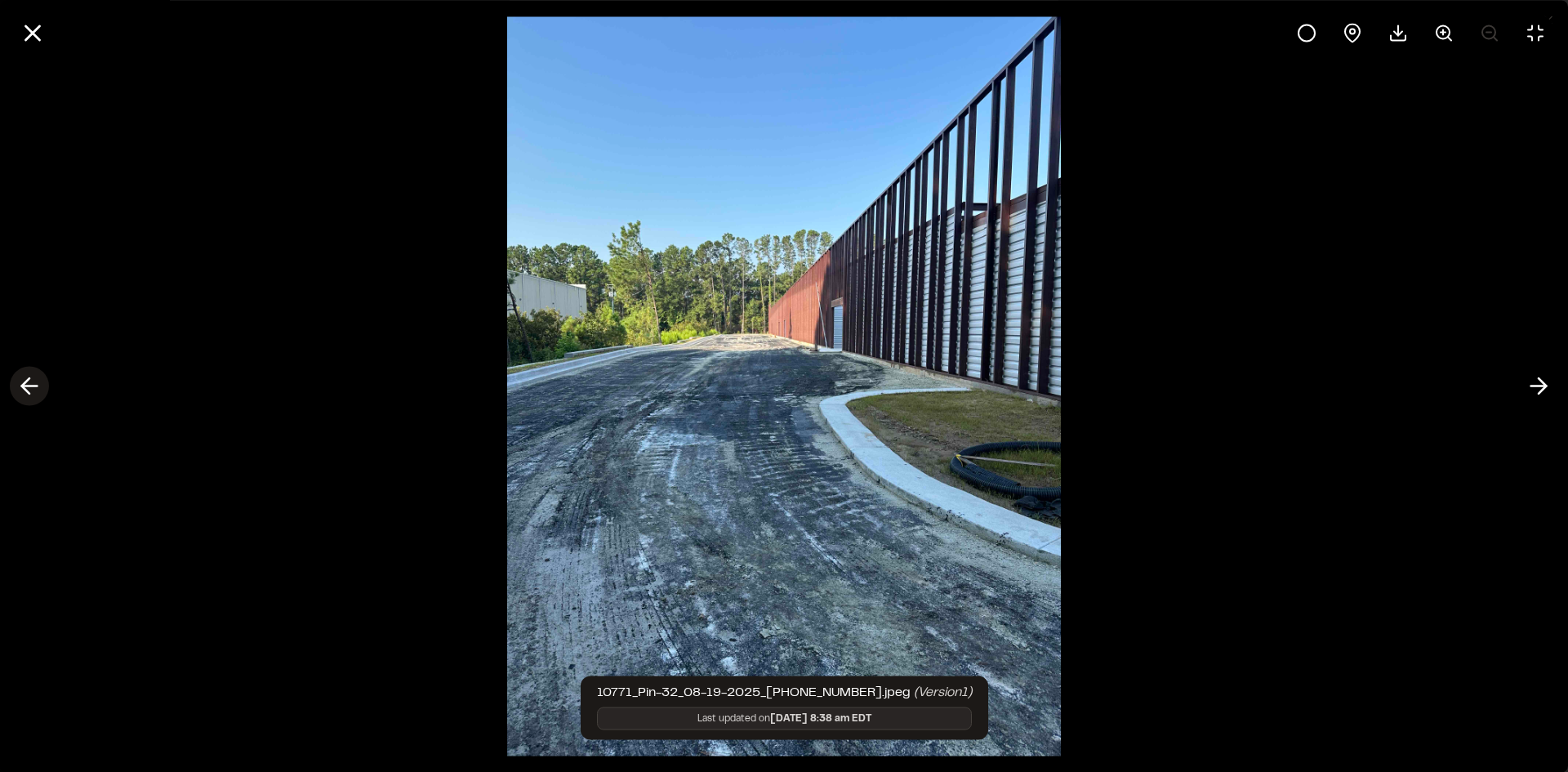
click at [31, 387] on icon at bounding box center [30, 386] width 26 height 28
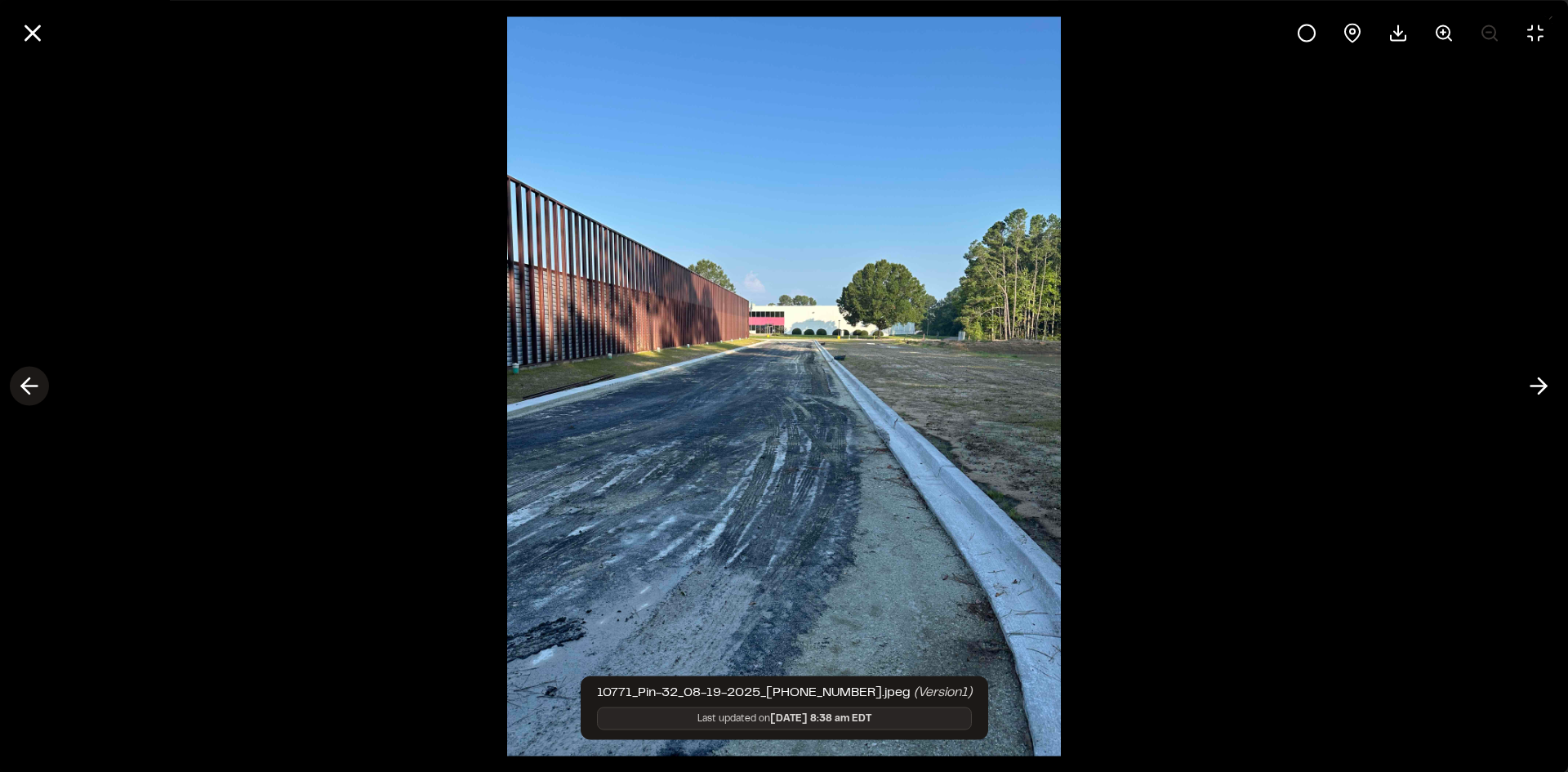
click at [31, 387] on icon at bounding box center [30, 386] width 26 height 28
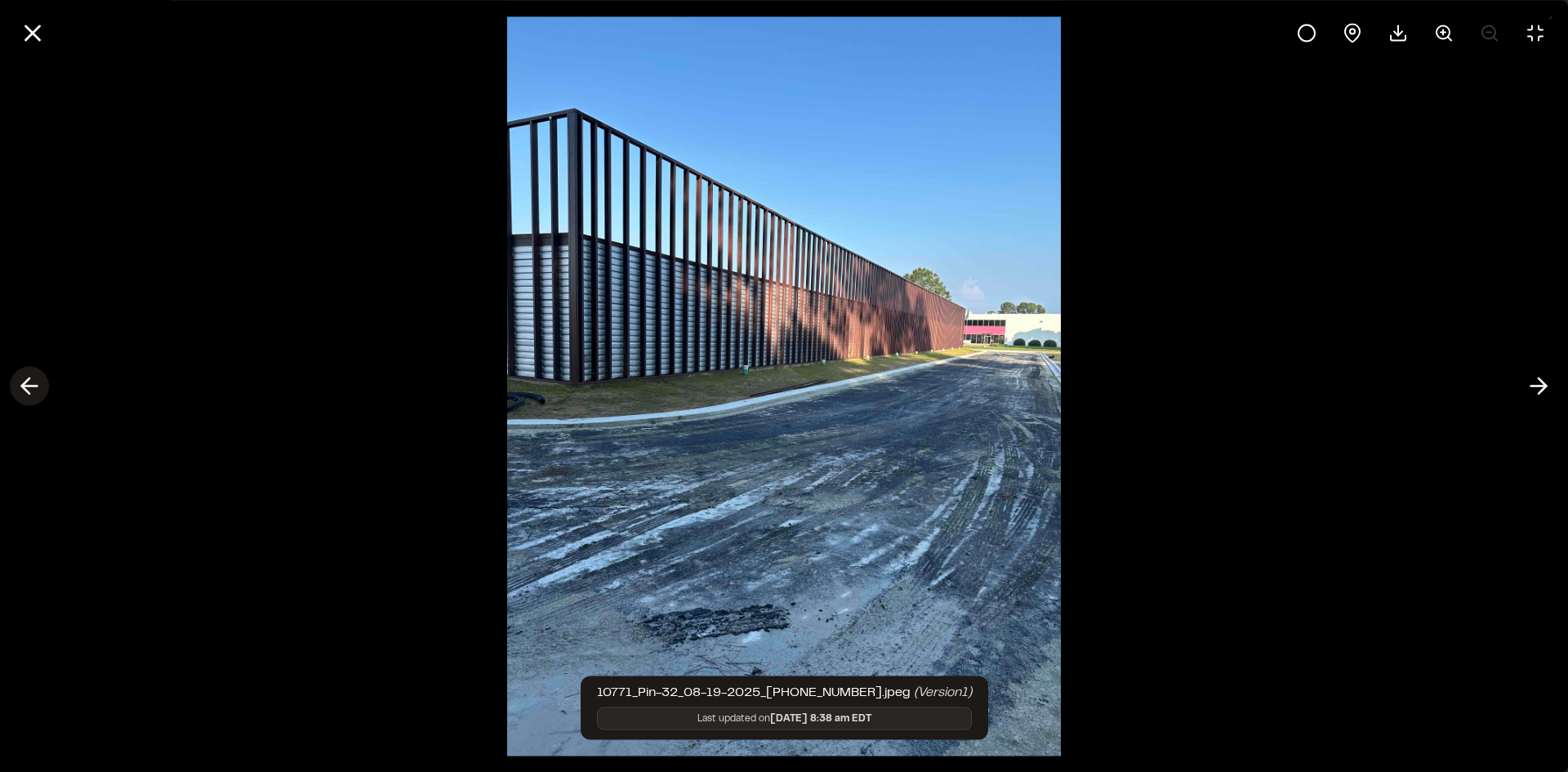
click at [31, 387] on icon at bounding box center [30, 386] width 26 height 28
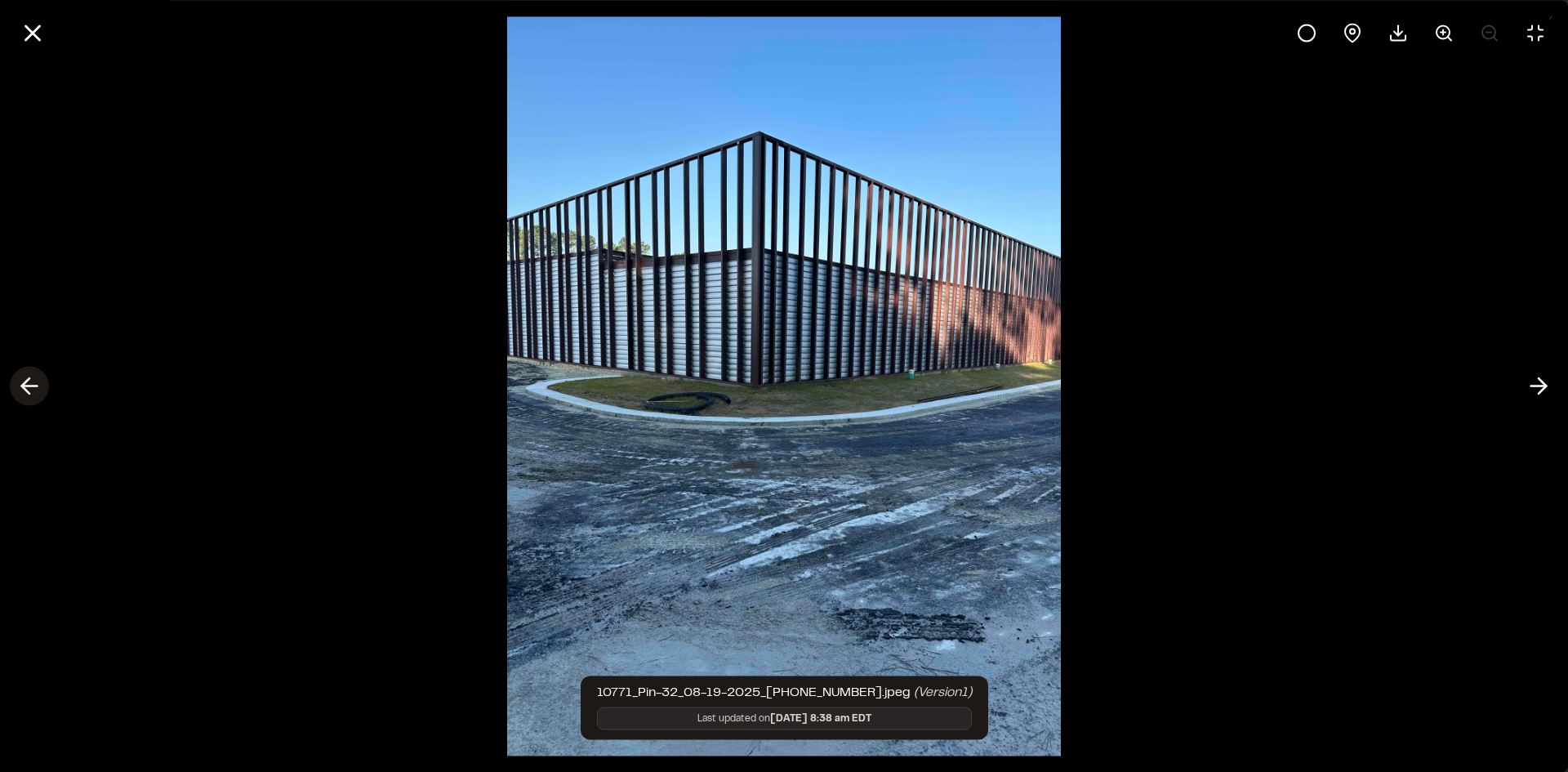
click at [27, 386] on icon at bounding box center [30, 386] width 26 height 28
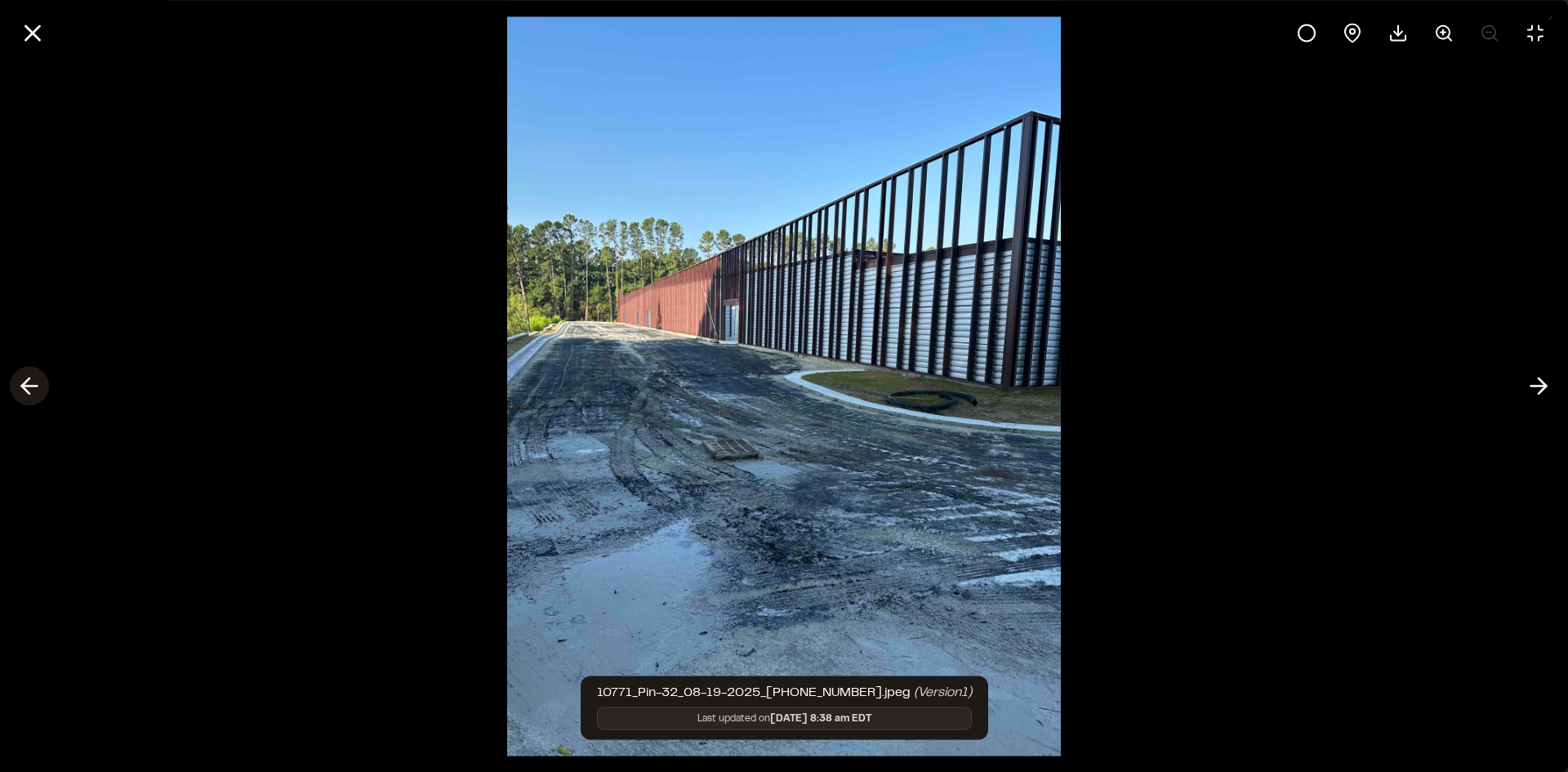
click at [29, 386] on line at bounding box center [30, 386] width 16 height 0
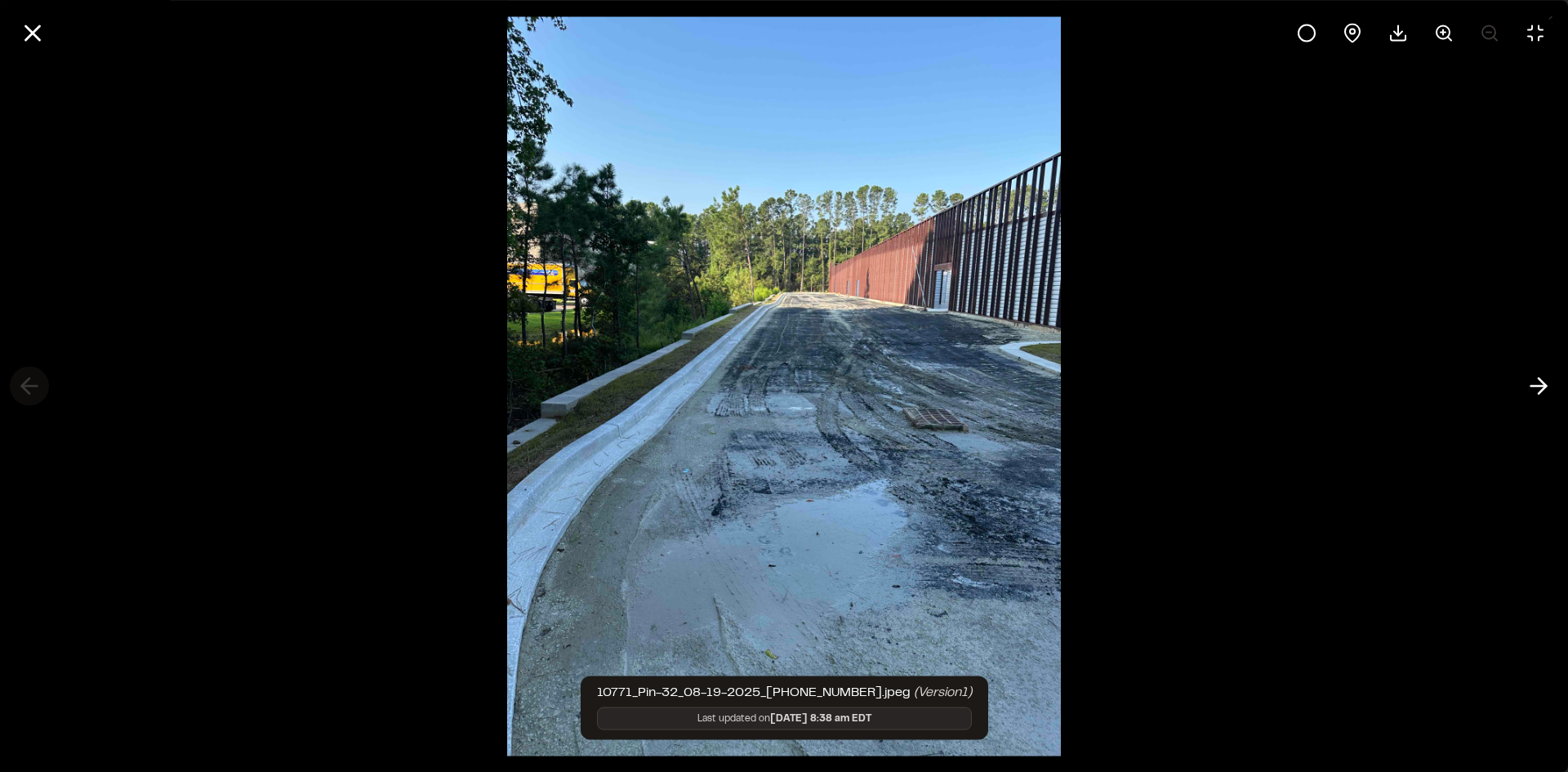
click at [29, 385] on div at bounding box center [784, 386] width 1568 height 772
